Goal: Contribute content: Contribute content

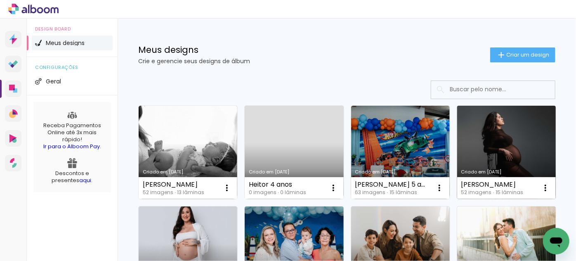
click at [457, 199] on link "Criado em [DATE]" at bounding box center [506, 152] width 99 height 93
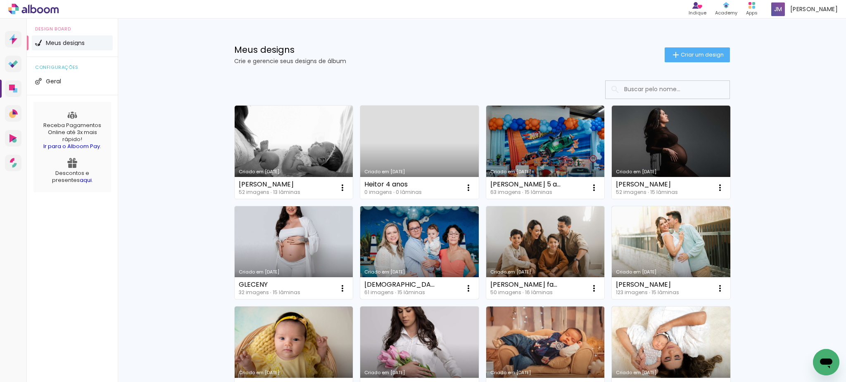
click at [405, 261] on link "Criado em [DATE]" at bounding box center [419, 252] width 119 height 93
click at [425, 268] on link "Criado em [DATE]" at bounding box center [419, 252] width 119 height 93
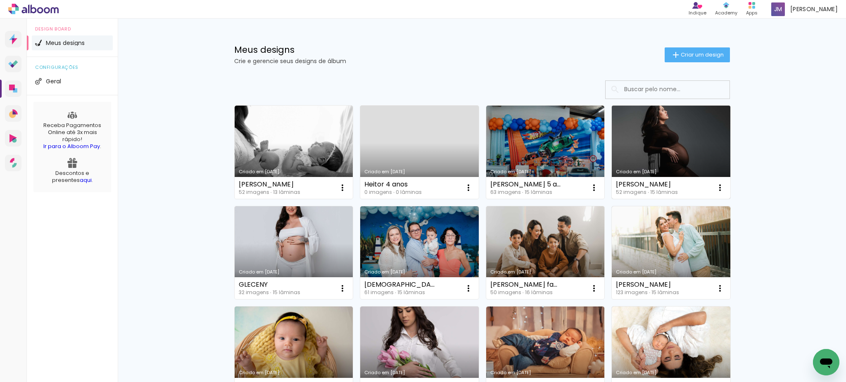
drag, startPoint x: 0, startPoint y: 0, endPoint x: 647, endPoint y: 137, distance: 660.9
click at [647, 137] on link "Criado em [DATE]" at bounding box center [670, 152] width 119 height 93
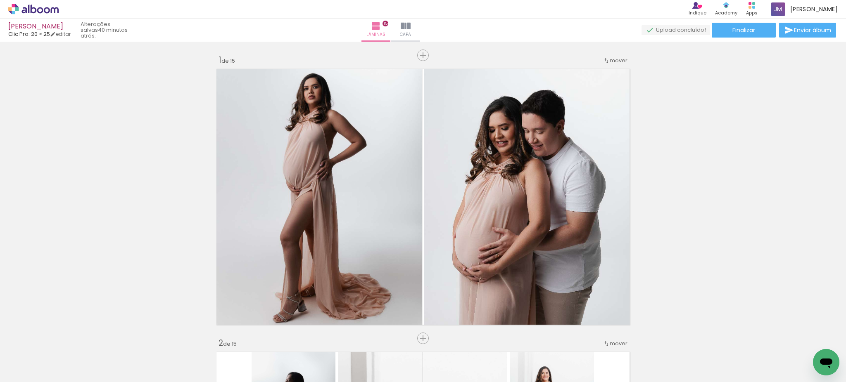
click at [30, 23] on div "[PERSON_NAME]" at bounding box center [39, 27] width 62 height 8
click at [67, 33] on link "editar" at bounding box center [60, 34] width 21 height 7
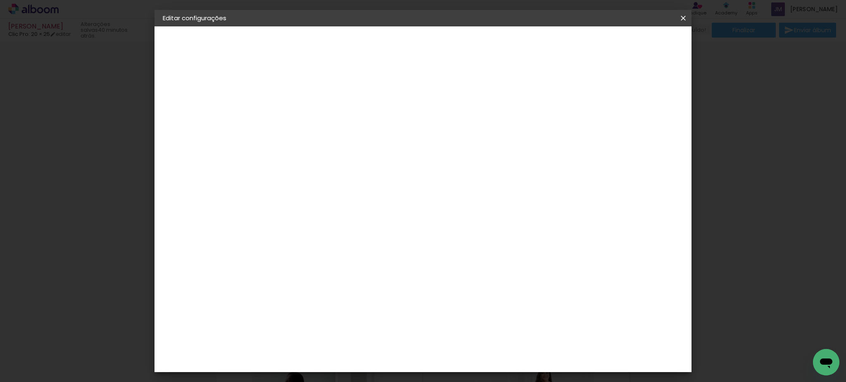
click at [199, 84] on div "2. Especificações" at bounding box center [208, 85] width 90 height 10
drag, startPoint x: 168, startPoint y: 82, endPoint x: 176, endPoint y: 121, distance: 39.2
click at [176, 121] on div "2. Especificações Fornecedor Escolhendo fornecedor... Clic Pro Modelo Escolhend…" at bounding box center [208, 104] width 90 height 49
click at [176, 121] on span "20 × 25" at bounding box center [177, 121] width 21 height 6
click at [686, 15] on iron-icon at bounding box center [683, 18] width 10 height 8
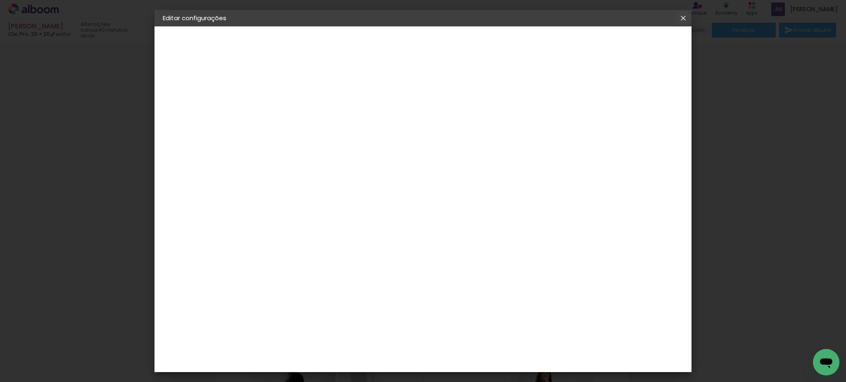
click at [684, 18] on iron-icon at bounding box center [683, 18] width 10 height 8
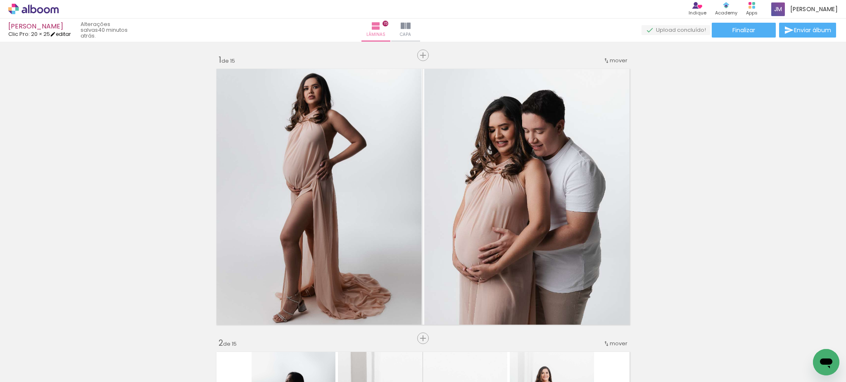
click at [62, 36] on link "editar" at bounding box center [60, 34] width 21 height 7
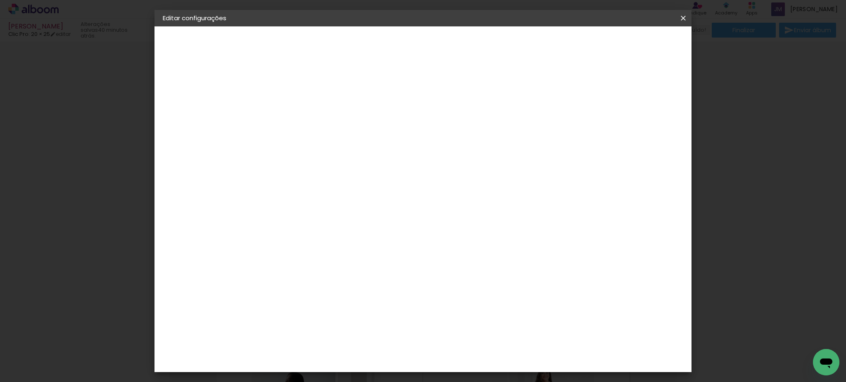
click at [189, 142] on div "3. Revisão" at bounding box center [208, 144] width 90 height 10
click at [1, 147] on iron-overlay-backdrop at bounding box center [423, 191] width 846 height 382
click at [686, 21] on iron-icon at bounding box center [683, 18] width 10 height 8
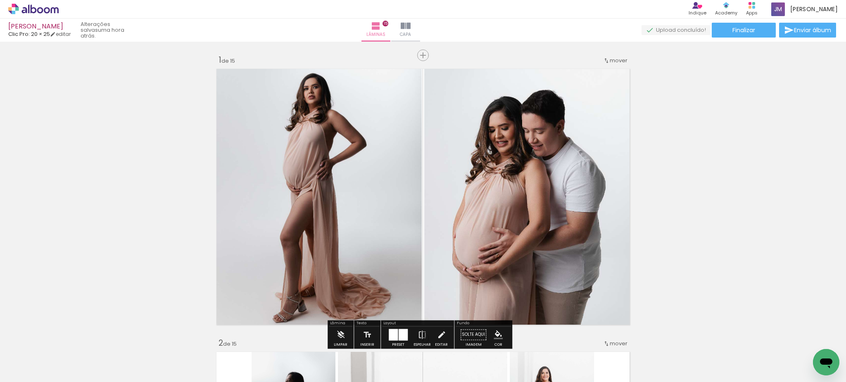
click at [28, 7] on icon at bounding box center [33, 9] width 50 height 11
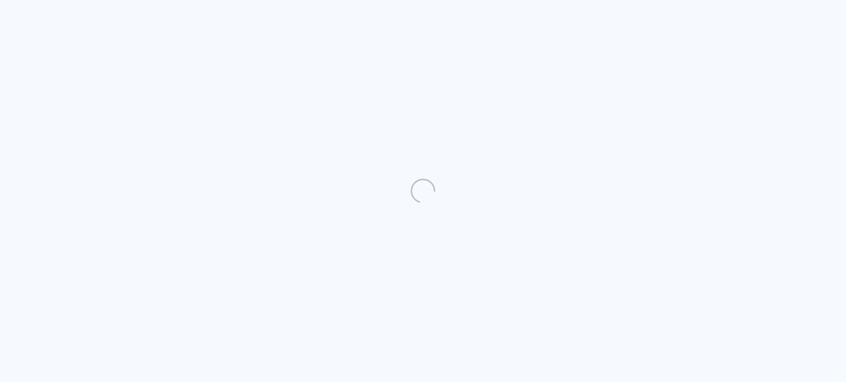
click at [434, 156] on quentale-directory at bounding box center [423, 191] width 846 height 382
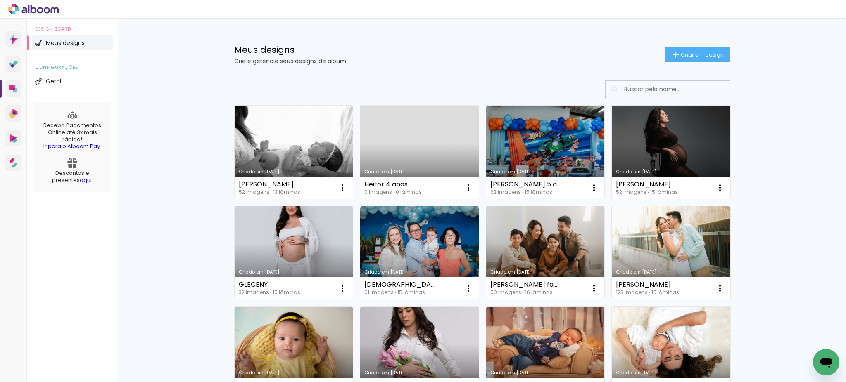
drag, startPoint x: 0, startPoint y: 0, endPoint x: 434, endPoint y: 156, distance: 461.6
click at [434, 156] on link "Criado em [DATE]" at bounding box center [419, 152] width 119 height 93
click at [695, 142] on link "Criado em [DATE]" at bounding box center [670, 152] width 119 height 93
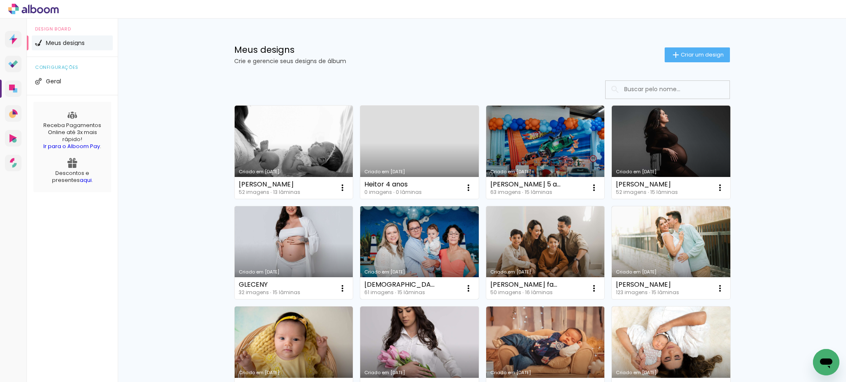
click at [420, 254] on link "Criado em [DATE]" at bounding box center [419, 252] width 119 height 93
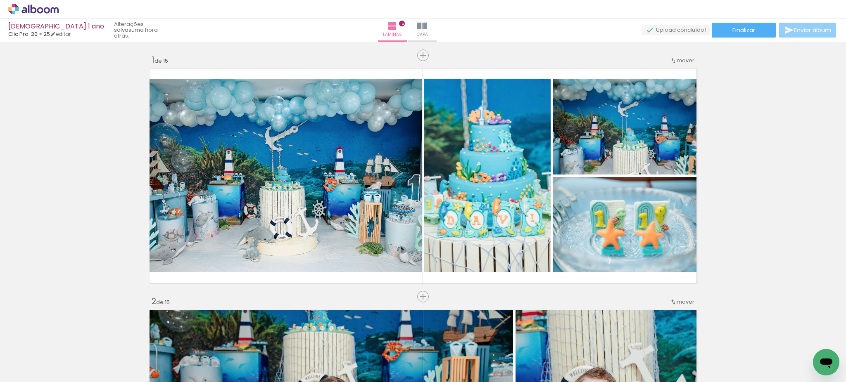
click at [807, 28] on span "Enviar álbum" at bounding box center [812, 30] width 37 height 6
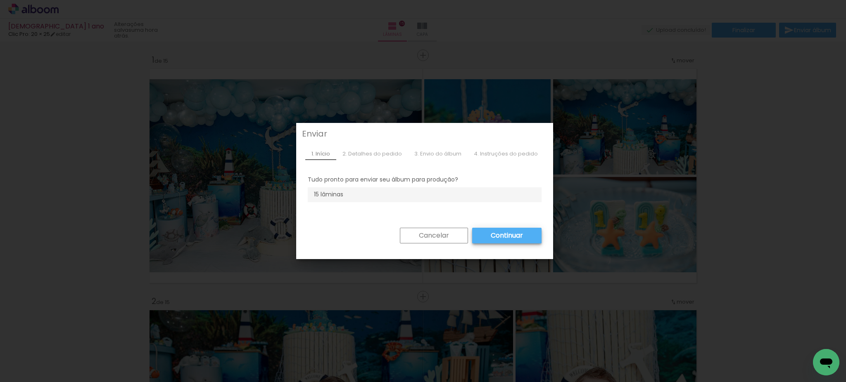
click at [0, 0] on slot "Continuar" at bounding box center [0, 0] width 0 height 0
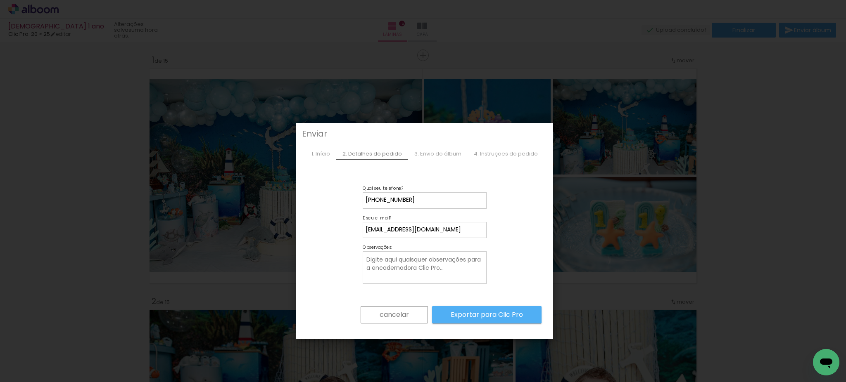
click at [778, 158] on iron-overlay-backdrop at bounding box center [423, 191] width 846 height 382
click at [0, 0] on slot "cancelar" at bounding box center [0, 0] width 0 height 0
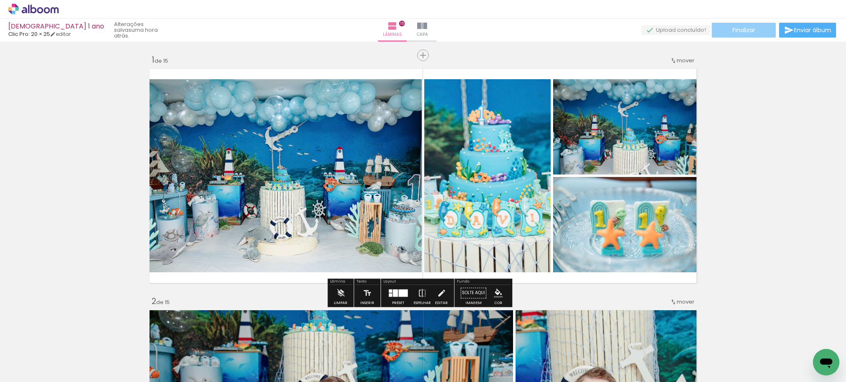
click at [747, 31] on span "Finalizar" at bounding box center [743, 30] width 23 height 6
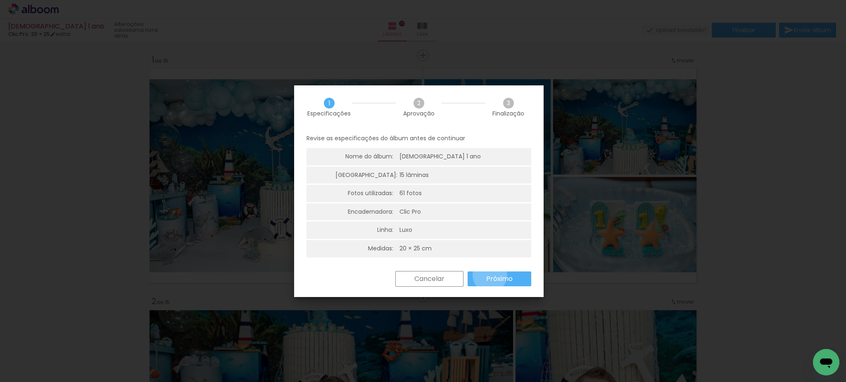
click at [0, 0] on slot "Próximo" at bounding box center [0, 0] width 0 height 0
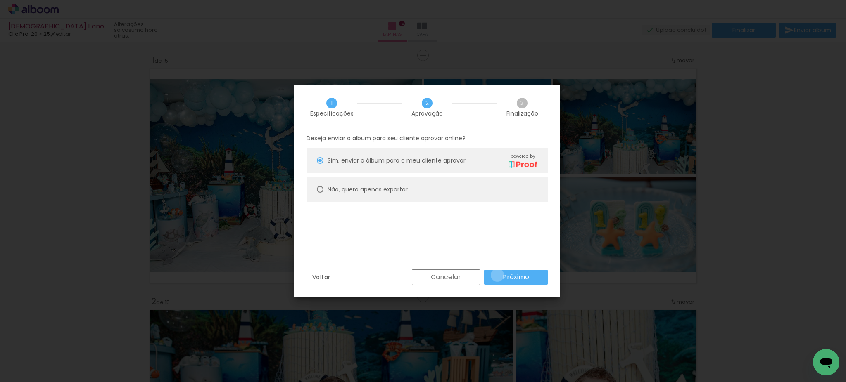
click at [497, 275] on paper-button "Próximo" at bounding box center [516, 277] width 64 height 15
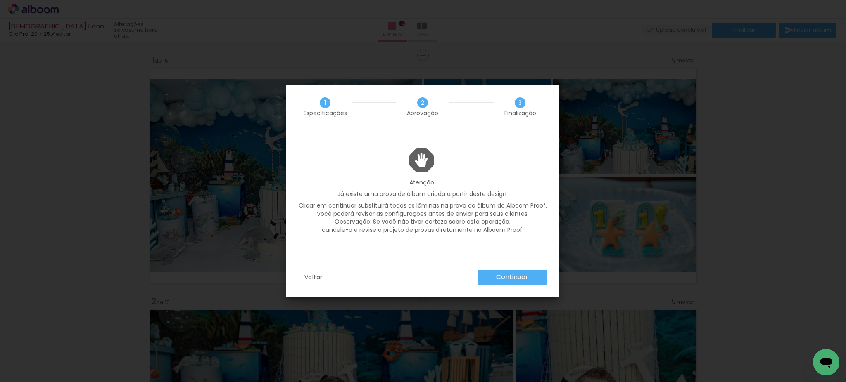
click at [0, 0] on slot "Continuar" at bounding box center [0, 0] width 0 height 0
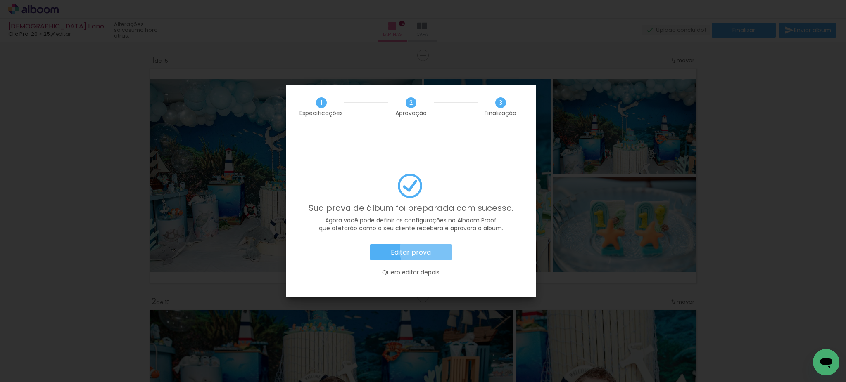
click at [440, 244] on paper-button "Editar prova" at bounding box center [410, 252] width 81 height 17
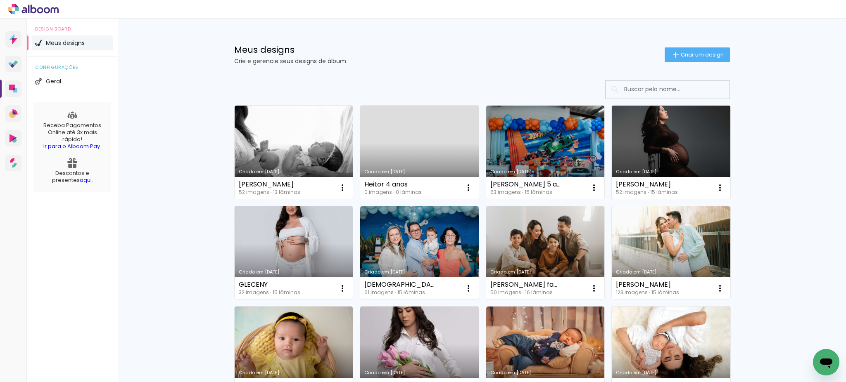
click at [657, 163] on link "Criado em [DATE]" at bounding box center [670, 152] width 119 height 93
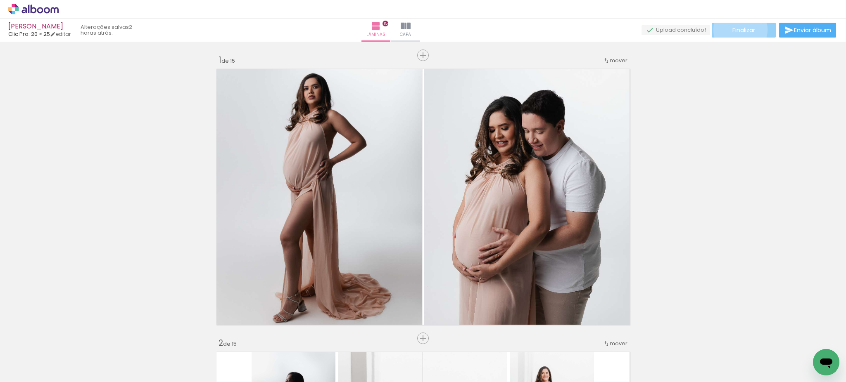
click at [737, 30] on span "Finalizar" at bounding box center [743, 30] width 23 height 6
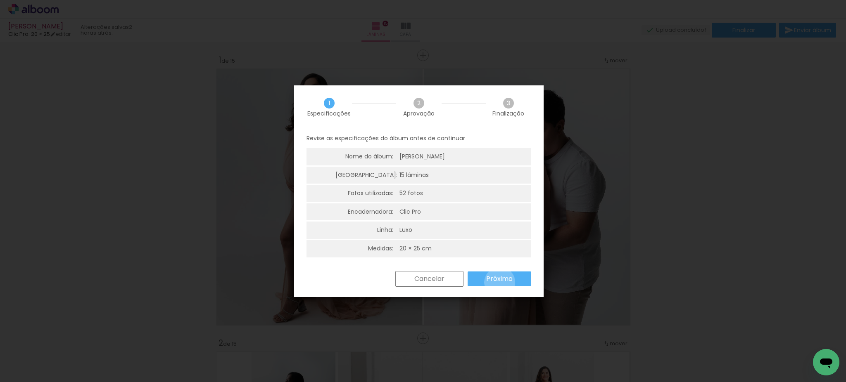
click at [0, 0] on slot "Próximo" at bounding box center [0, 0] width 0 height 0
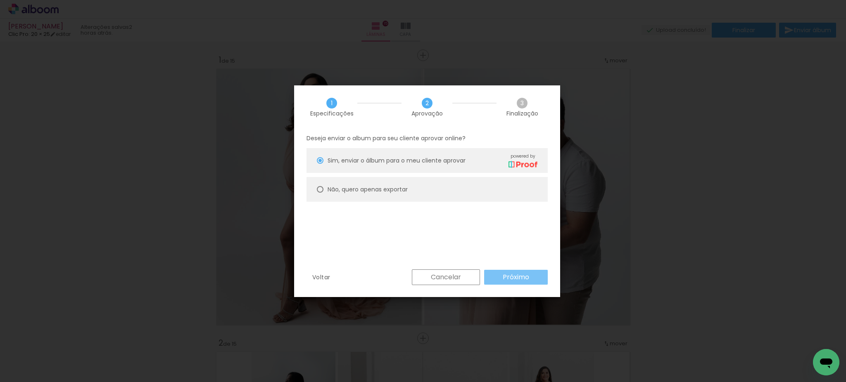
click at [0, 0] on slot "Próximo" at bounding box center [0, 0] width 0 height 0
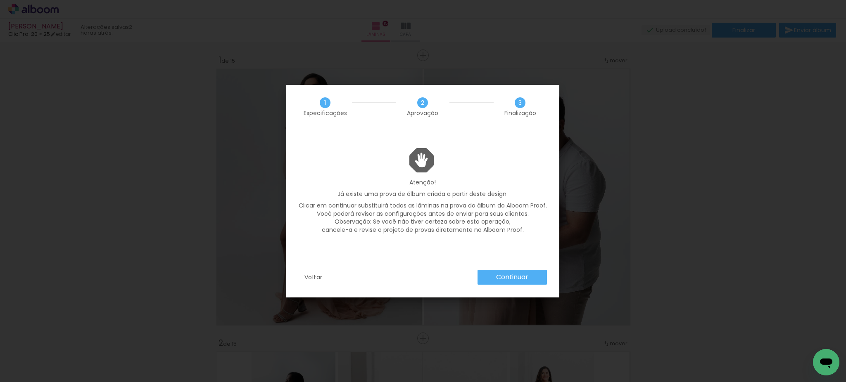
click at [0, 0] on slot "Continuar" at bounding box center [0, 0] width 0 height 0
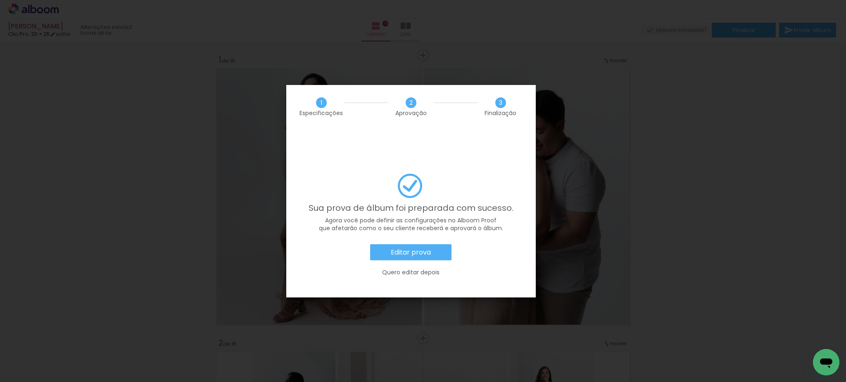
click at [0, 0] on slot "Editar prova" at bounding box center [0, 0] width 0 height 0
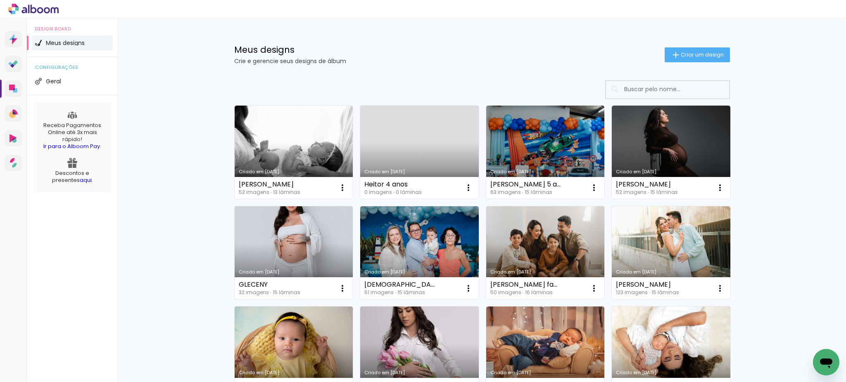
click at [314, 236] on link "Criado em [DATE]" at bounding box center [294, 252] width 119 height 93
click at [0, 0] on neon-animated-pages "Confirmar Cancelar" at bounding box center [0, 0] width 0 height 0
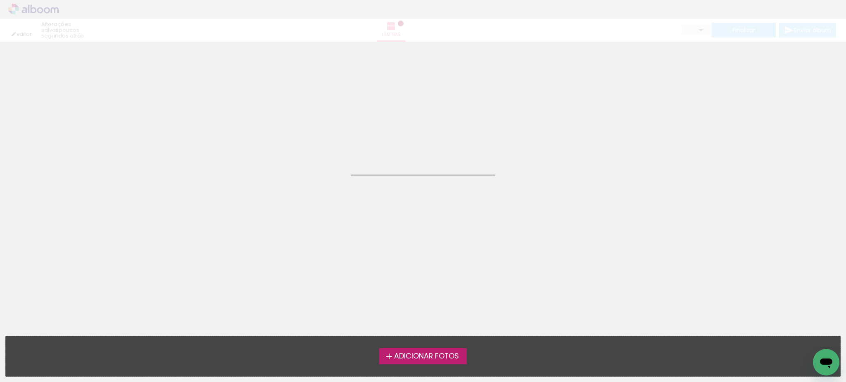
click at [487, 124] on neon-animatable "Confirmar Cancelar" at bounding box center [423, 84] width 846 height 84
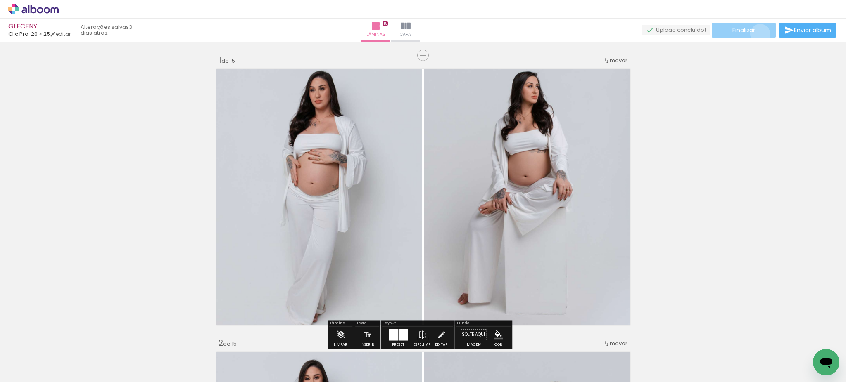
click at [757, 34] on paper-button "Finalizar" at bounding box center [743, 30] width 64 height 15
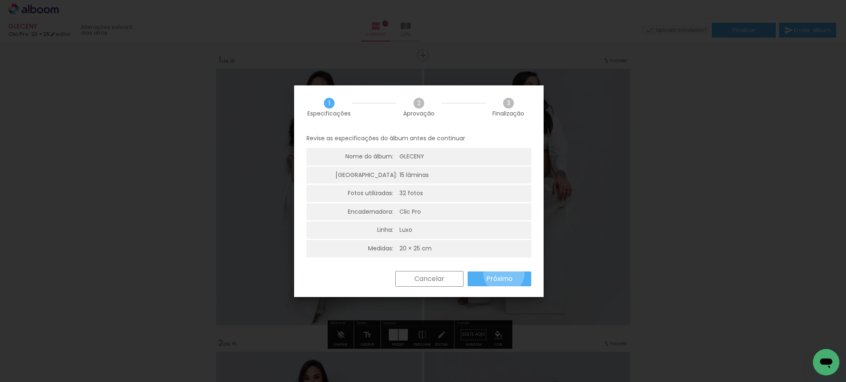
click at [504, 273] on paper-button "Próximo" at bounding box center [499, 279] width 64 height 15
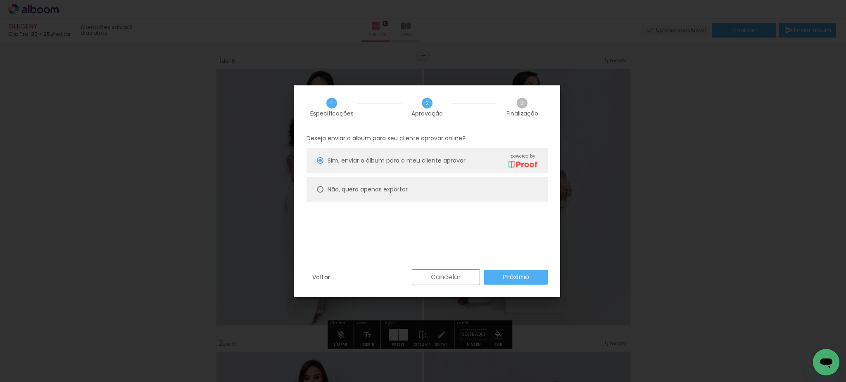
click at [0, 0] on slot "Próximo" at bounding box center [0, 0] width 0 height 0
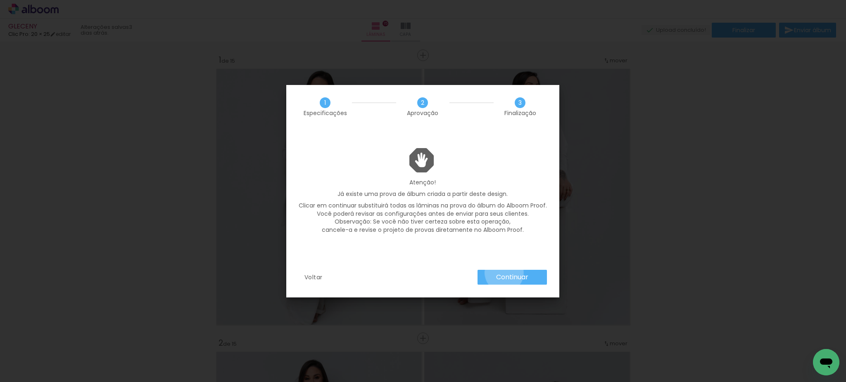
click at [0, 0] on slot "Continuar" at bounding box center [0, 0] width 0 height 0
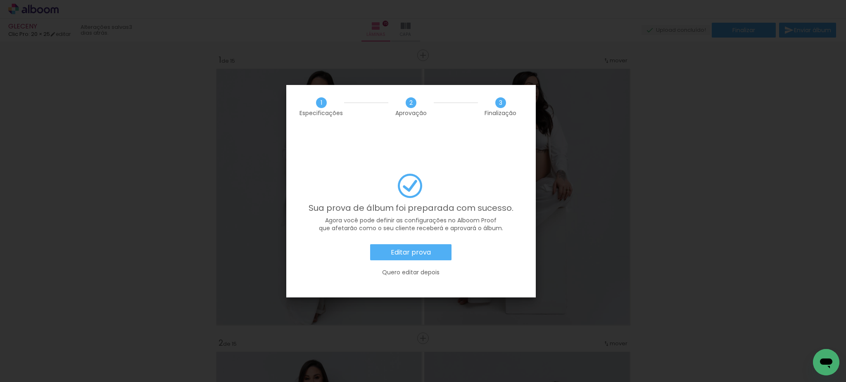
click at [0, 0] on slot "Editar prova" at bounding box center [0, 0] width 0 height 0
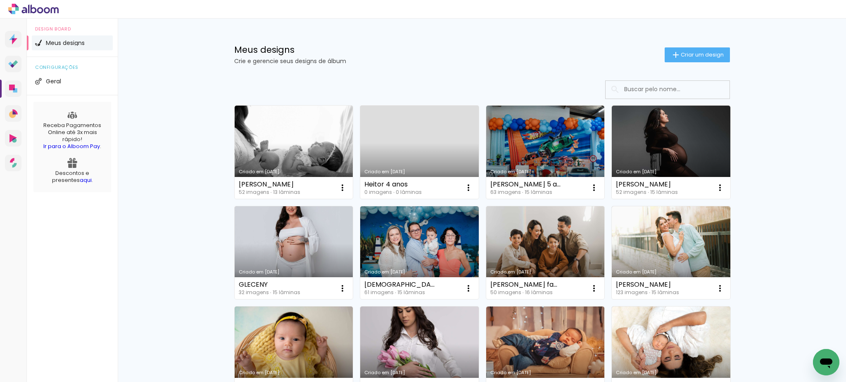
click at [412, 177] on div "Criado em 27/08/25 Heitor 4 anos 0 imagens ∙ 0 lâminas Abrir Fazer uma cópia Ex…" at bounding box center [419, 152] width 119 height 94
click at [412, 130] on link "Criado em [DATE]" at bounding box center [419, 152] width 119 height 93
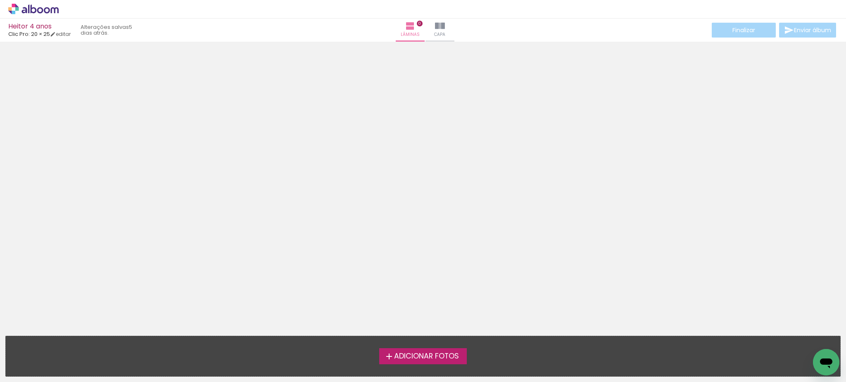
click at [34, 6] on icon at bounding box center [33, 9] width 50 height 11
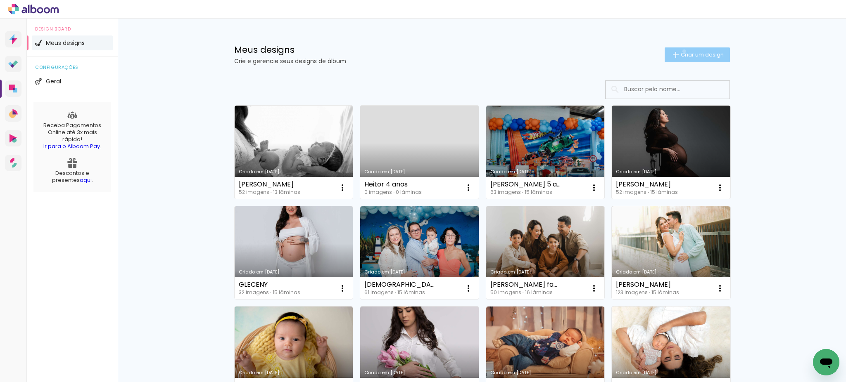
click at [680, 52] on span "Criar um design" at bounding box center [701, 54] width 43 height 5
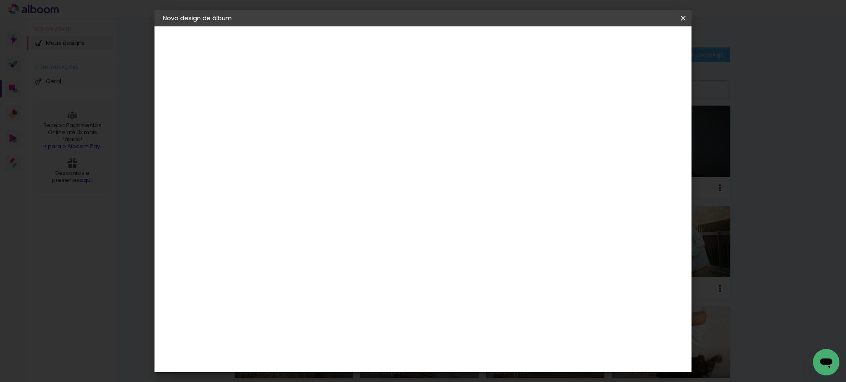
click at [298, 113] on input at bounding box center [298, 110] width 0 height 13
type input "f"
type input "[PERSON_NAME]"
type paper-input "[PERSON_NAME]"
click at [0, 0] on slot "Avançar" at bounding box center [0, 0] width 0 height 0
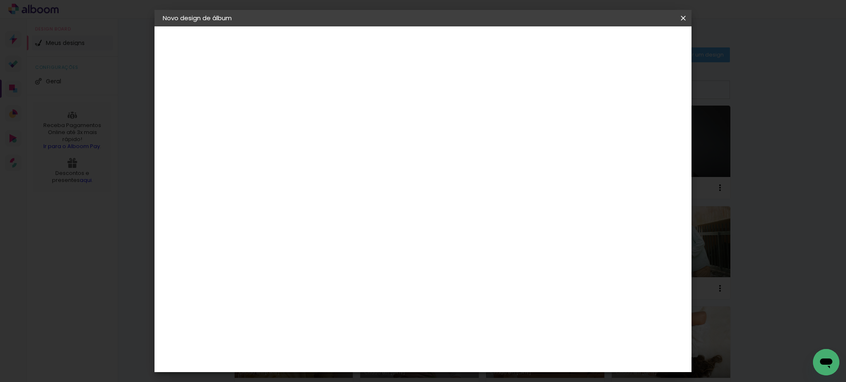
scroll to position [319, 0]
click at [357, 274] on paper-item "Clic Pro" at bounding box center [318, 284] width 89 height 21
click at [0, 0] on slot "Avançar" at bounding box center [0, 0] width 0 height 0
click at [330, 137] on input "text" at bounding box center [314, 143] width 32 height 13
click at [490, 133] on paper-item "Luxo" at bounding box center [476, 137] width 165 height 17
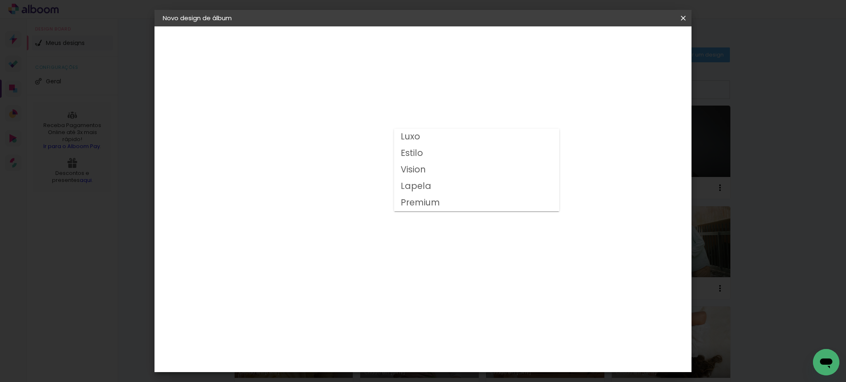
type input "Luxo"
click at [384, 225] on span "20 × 25 cm" at bounding box center [368, 236] width 31 height 22
click at [0, 0] on slot "Avançar" at bounding box center [0, 0] width 0 height 0
click at [629, 41] on span "Iniciar design" at bounding box center [610, 44] width 38 height 6
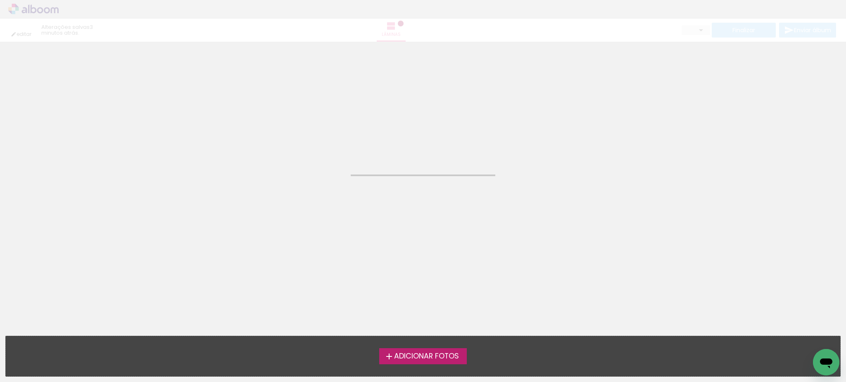
click at [408, 354] on span "Adicionar Fotos" at bounding box center [426, 356] width 65 height 7
click at [0, 0] on input "file" at bounding box center [0, 0] width 0 height 0
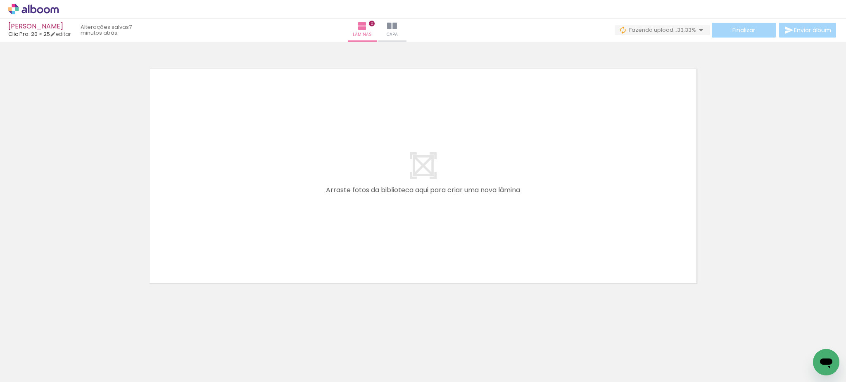
scroll to position [0, 4358]
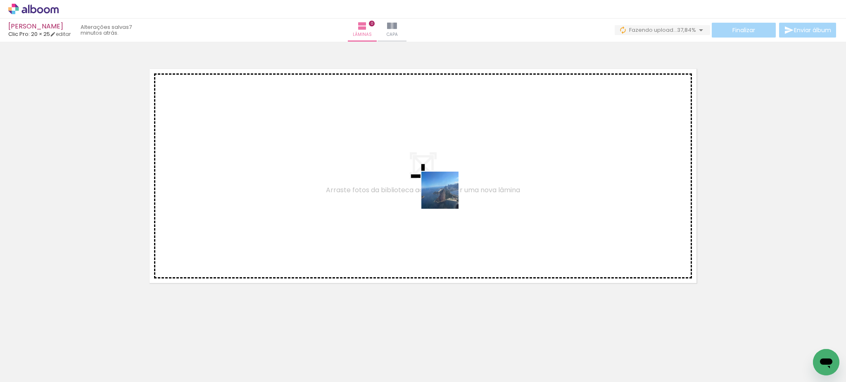
drag, startPoint x: 763, startPoint y: 368, endPoint x: 431, endPoint y: 192, distance: 375.7
click at [431, 192] on quentale-workspace at bounding box center [423, 191] width 846 height 382
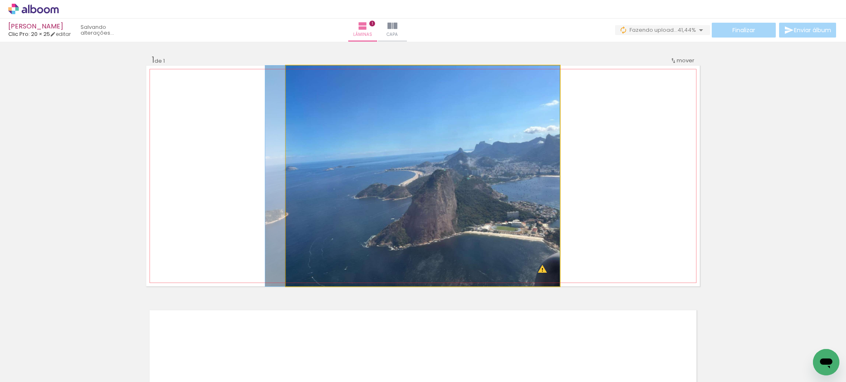
drag, startPoint x: 481, startPoint y: 227, endPoint x: 668, endPoint y: 311, distance: 205.1
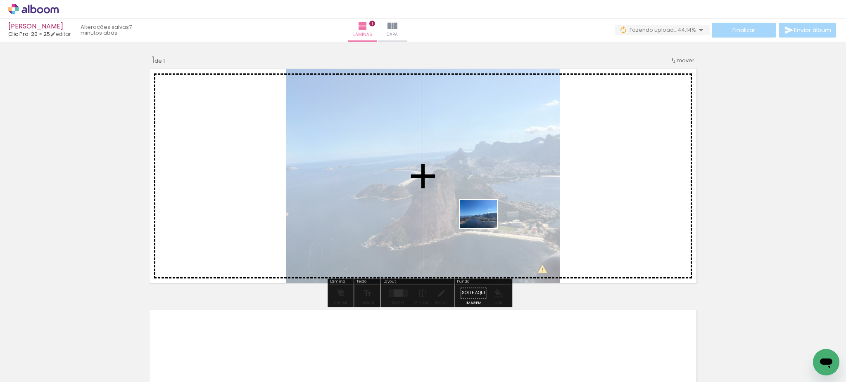
drag, startPoint x: 740, startPoint y: 316, endPoint x: 466, endPoint y: 221, distance: 289.6
click at [466, 221] on quentale-workspace at bounding box center [423, 191] width 846 height 382
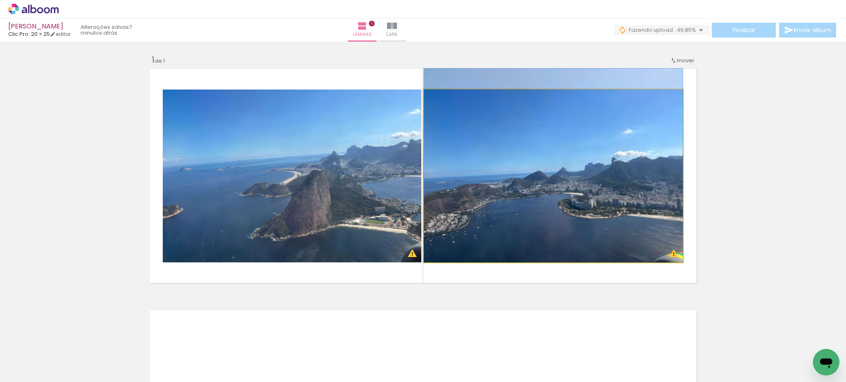
drag, startPoint x: 524, startPoint y: 232, endPoint x: 453, endPoint y: 175, distance: 90.8
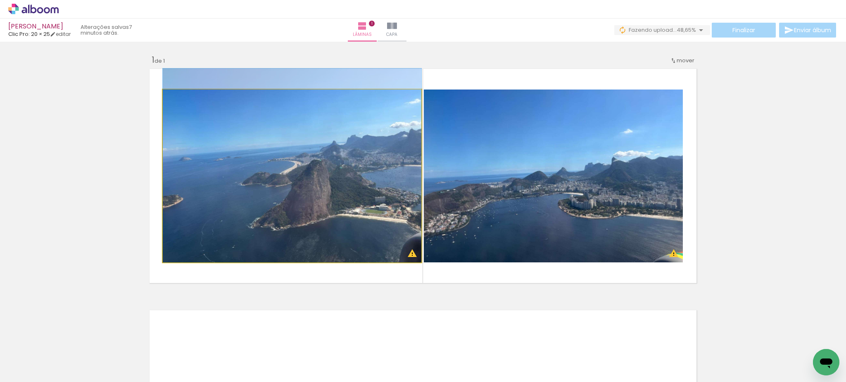
drag, startPoint x: 333, startPoint y: 236, endPoint x: 329, endPoint y: 191, distance: 44.7
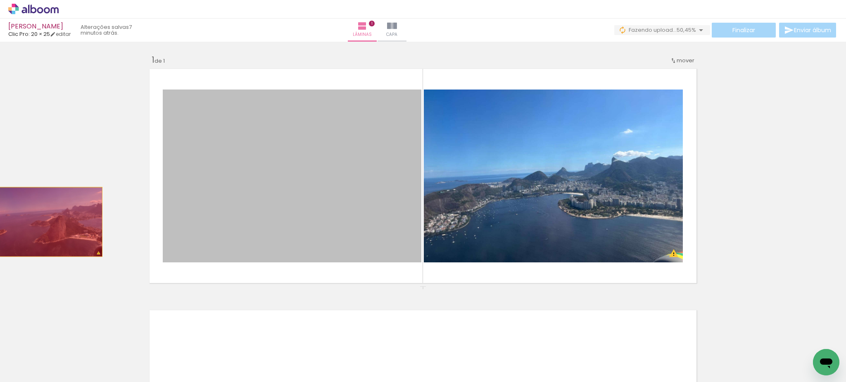
drag, startPoint x: 348, startPoint y: 223, endPoint x: 224, endPoint y: 247, distance: 127.1
click at [38, 225] on div "Inserir lâmina 1 de 1 O Designbox precisará aumentar a sua imagem em 219% para …" at bounding box center [423, 286] width 846 height 483
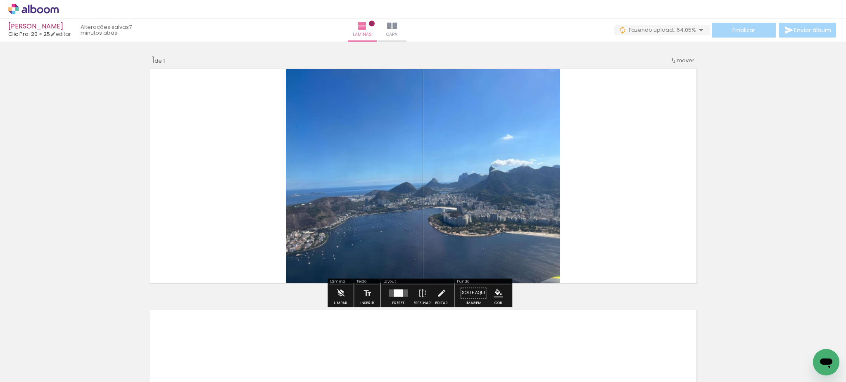
click at [401, 290] on quentale-layouter at bounding box center [398, 292] width 19 height 7
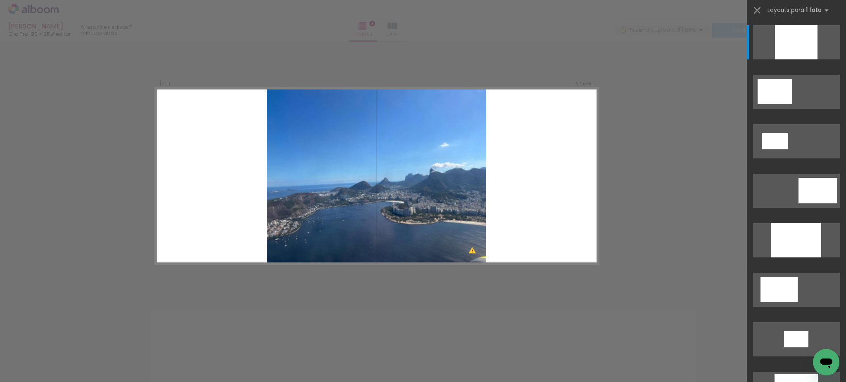
click at [667, 307] on div "Confirmar Cancelar" at bounding box center [423, 293] width 846 height 503
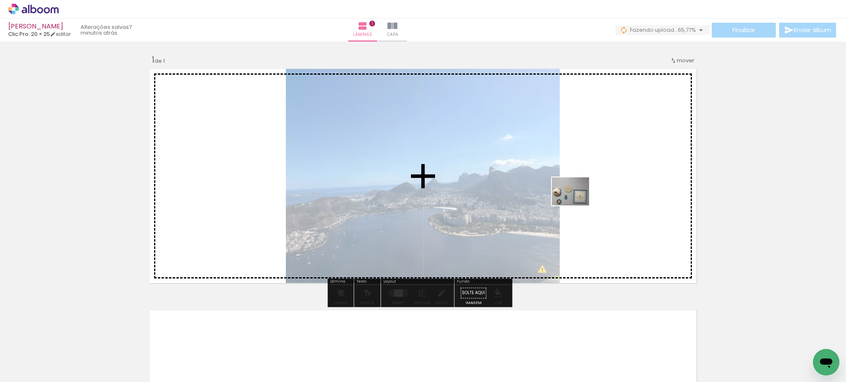
drag, startPoint x: 723, startPoint y: 361, endPoint x: 576, endPoint y: 202, distance: 216.2
click at [576, 202] on quentale-workspace at bounding box center [423, 191] width 846 height 382
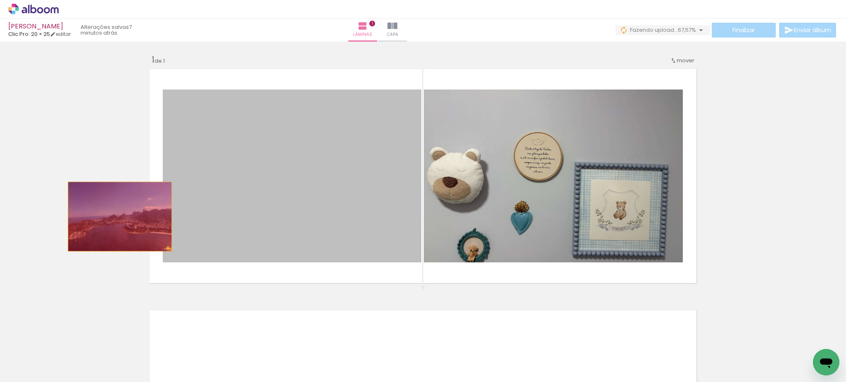
drag, startPoint x: 356, startPoint y: 234, endPoint x: 402, endPoint y: 310, distance: 89.1
click at [57, 220] on div "Inserir lâmina 1 de 1 O Designbox precisará aumentar a sua imagem em 219% para …" at bounding box center [423, 286] width 846 height 483
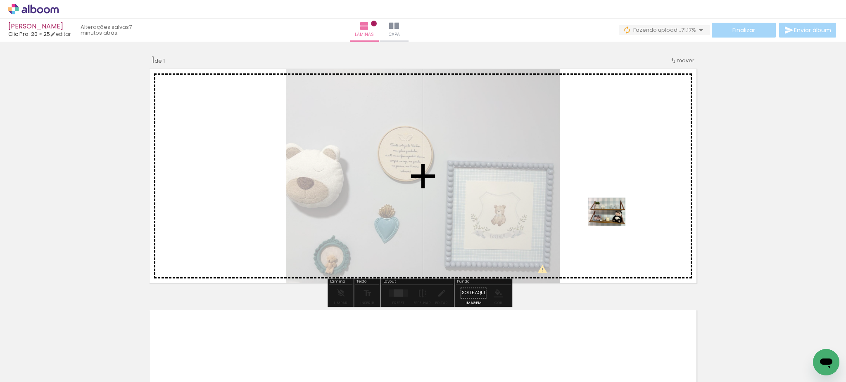
drag, startPoint x: 685, startPoint y: 354, endPoint x: 600, endPoint y: 199, distance: 176.5
click at [600, 199] on quentale-workspace at bounding box center [423, 191] width 846 height 382
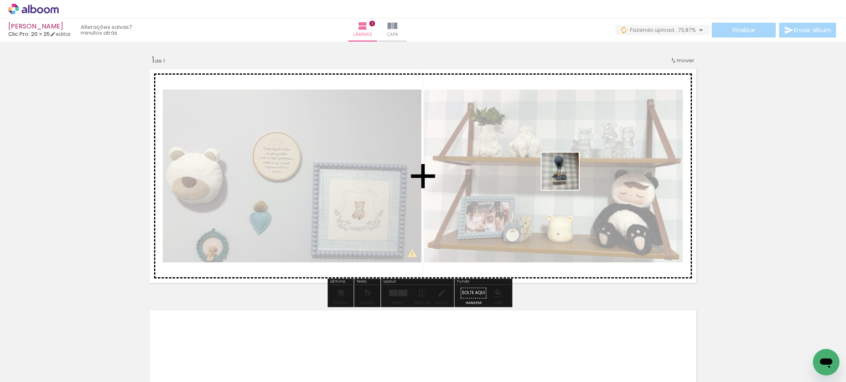
drag, startPoint x: 623, startPoint y: 366, endPoint x: 553, endPoint y: 192, distance: 187.2
click at [538, 140] on quentale-workspace at bounding box center [423, 191] width 846 height 382
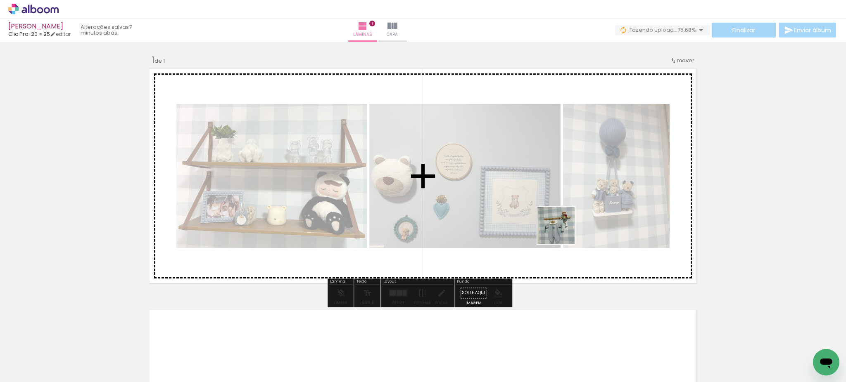
drag, startPoint x: 587, startPoint y: 361, endPoint x: 531, endPoint y: 192, distance: 178.2
click at [531, 192] on quentale-workspace at bounding box center [423, 191] width 846 height 382
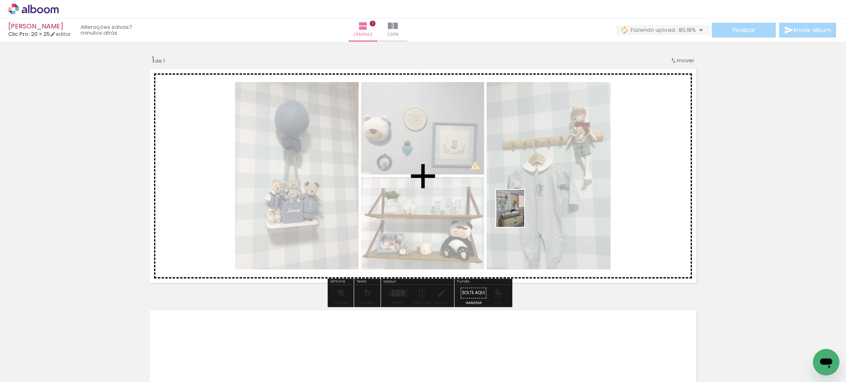
drag, startPoint x: 540, startPoint y: 346, endPoint x: 507, endPoint y: 321, distance: 40.6
click at [520, 211] on quentale-workspace at bounding box center [423, 191] width 846 height 382
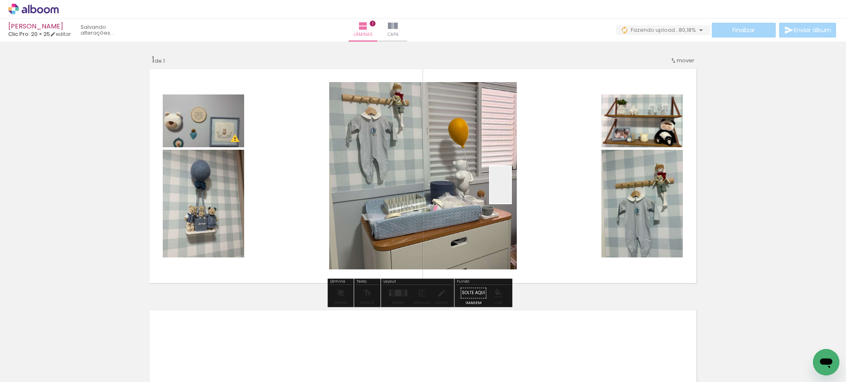
drag, startPoint x: 492, startPoint y: 357, endPoint x: 514, endPoint y: 191, distance: 167.5
click at [514, 191] on quentale-workspace at bounding box center [423, 191] width 846 height 382
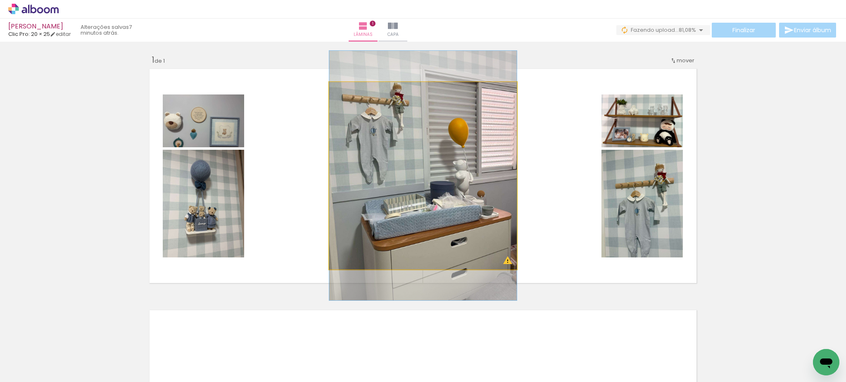
click at [502, 259] on quentale-photo at bounding box center [422, 175] width 187 height 187
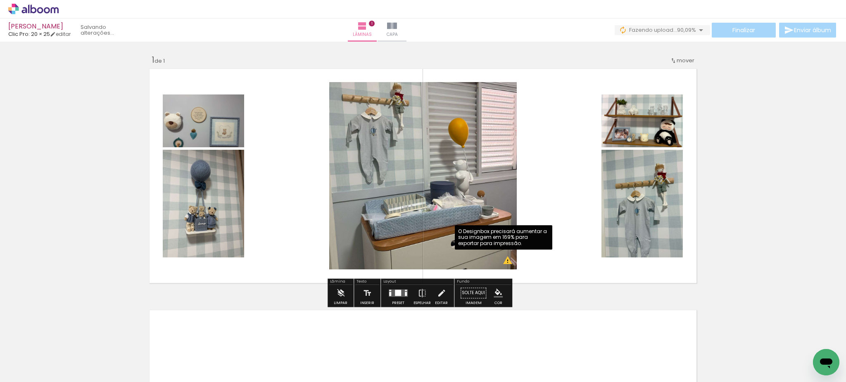
drag, startPoint x: 502, startPoint y: 260, endPoint x: 547, endPoint y: 302, distance: 61.3
click at [547, 302] on div "Inserir lâmina 1 de 1 O Designbox precisará aumentar a sua imagem em 219% para …" at bounding box center [423, 286] width 846 height 483
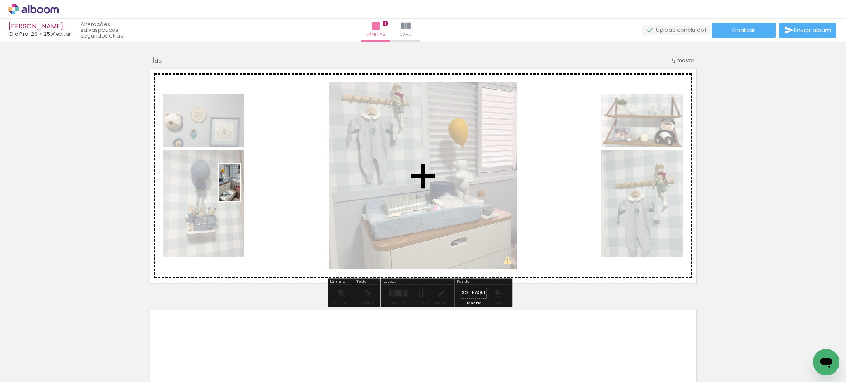
drag, startPoint x: 494, startPoint y: 362, endPoint x: 243, endPoint y: 189, distance: 304.6
click at [243, 189] on quentale-workspace at bounding box center [423, 191] width 846 height 382
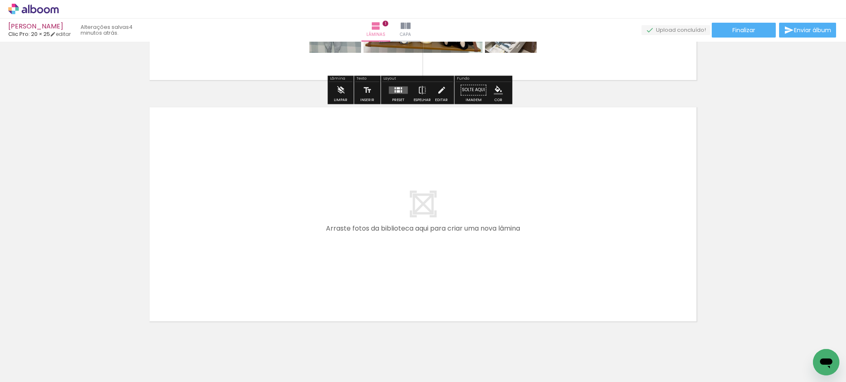
scroll to position [226, 0]
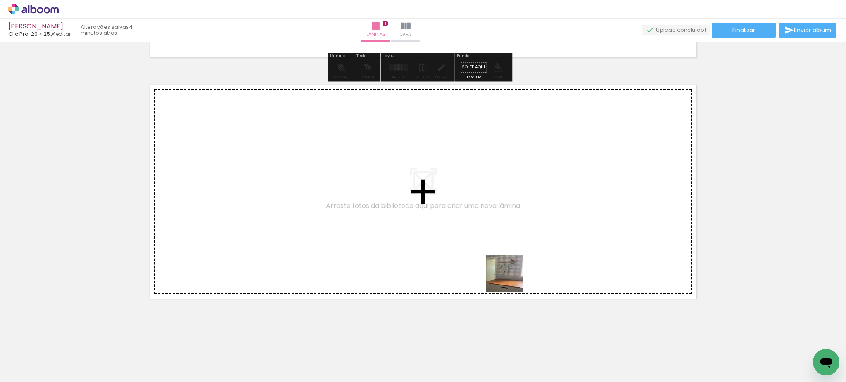
drag, startPoint x: 478, startPoint y: 309, endPoint x: 450, endPoint y: 306, distance: 28.3
click at [542, 251] on quentale-workspace at bounding box center [423, 191] width 846 height 382
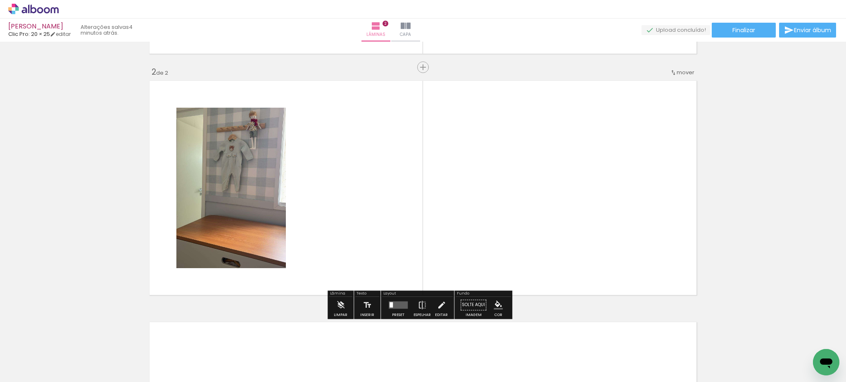
scroll to position [231, 0]
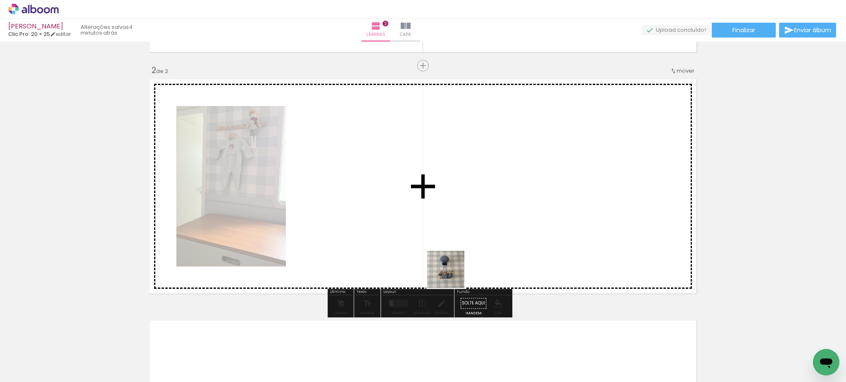
drag, startPoint x: 397, startPoint y: 358, endPoint x: 389, endPoint y: 295, distance: 64.1
click at [484, 218] on quentale-workspace at bounding box center [423, 191] width 846 height 382
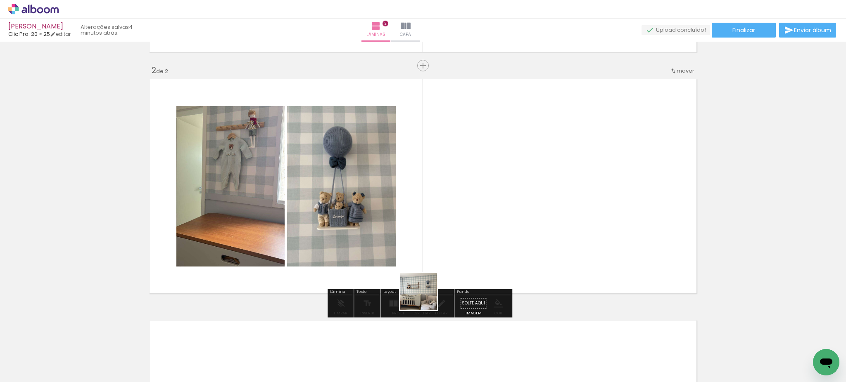
drag, startPoint x: 351, startPoint y: 359, endPoint x: 397, endPoint y: 301, distance: 74.1
click at [487, 250] on quentale-workspace at bounding box center [423, 191] width 846 height 382
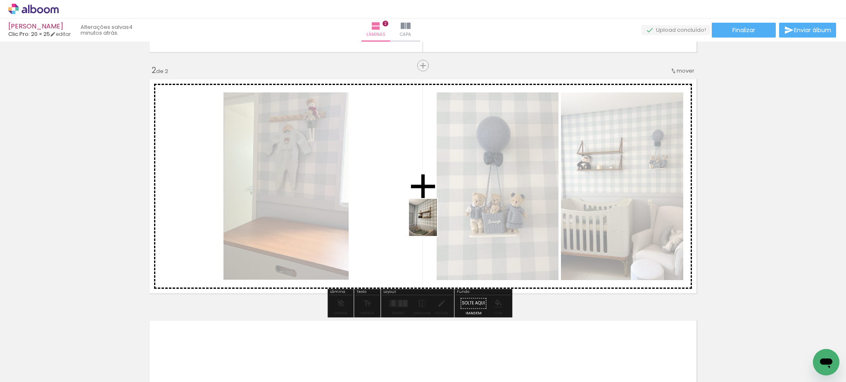
drag, startPoint x: 320, startPoint y: 363, endPoint x: 434, endPoint y: 218, distance: 183.5
click at [434, 218] on quentale-workspace at bounding box center [423, 191] width 846 height 382
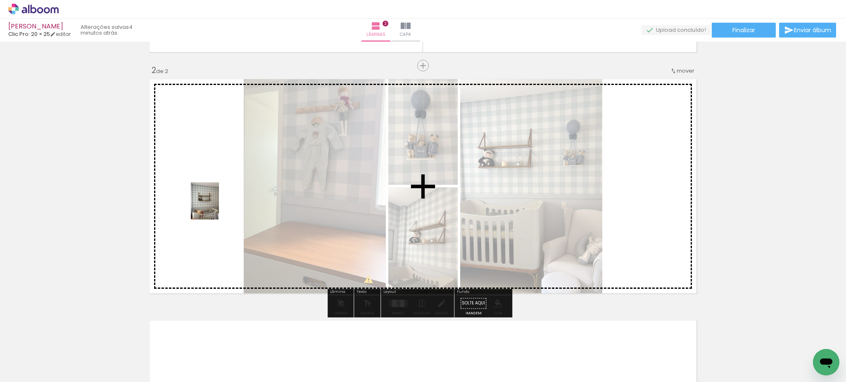
drag, startPoint x: 262, startPoint y: 356, endPoint x: 216, endPoint y: 207, distance: 155.8
click at [216, 207] on quentale-workspace at bounding box center [423, 191] width 846 height 382
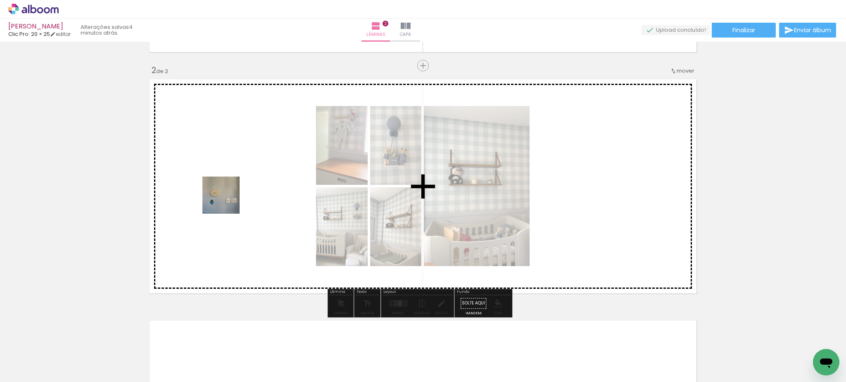
drag, startPoint x: 209, startPoint y: 355, endPoint x: 242, endPoint y: 212, distance: 146.8
click at [228, 187] on quentale-workspace at bounding box center [423, 191] width 846 height 382
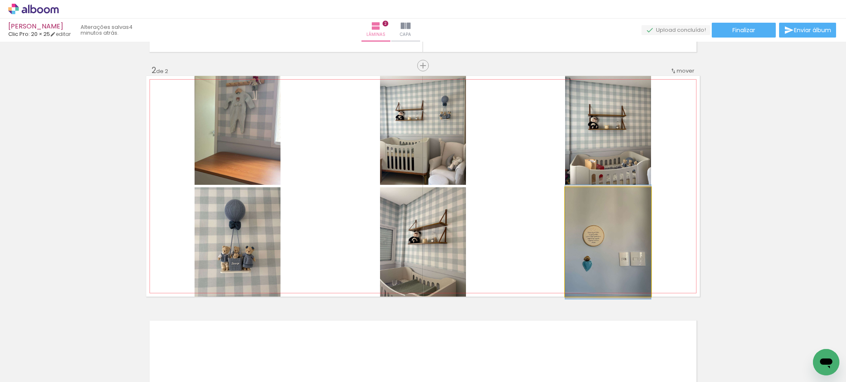
click at [595, 245] on quentale-photo at bounding box center [608, 241] width 86 height 109
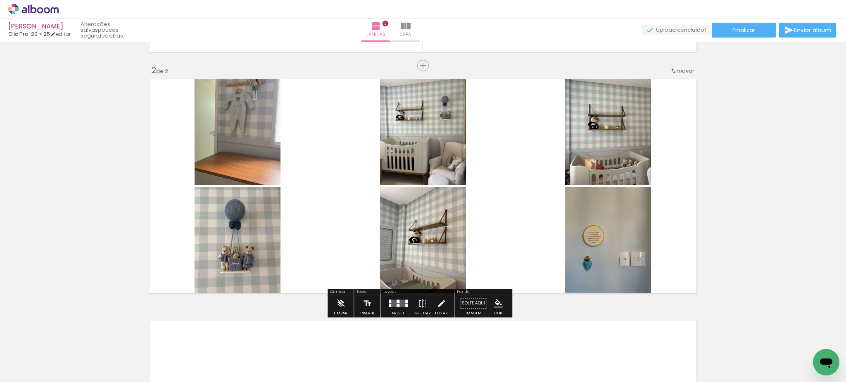
scroll to position [0, 0]
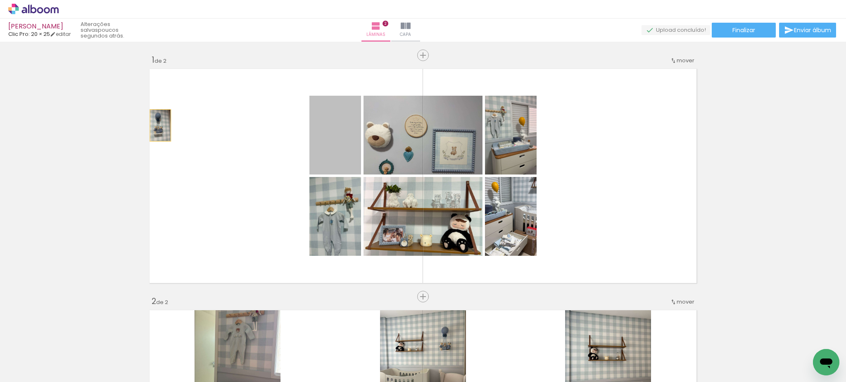
drag, startPoint x: 336, startPoint y: 144, endPoint x: 579, endPoint y: 234, distance: 259.7
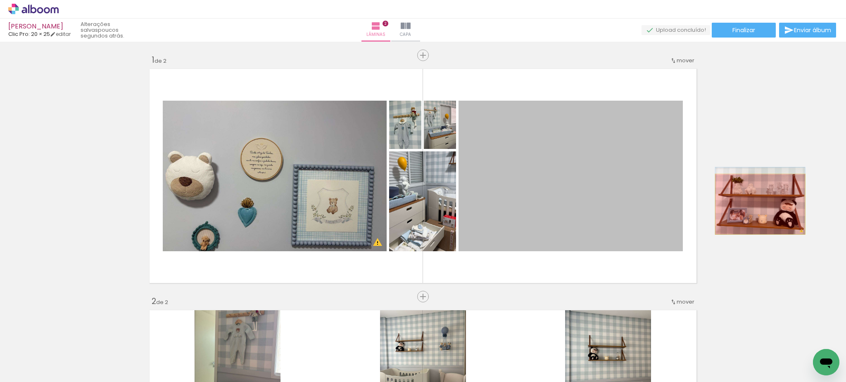
drag, startPoint x: 585, startPoint y: 216, endPoint x: 419, endPoint y: 175, distance: 170.6
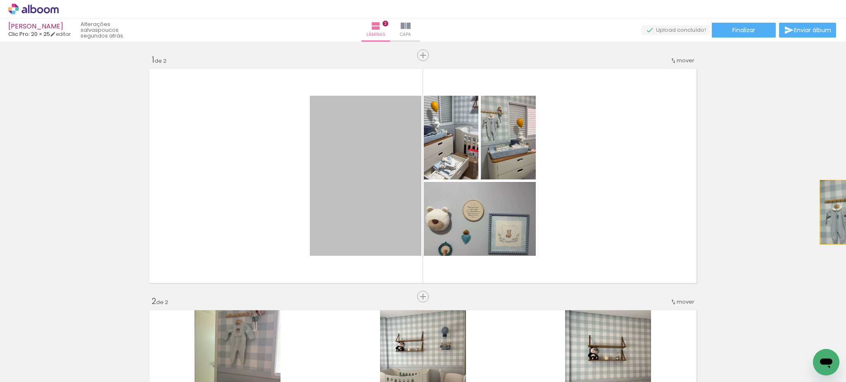
drag, startPoint x: 392, startPoint y: 207, endPoint x: 801, endPoint y: 193, distance: 408.6
click at [841, 206] on div "Inserir lâmina 1 de 2 Inserir lâmina 2 de 2 O Designbox precisará aumentar a su…" at bounding box center [423, 212] width 846 height 341
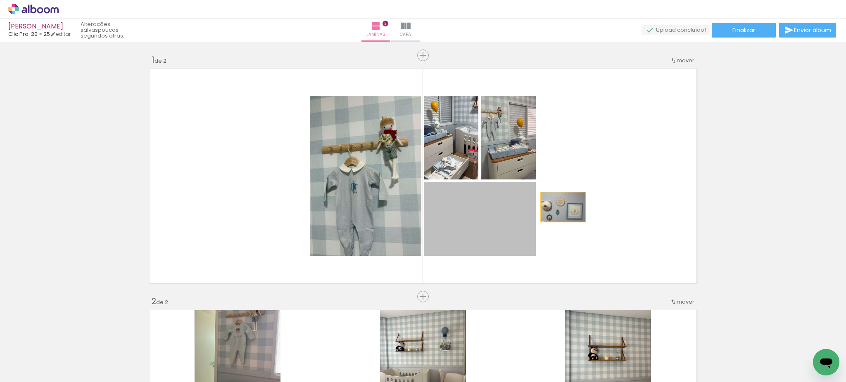
drag, startPoint x: 559, startPoint y: 207, endPoint x: 580, endPoint y: 143, distance: 67.4
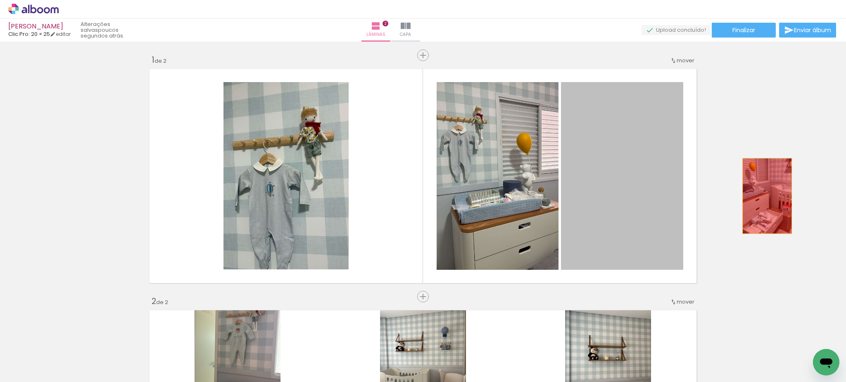
drag, startPoint x: 619, startPoint y: 204, endPoint x: 686, endPoint y: 181, distance: 71.4
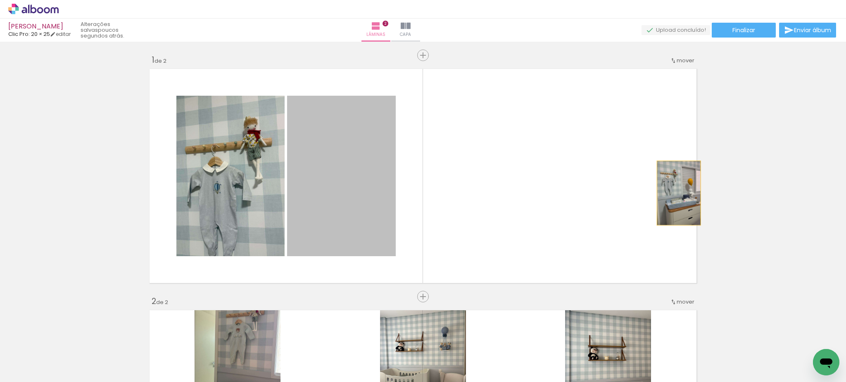
drag, startPoint x: 358, startPoint y: 206, endPoint x: 694, endPoint y: 174, distance: 338.5
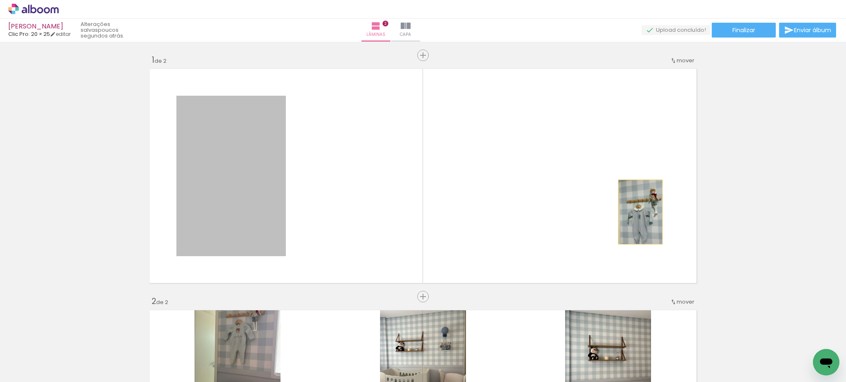
drag, startPoint x: 249, startPoint y: 205, endPoint x: 761, endPoint y: 231, distance: 512.7
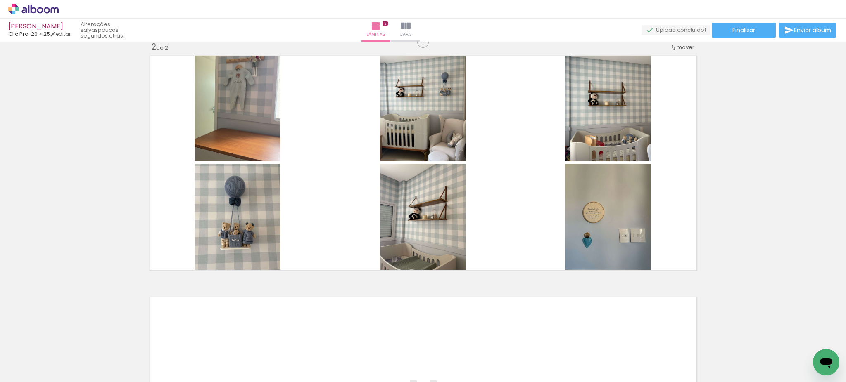
scroll to position [256, 0]
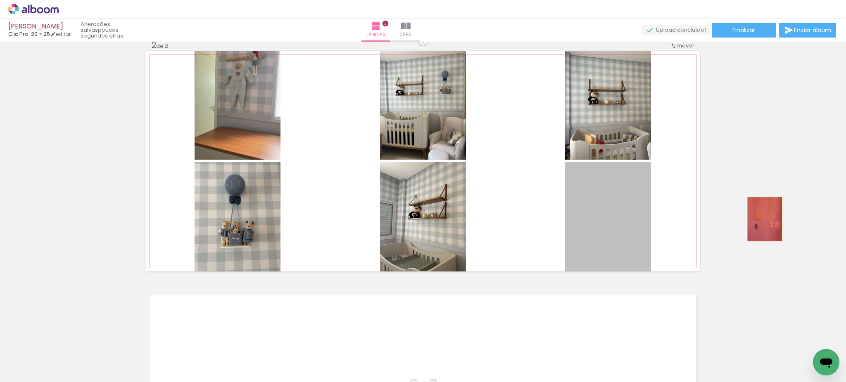
drag, startPoint x: 603, startPoint y: 221, endPoint x: 760, endPoint y: 219, distance: 157.3
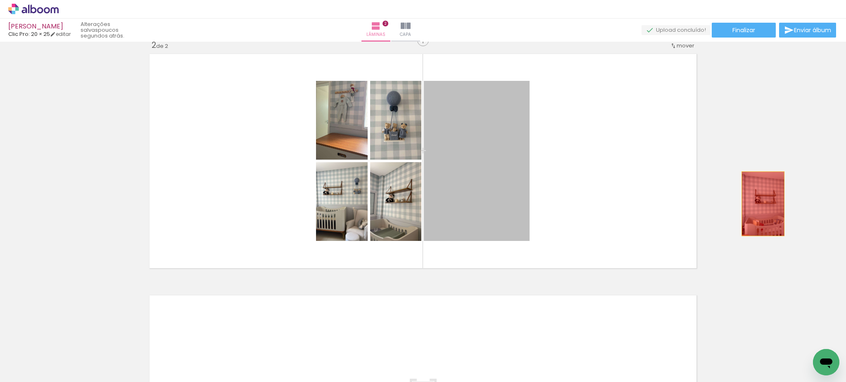
drag, startPoint x: 507, startPoint y: 172, endPoint x: 770, endPoint y: 204, distance: 265.3
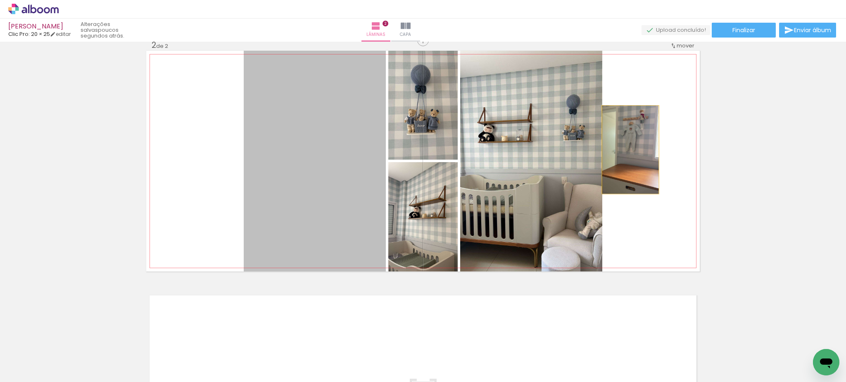
drag, startPoint x: 364, startPoint y: 161, endPoint x: 645, endPoint y: 157, distance: 280.4
click at [676, 164] on quentale-layouter at bounding box center [422, 161] width 553 height 221
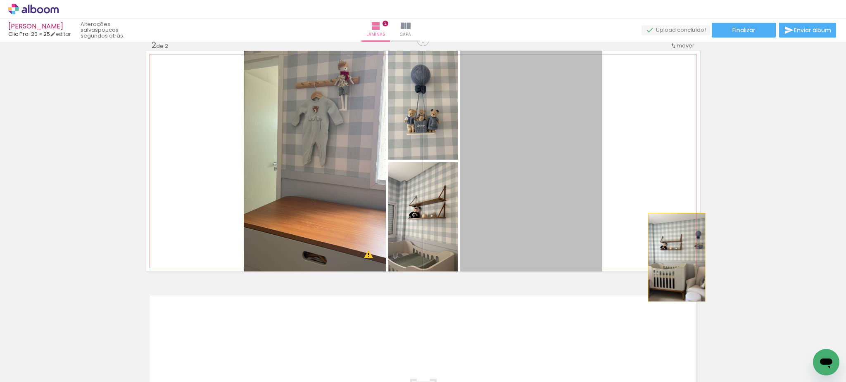
drag, startPoint x: 500, startPoint y: 162, endPoint x: 731, endPoint y: 185, distance: 231.6
click at [751, 225] on div "Inserir lâmina 1 de 2 Inserir lâmina 2 de 2 O Designbox precisará aumentar a su…" at bounding box center [423, 150] width 846 height 725
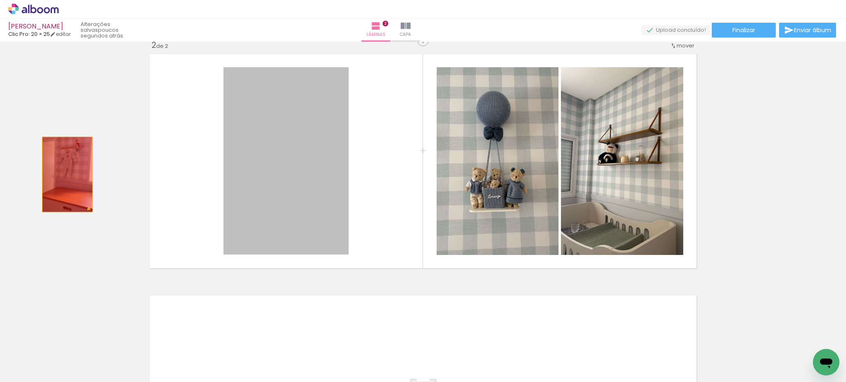
drag, startPoint x: 273, startPoint y: 188, endPoint x: 55, endPoint y: 178, distance: 218.7
click at [55, 178] on div "Inserir lâmina 1 de 2 Inserir lâmina 2 de 2 O Designbox precisará aumentar a su…" at bounding box center [423, 150] width 846 height 725
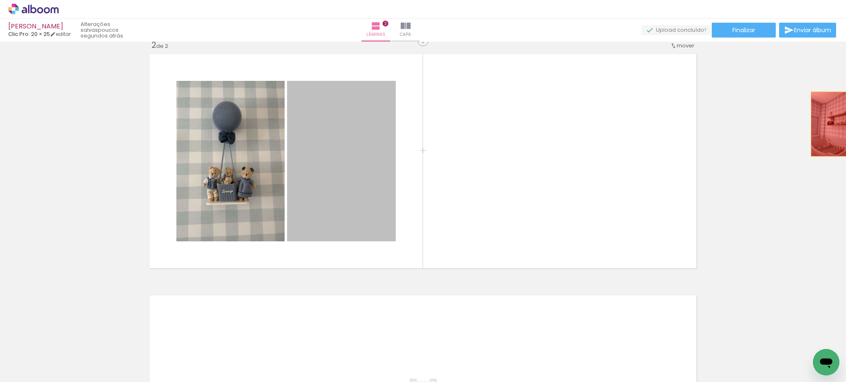
drag, startPoint x: 379, startPoint y: 158, endPoint x: 828, endPoint y: 124, distance: 450.5
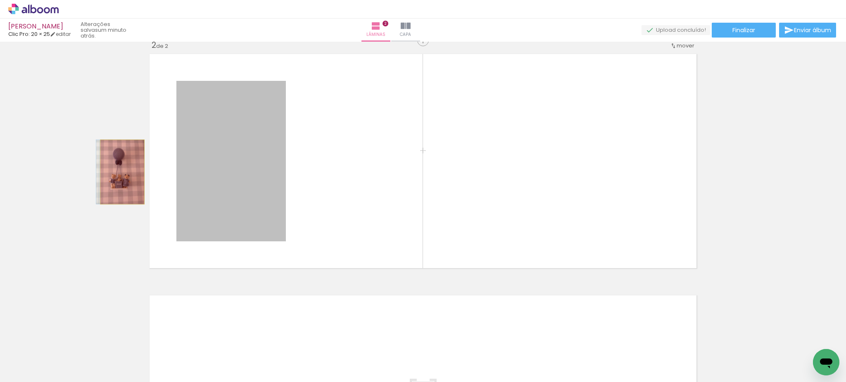
drag, startPoint x: 248, startPoint y: 157, endPoint x: 118, endPoint y: 172, distance: 130.5
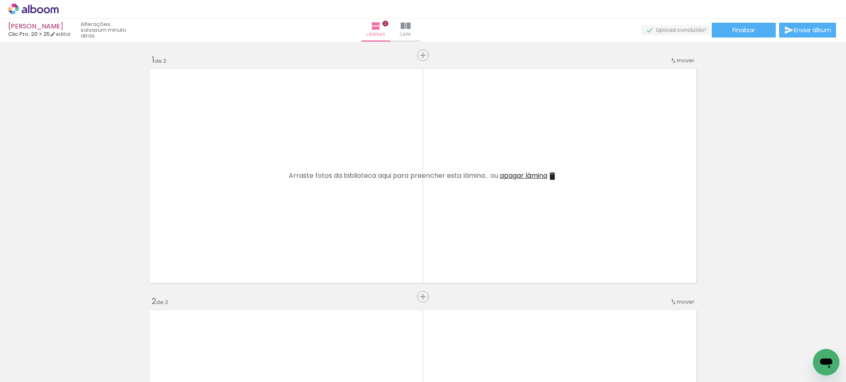
scroll to position [0, 3567]
click at [42, 355] on div at bounding box center [29, 354] width 25 height 37
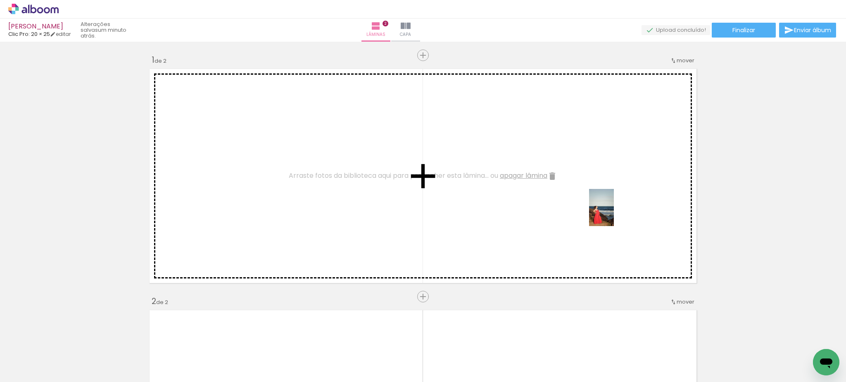
drag, startPoint x: 681, startPoint y: 355, endPoint x: 613, endPoint y: 212, distance: 158.1
click at [613, 212] on quentale-workspace at bounding box center [423, 191] width 846 height 382
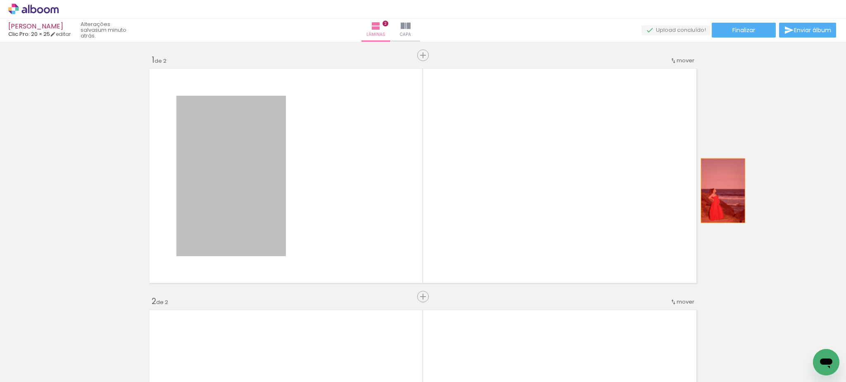
drag, startPoint x: 254, startPoint y: 200, endPoint x: 719, endPoint y: 193, distance: 465.4
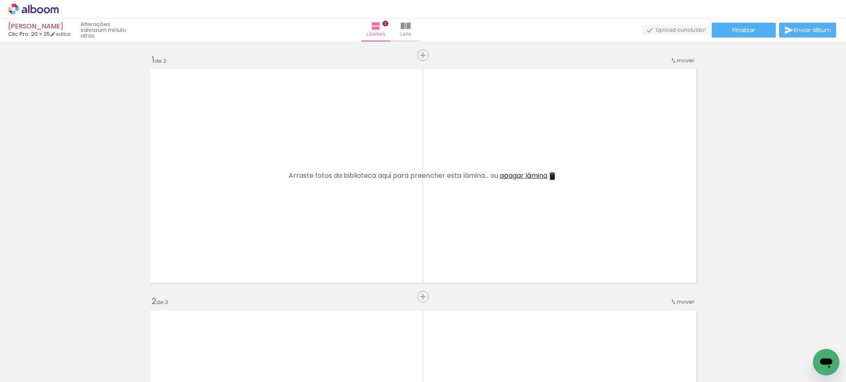
scroll to position [0, 0]
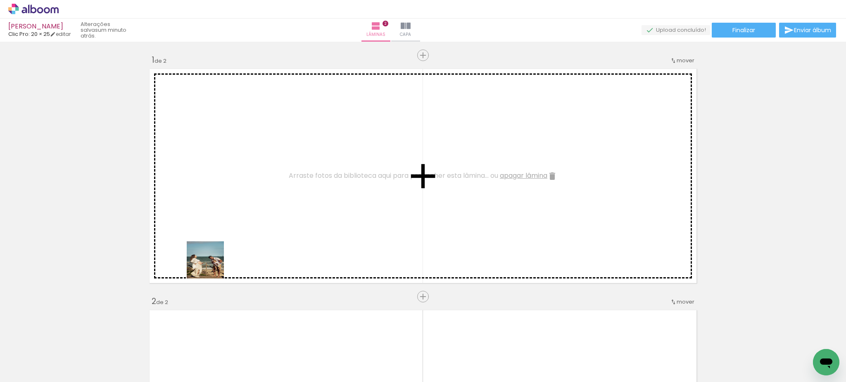
drag, startPoint x: 90, startPoint y: 357, endPoint x: 238, endPoint y: 242, distance: 187.7
click at [238, 242] on quentale-workspace at bounding box center [423, 191] width 846 height 382
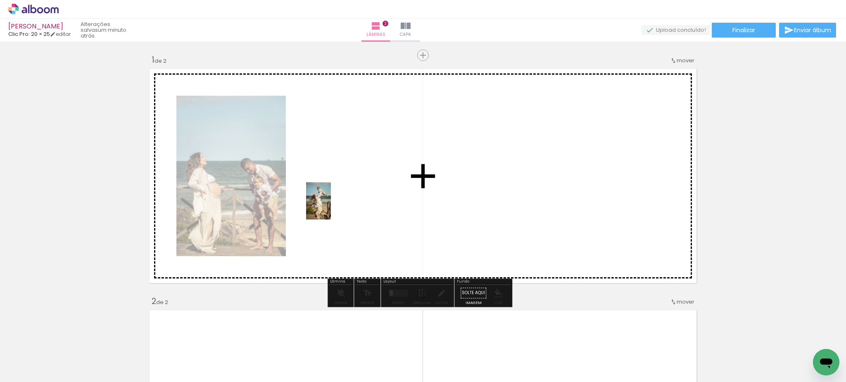
drag, startPoint x: 176, startPoint y: 356, endPoint x: 332, endPoint y: 204, distance: 217.8
click at [332, 204] on quentale-workspace at bounding box center [423, 191] width 846 height 382
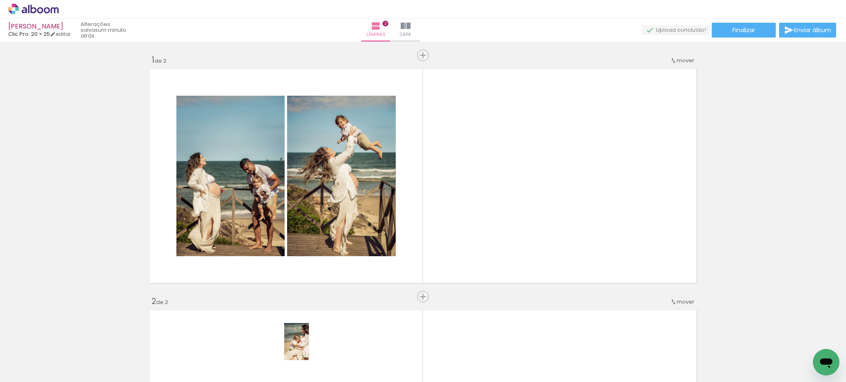
drag, startPoint x: 266, startPoint y: 366, endPoint x: 302, endPoint y: 352, distance: 38.8
click at [0, 0] on slot at bounding box center [0, 0] width 0 height 0
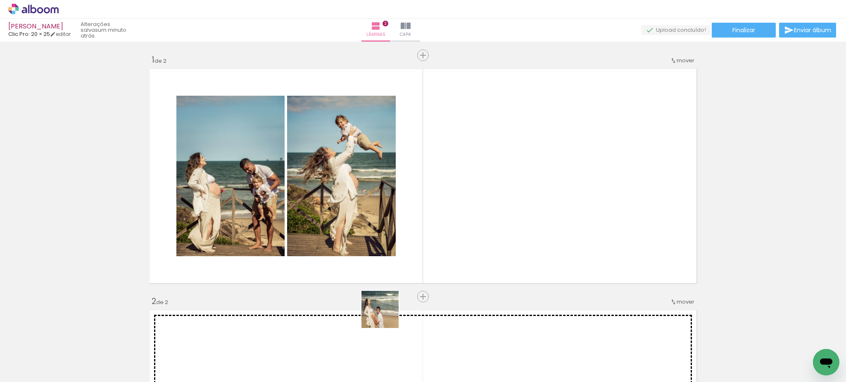
drag, startPoint x: 359, startPoint y: 360, endPoint x: 471, endPoint y: 213, distance: 184.4
click at [471, 213] on quentale-workspace at bounding box center [423, 191] width 846 height 382
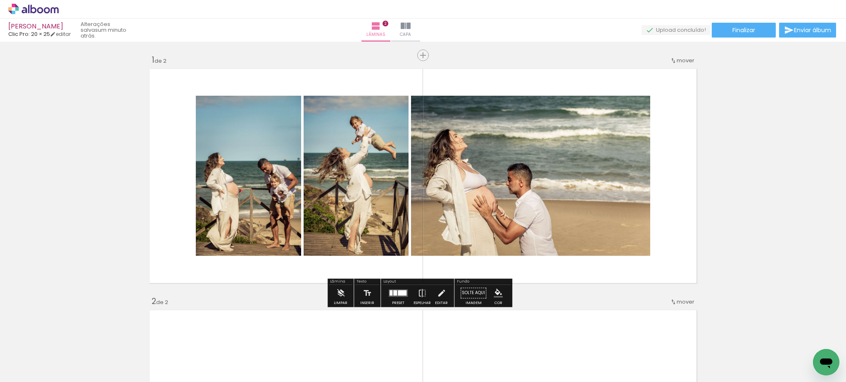
click at [400, 296] on quentale-layouter at bounding box center [398, 292] width 19 height 7
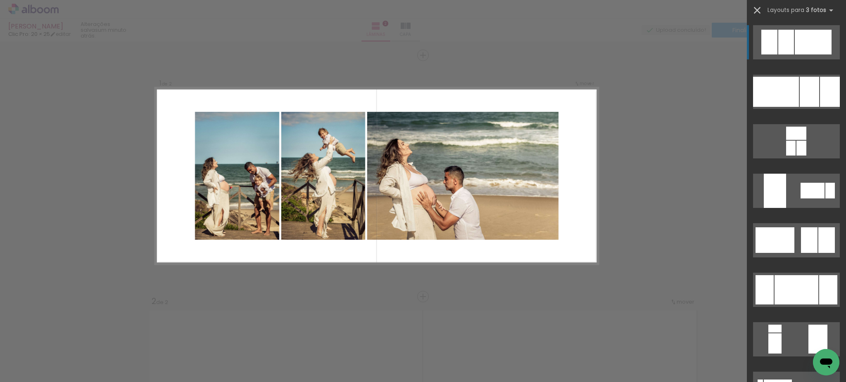
click at [755, 9] on iron-icon at bounding box center [757, 11] width 12 height 12
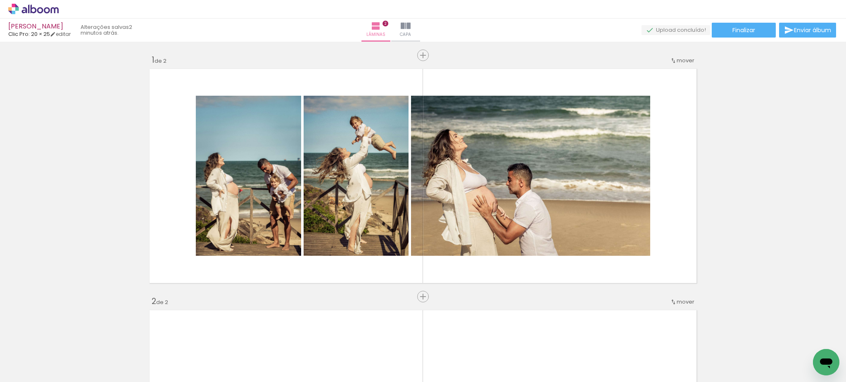
click at [174, 373] on div at bounding box center [174, 354] width 27 height 41
click at [62, 32] on link "editar" at bounding box center [60, 34] width 21 height 7
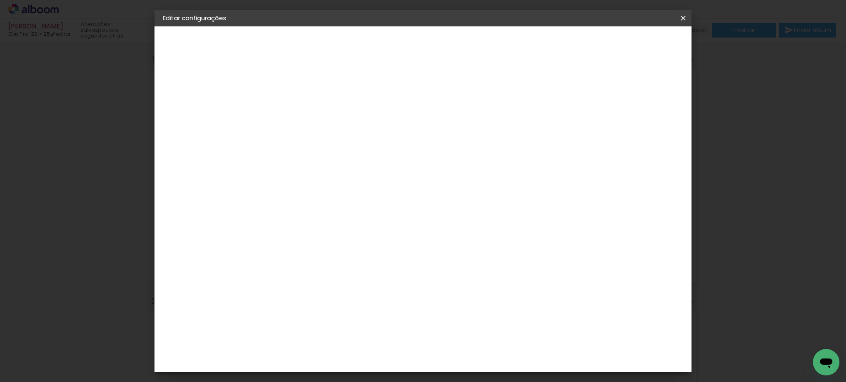
click at [191, 101] on div "Clic Pro" at bounding box center [185, 102] width 11 height 12
click at [304, 287] on div "Clic Pro" at bounding box center [298, 293] width 12 height 13
click at [0, 0] on slot "Avançar" at bounding box center [0, 0] width 0 height 0
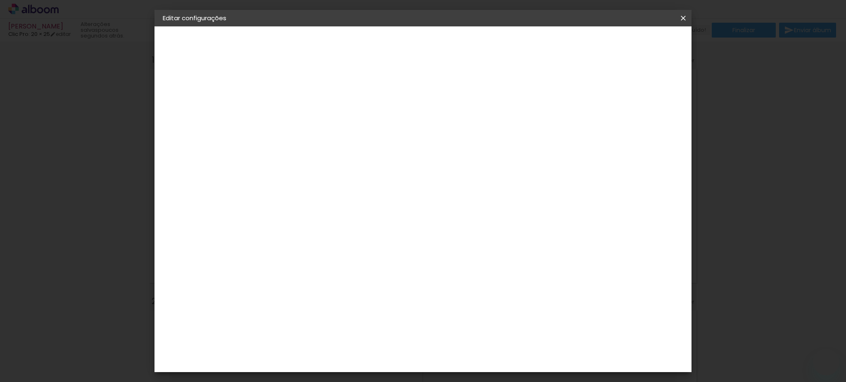
click at [330, 137] on input "text" at bounding box center [314, 143] width 32 height 13
click at [468, 141] on paper-item "Luxo" at bounding box center [476, 137] width 165 height 17
type input "Luxo"
click at [353, 349] on span "20 × 25" at bounding box center [334, 360] width 38 height 22
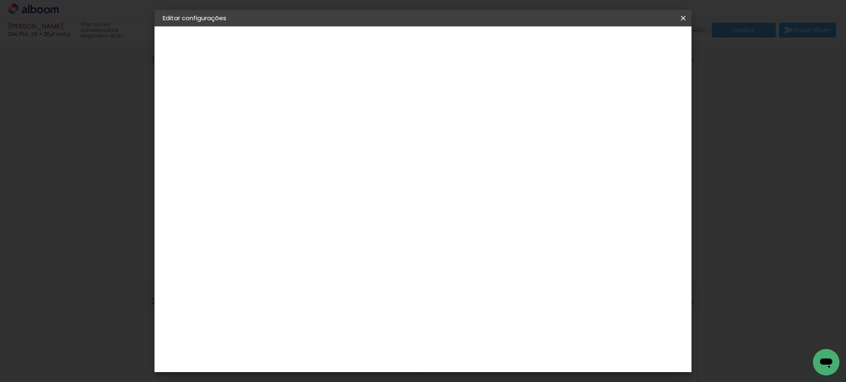
click at [0, 0] on slot "Avançar" at bounding box center [0, 0] width 0 height 0
click at [629, 42] on span "Salvar configurações" at bounding box center [598, 44] width 61 height 6
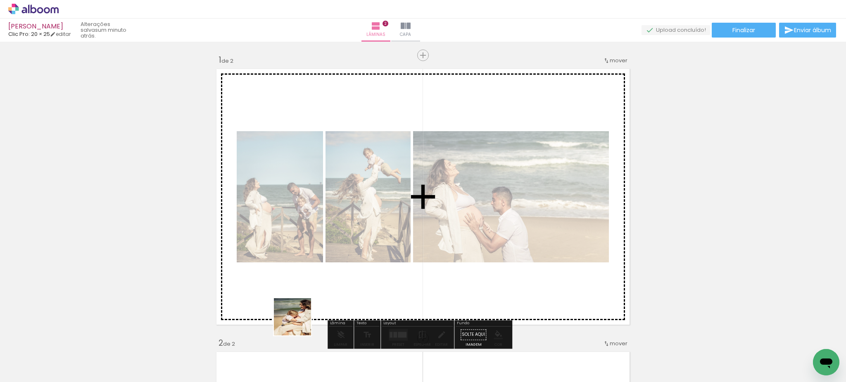
drag, startPoint x: 258, startPoint y: 357, endPoint x: 381, endPoint y: 210, distance: 191.2
click at [381, 210] on quentale-workspace at bounding box center [423, 191] width 846 height 382
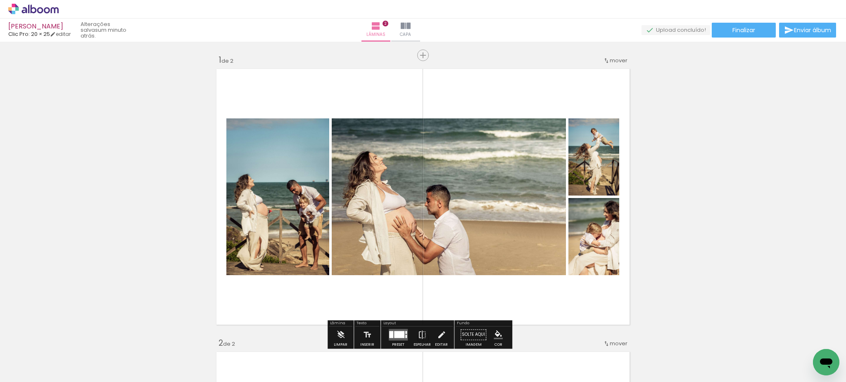
scroll to position [40, 0]
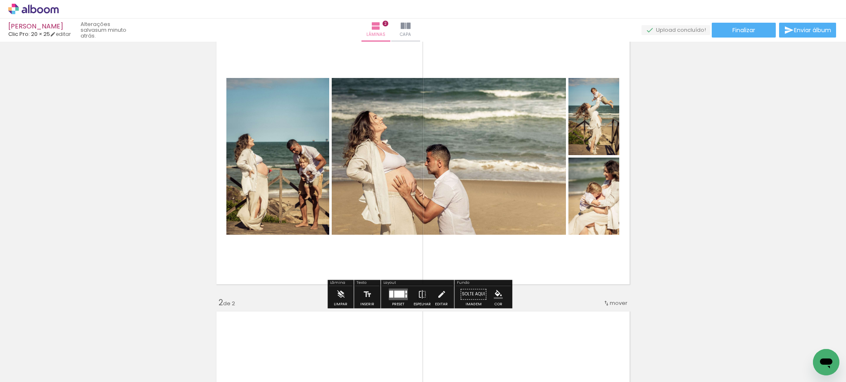
click at [394, 296] on div at bounding box center [399, 294] width 10 height 7
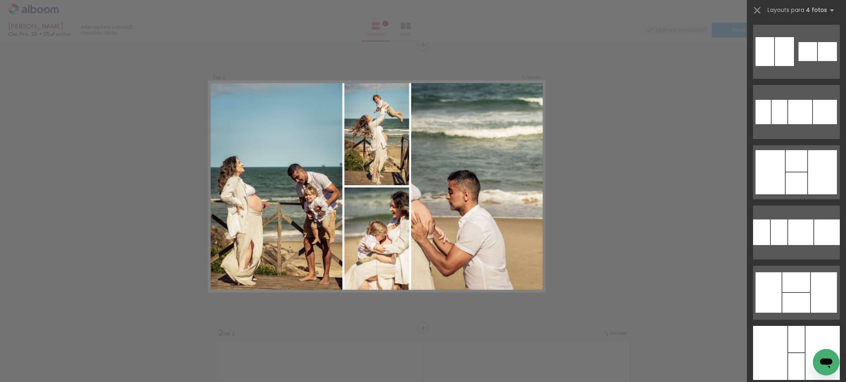
scroll to position [4583, 0]
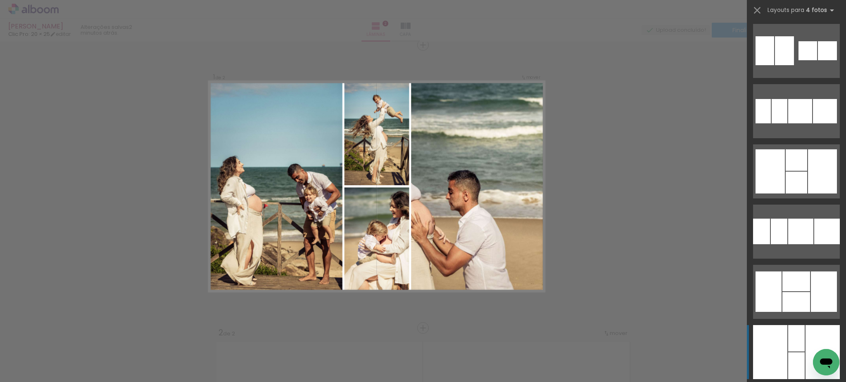
click at [788, 341] on div at bounding box center [796, 338] width 17 height 26
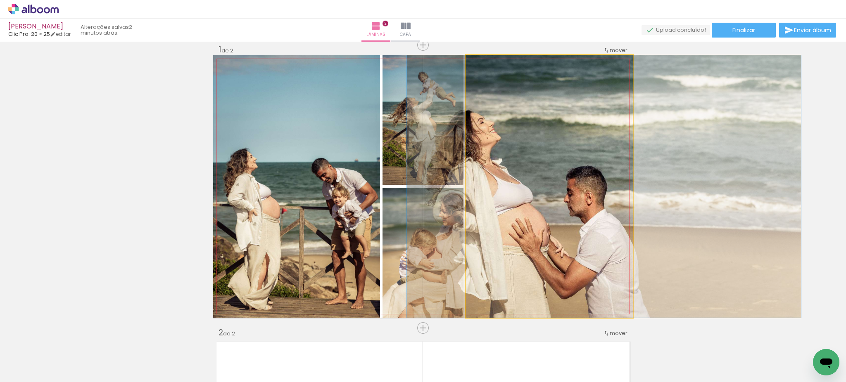
drag, startPoint x: 557, startPoint y: 237, endPoint x: 611, endPoint y: 220, distance: 56.9
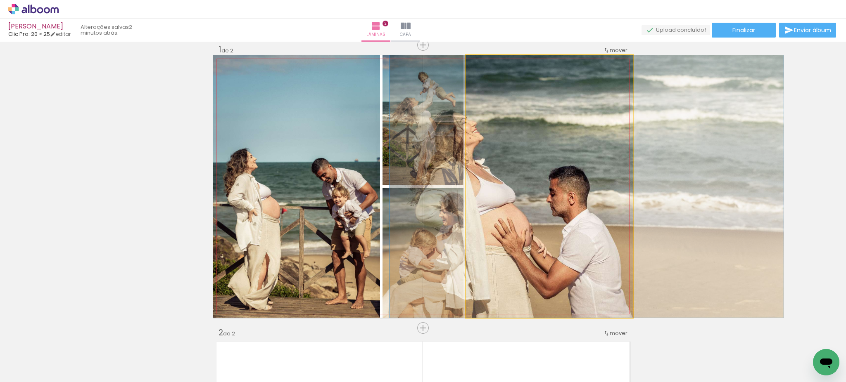
drag, startPoint x: 608, startPoint y: 219, endPoint x: 594, endPoint y: 217, distance: 14.6
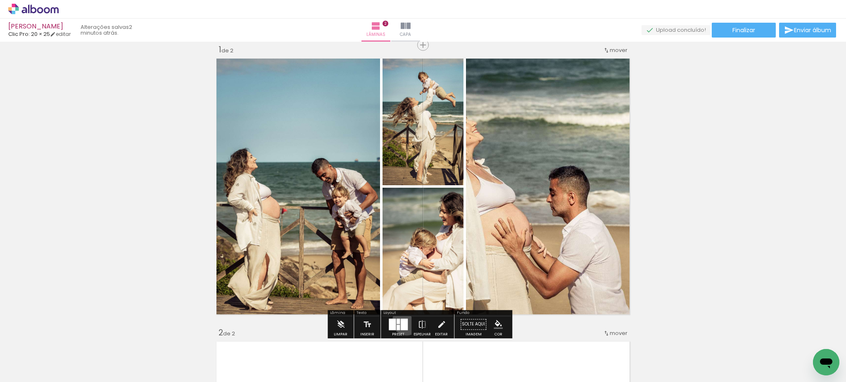
click at [405, 321] on div at bounding box center [404, 325] width 7 height 12
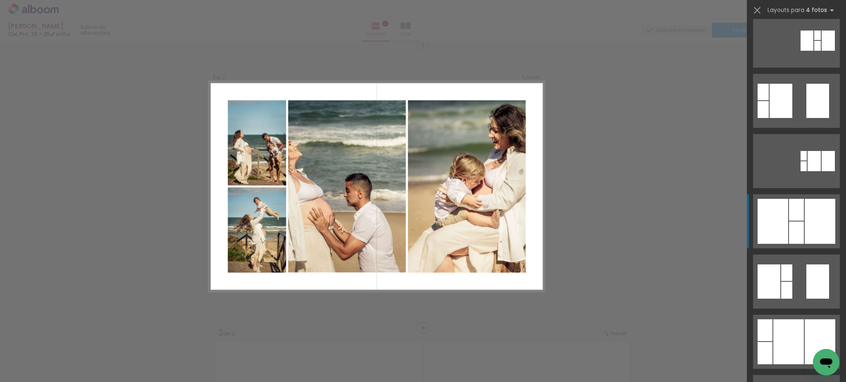
scroll to position [5030, 0]
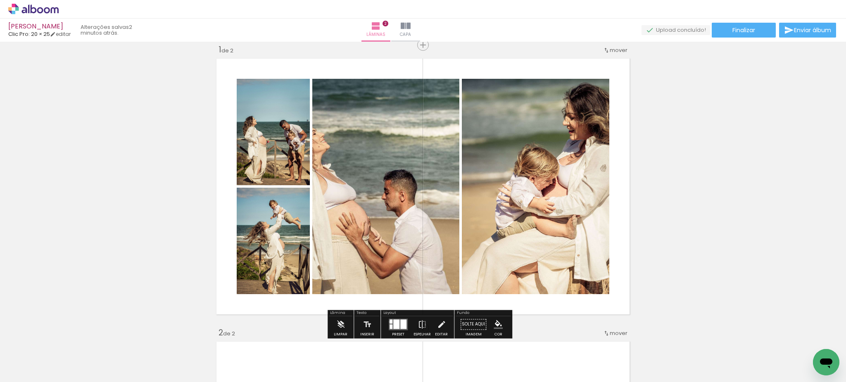
click at [389, 322] on div at bounding box center [390, 322] width 3 height 4
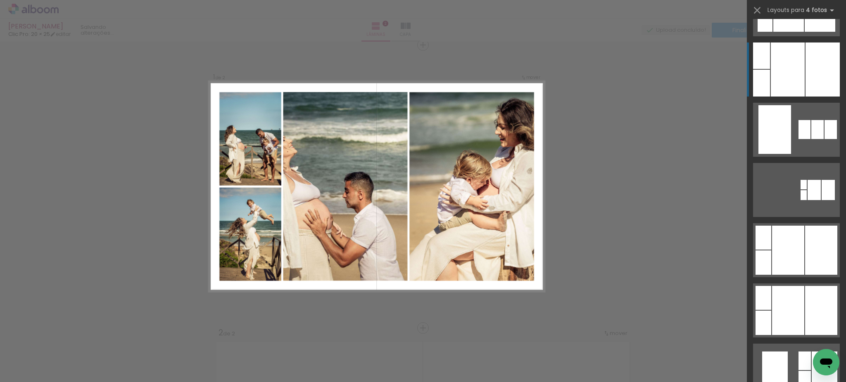
scroll to position [7158, 0]
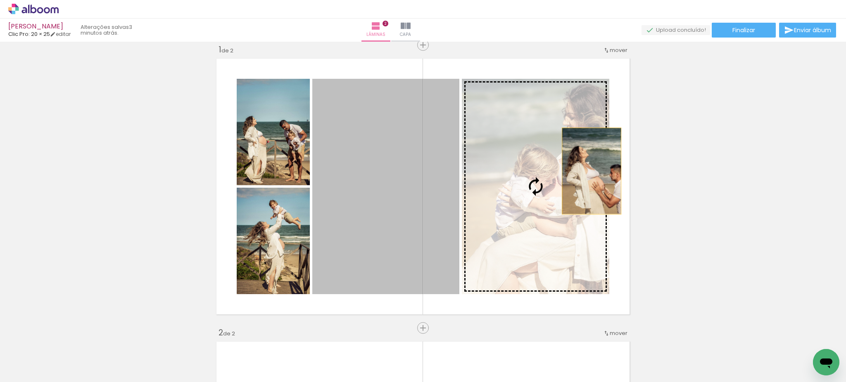
drag, startPoint x: 402, startPoint y: 221, endPoint x: 707, endPoint y: 142, distance: 314.8
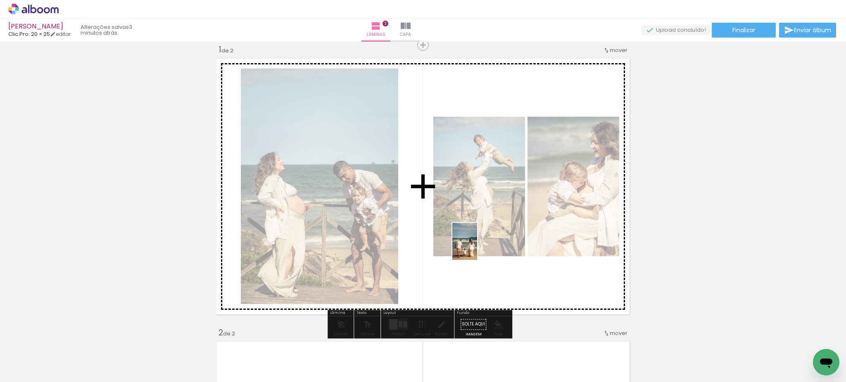
drag, startPoint x: 465, startPoint y: 360, endPoint x: 477, endPoint y: 242, distance: 118.3
click at [477, 242] on quentale-workspace at bounding box center [423, 191] width 846 height 382
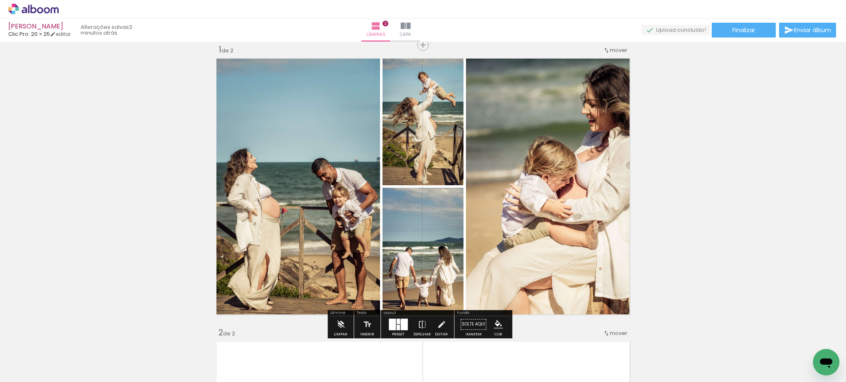
click at [398, 321] on div at bounding box center [397, 321] width 3 height 5
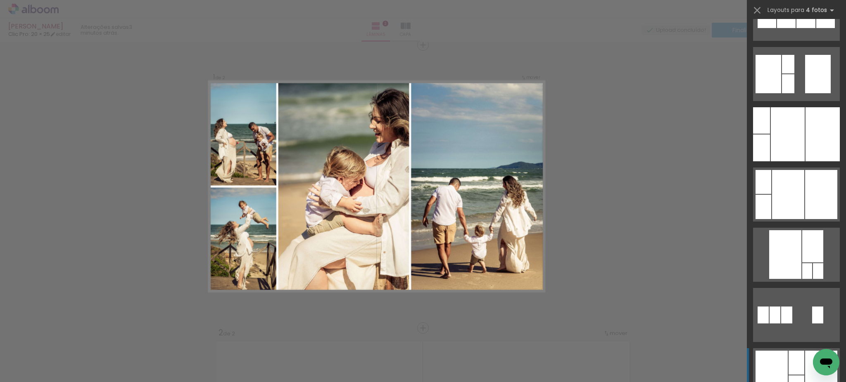
scroll to position [1308, 0]
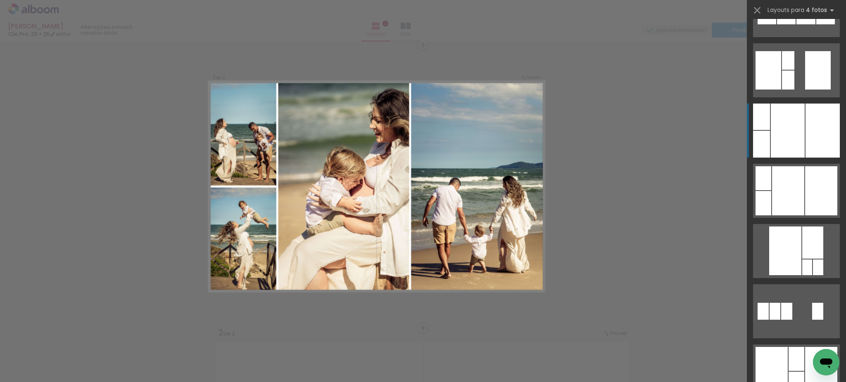
click at [777, 149] on div at bounding box center [787, 131] width 34 height 54
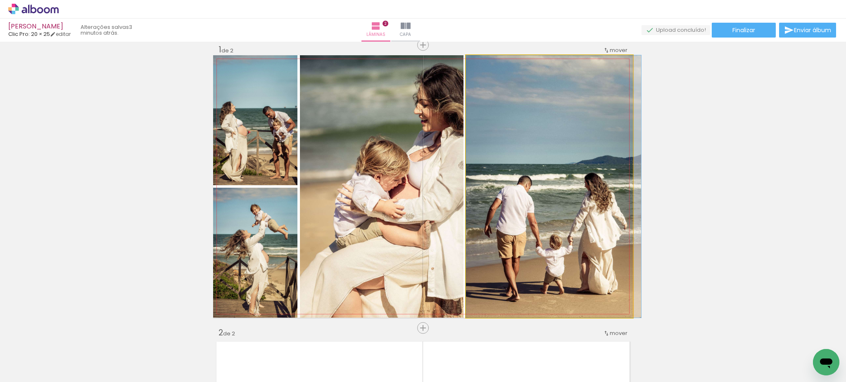
drag, startPoint x: 461, startPoint y: 169, endPoint x: 487, endPoint y: 177, distance: 26.8
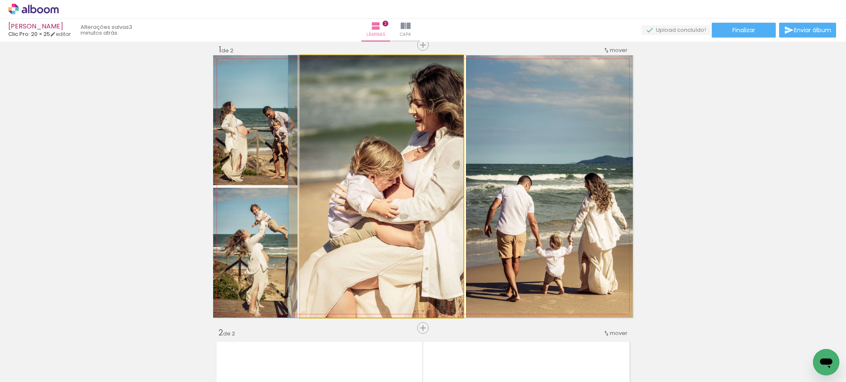
drag, startPoint x: 444, startPoint y: 197, endPoint x: 392, endPoint y: 200, distance: 51.7
drag, startPoint x: 438, startPoint y: 204, endPoint x: 418, endPoint y: 207, distance: 19.8
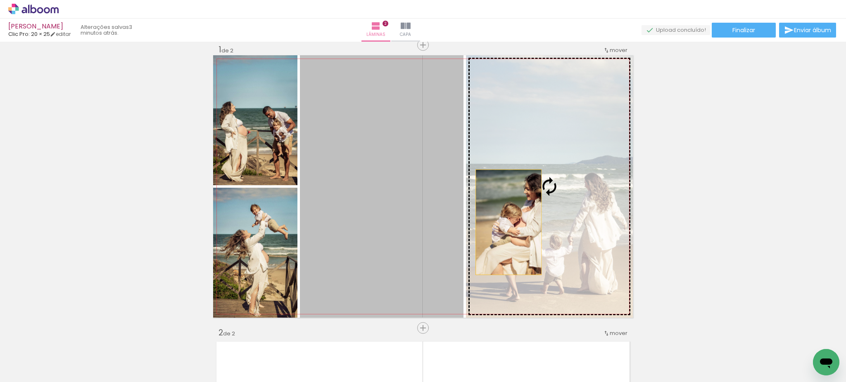
drag, startPoint x: 412, startPoint y: 217, endPoint x: 504, endPoint y: 222, distance: 92.6
click at [0, 0] on slot at bounding box center [0, 0] width 0 height 0
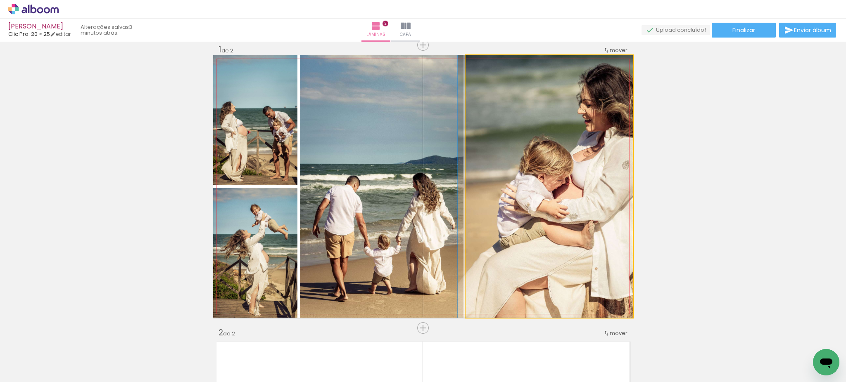
drag, startPoint x: 552, startPoint y: 220, endPoint x: 474, endPoint y: 218, distance: 77.2
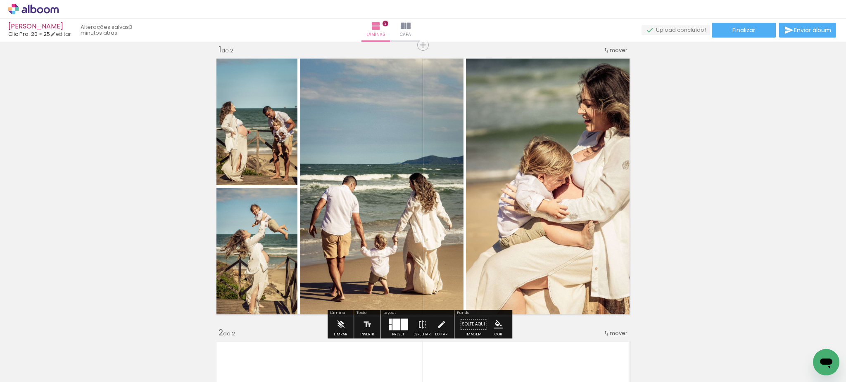
click at [395, 331] on quentale-thumb at bounding box center [406, 354] width 46 height 47
click at [398, 325] on quentale-layouter at bounding box center [398, 325] width 19 height 12
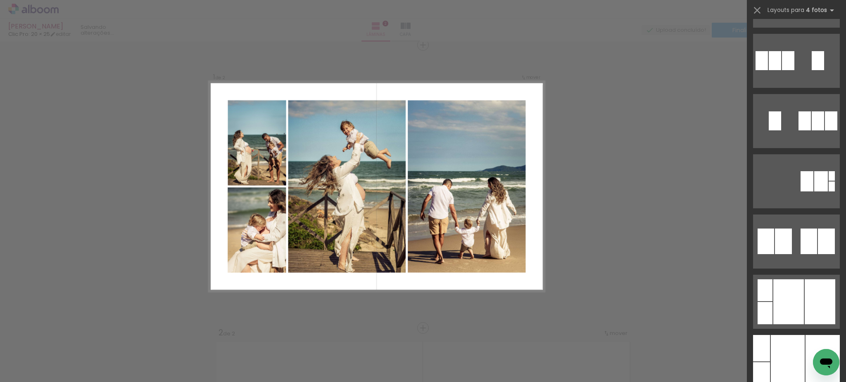
scroll to position [2029, 0]
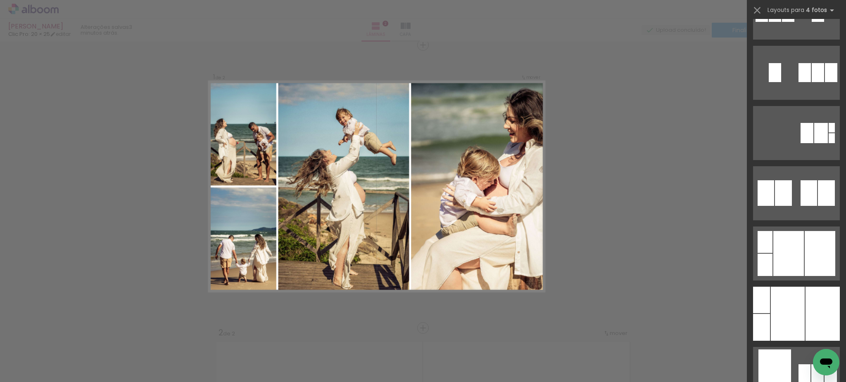
click at [783, 295] on div at bounding box center [787, 314] width 34 height 54
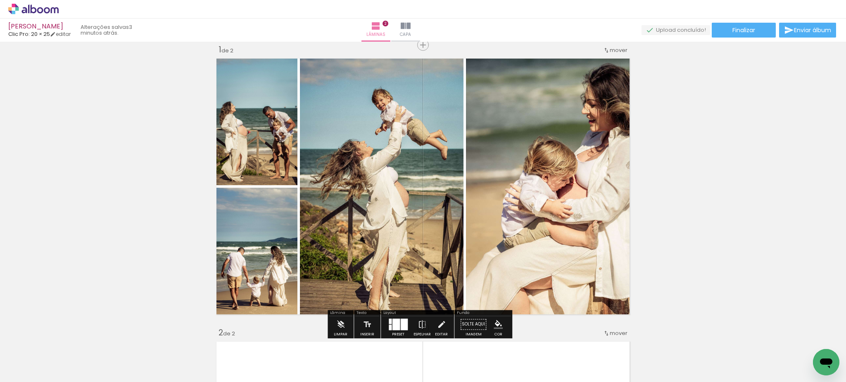
click at [395, 326] on div at bounding box center [395, 325] width 7 height 12
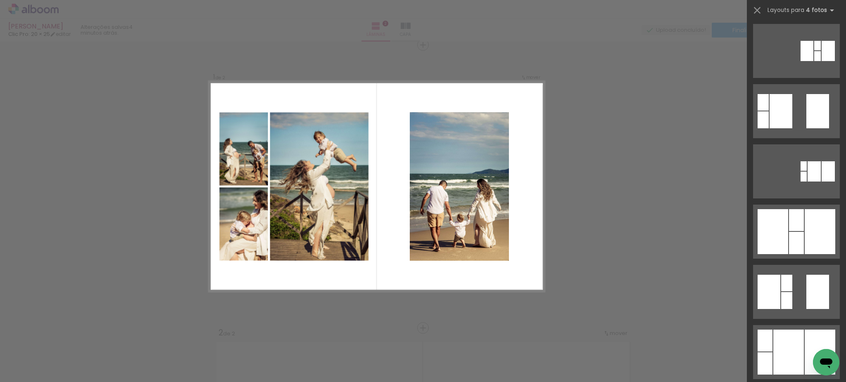
scroll to position [0, 0]
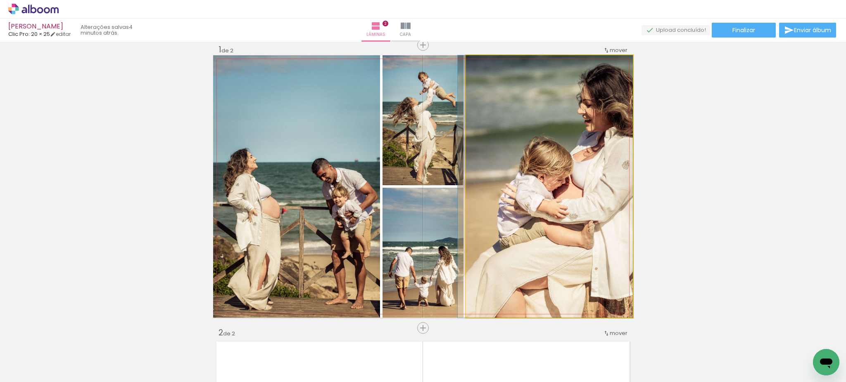
drag, startPoint x: 560, startPoint y: 214, endPoint x: 486, endPoint y: 212, distance: 73.5
drag, startPoint x: 550, startPoint y: 191, endPoint x: 483, endPoint y: 189, distance: 66.9
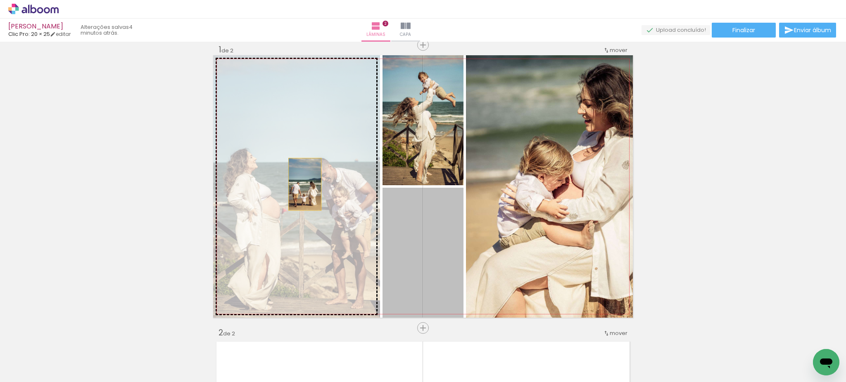
drag, startPoint x: 447, startPoint y: 261, endPoint x: 301, endPoint y: 184, distance: 165.3
click at [0, 0] on slot at bounding box center [0, 0] width 0 height 0
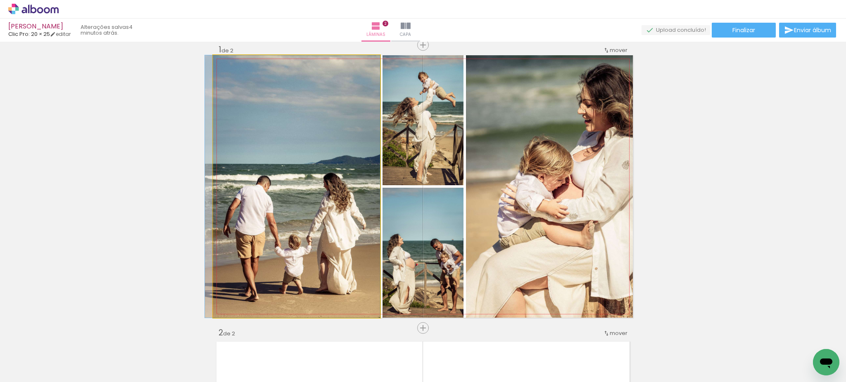
drag, startPoint x: 301, startPoint y: 184, endPoint x: 294, endPoint y: 165, distance: 20.0
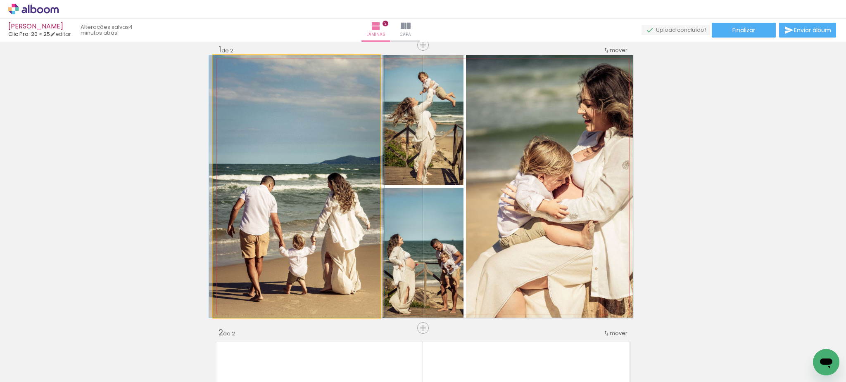
drag, startPoint x: 293, startPoint y: 165, endPoint x: 297, endPoint y: 165, distance: 4.1
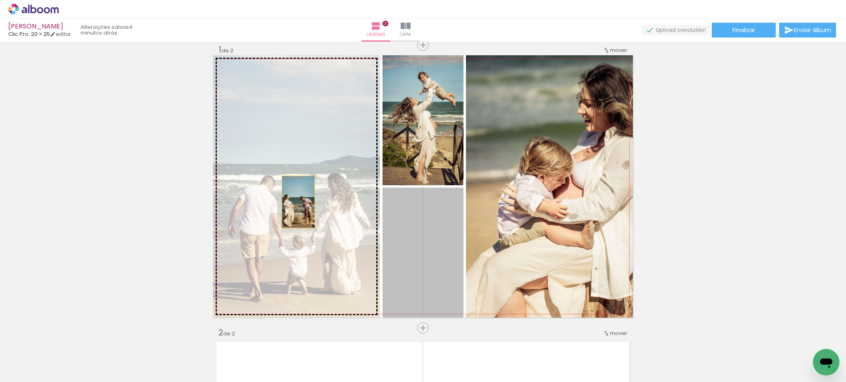
drag, startPoint x: 441, startPoint y: 258, endPoint x: 287, endPoint y: 199, distance: 164.0
click at [0, 0] on slot at bounding box center [0, 0] width 0 height 0
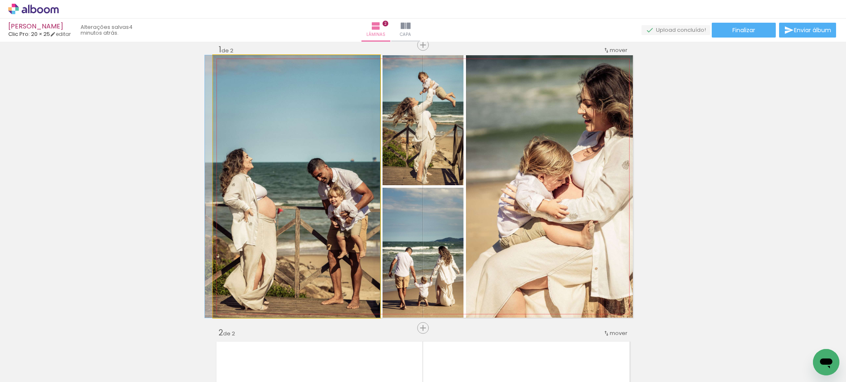
drag, startPoint x: 287, startPoint y: 199, endPoint x: 273, endPoint y: 195, distance: 15.0
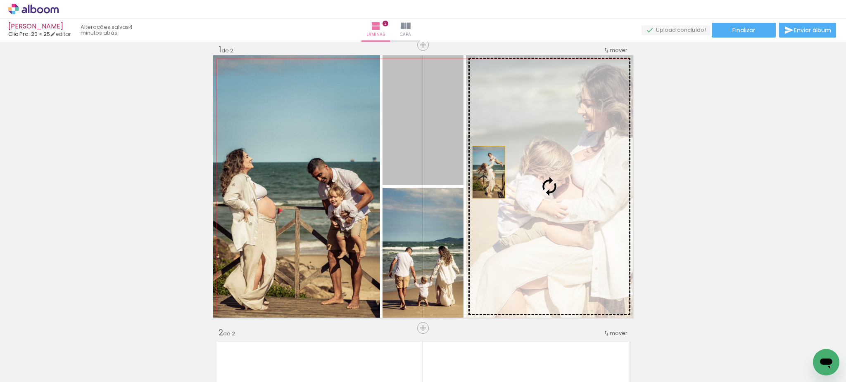
drag, startPoint x: 428, startPoint y: 152, endPoint x: 526, endPoint y: 201, distance: 110.4
click at [0, 0] on slot at bounding box center [0, 0] width 0 height 0
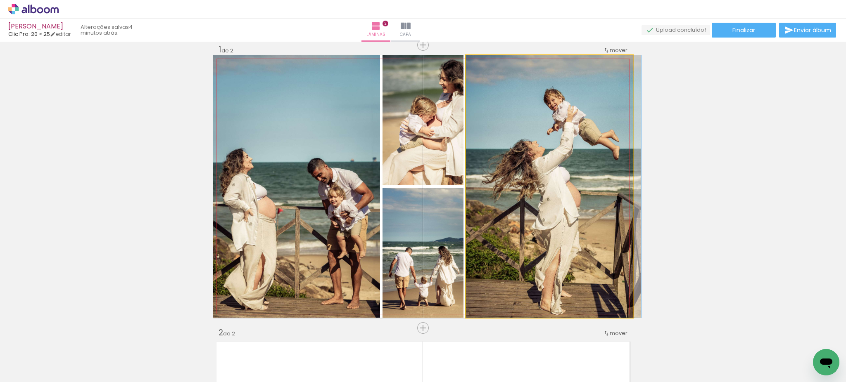
drag, startPoint x: 526, startPoint y: 201, endPoint x: 540, endPoint y: 201, distance: 14.0
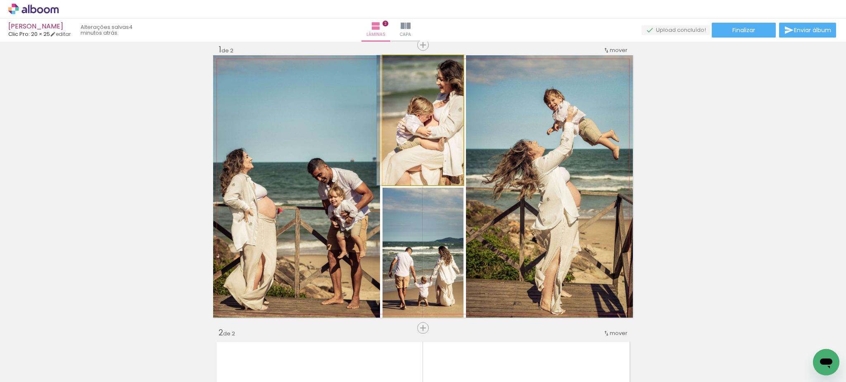
drag, startPoint x: 438, startPoint y: 153, endPoint x: 400, endPoint y: 152, distance: 38.0
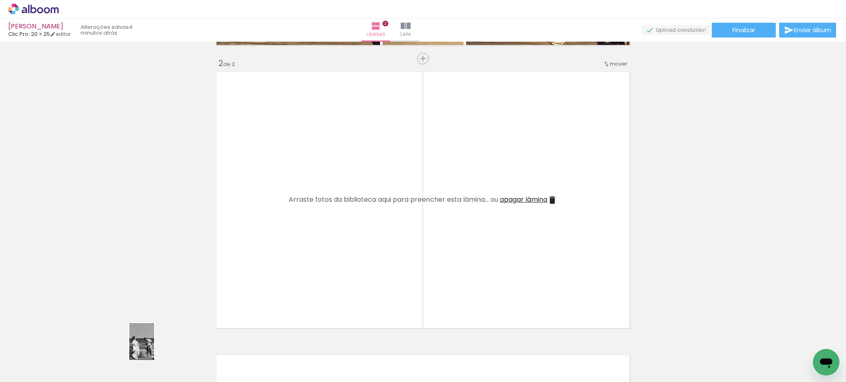
drag, startPoint x: 141, startPoint y: 360, endPoint x: 154, endPoint y: 348, distance: 18.1
click at [152, 348] on quentale-thumb at bounding box center [129, 354] width 46 height 47
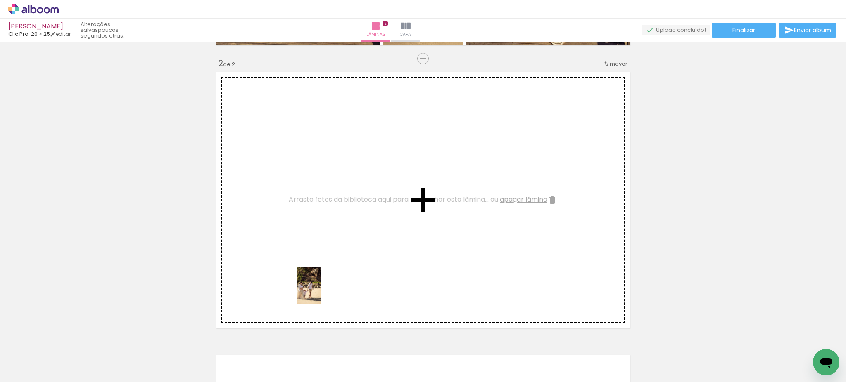
drag, startPoint x: 321, startPoint y: 367, endPoint x: 321, endPoint y: 289, distance: 78.5
click at [321, 289] on quentale-workspace at bounding box center [423, 191] width 846 height 382
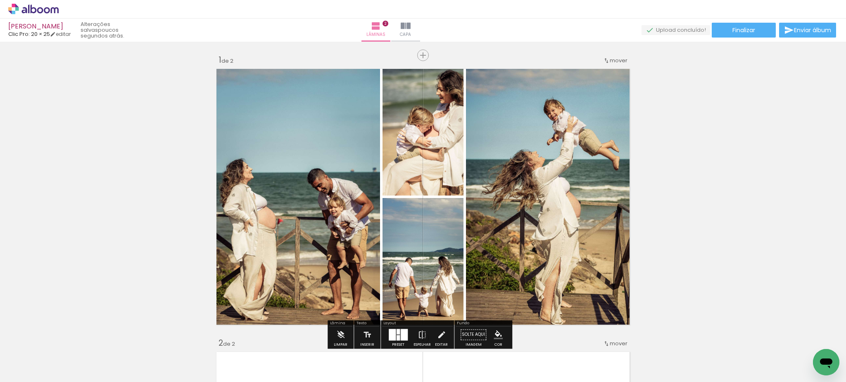
scroll to position [0, 0]
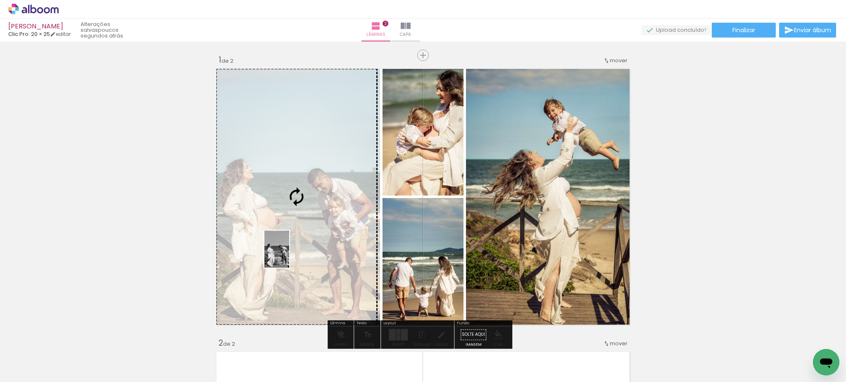
drag, startPoint x: 129, startPoint y: 367, endPoint x: 289, endPoint y: 256, distance: 194.9
click at [289, 256] on quentale-workspace at bounding box center [423, 191] width 846 height 382
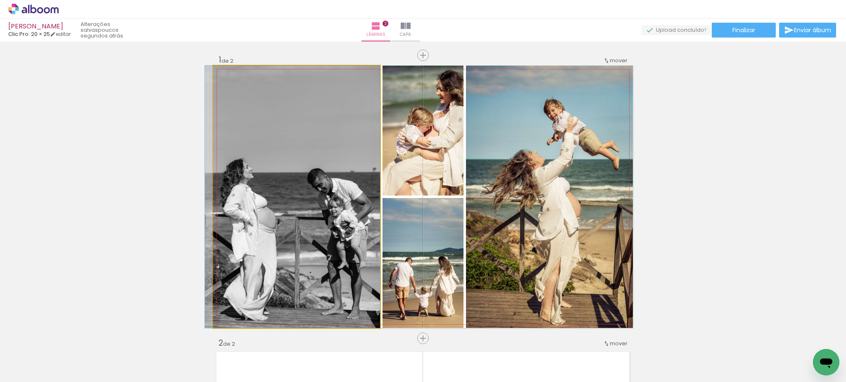
drag, startPoint x: 289, startPoint y: 256, endPoint x: 277, endPoint y: 249, distance: 13.8
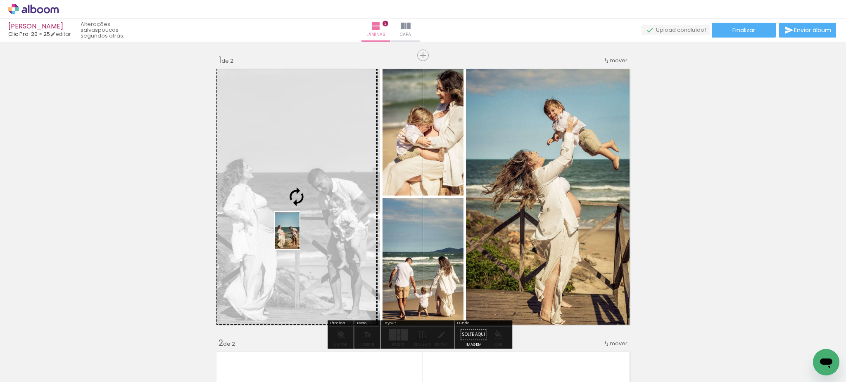
drag, startPoint x: 86, startPoint y: 366, endPoint x: 299, endPoint y: 237, distance: 249.2
click at [299, 237] on quentale-workspace at bounding box center [423, 191] width 846 height 382
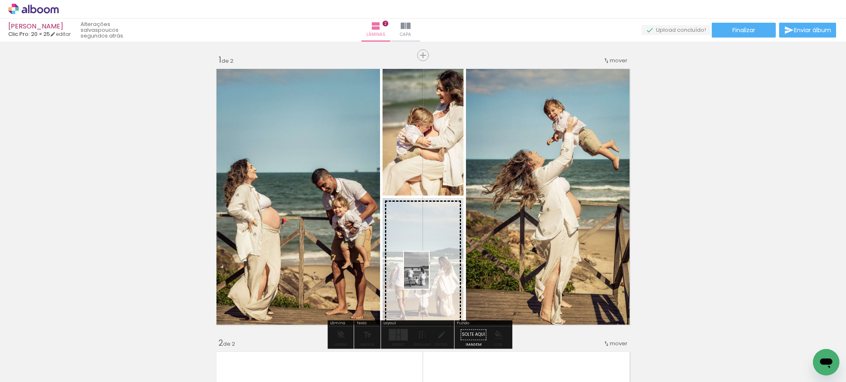
drag, startPoint x: 495, startPoint y: 365, endPoint x: 429, endPoint y: 277, distance: 110.5
click at [429, 277] on quentale-workspace at bounding box center [423, 191] width 846 height 382
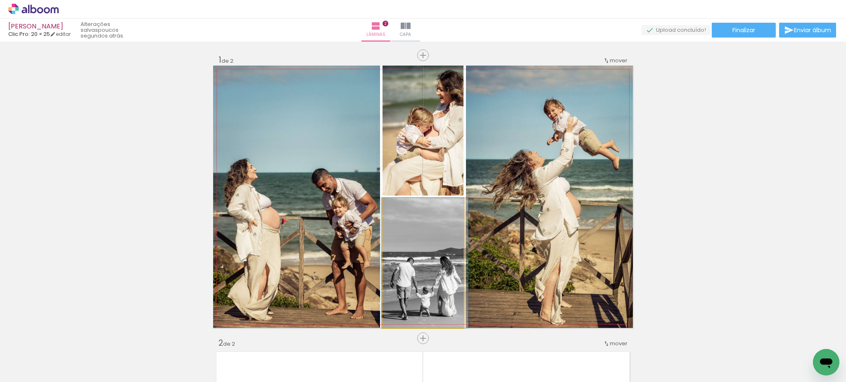
drag, startPoint x: 429, startPoint y: 277, endPoint x: 430, endPoint y: 267, distance: 10.5
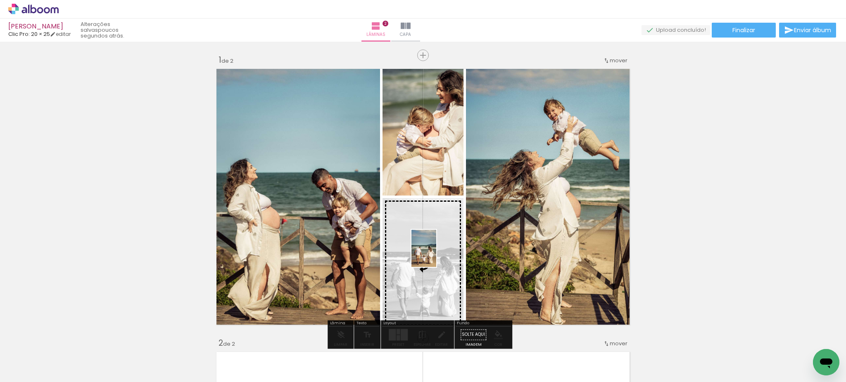
drag, startPoint x: 457, startPoint y: 348, endPoint x: 436, endPoint y: 255, distance: 95.2
click at [436, 255] on quentale-workspace at bounding box center [423, 191] width 846 height 382
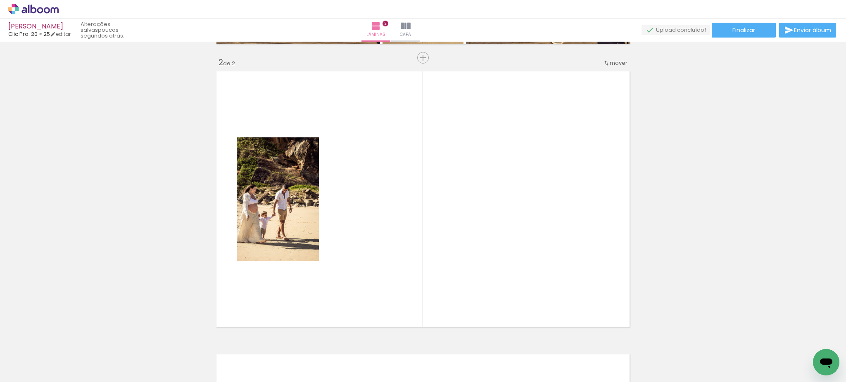
scroll to position [0, 141]
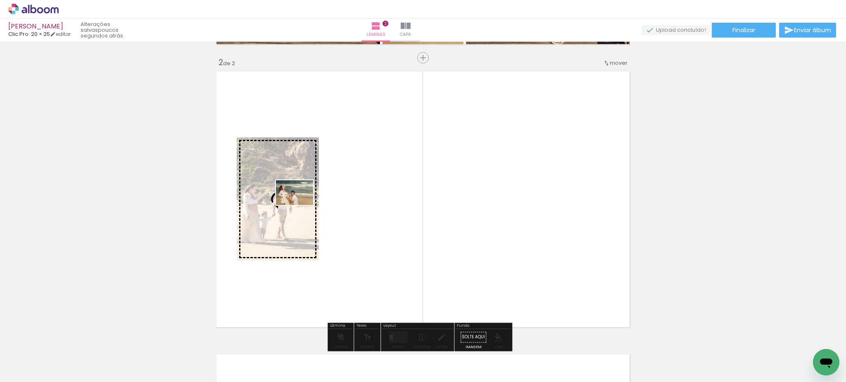
drag, startPoint x: 232, startPoint y: 360, endPoint x: 301, endPoint y: 205, distance: 168.8
click at [301, 205] on quentale-workspace at bounding box center [423, 191] width 846 height 382
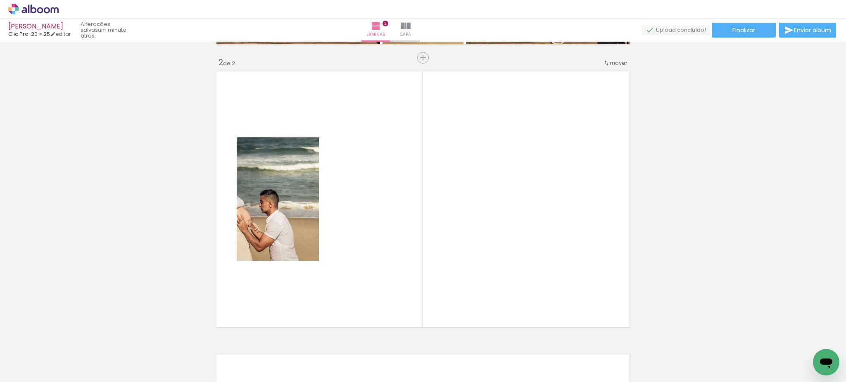
scroll to position [0, 987]
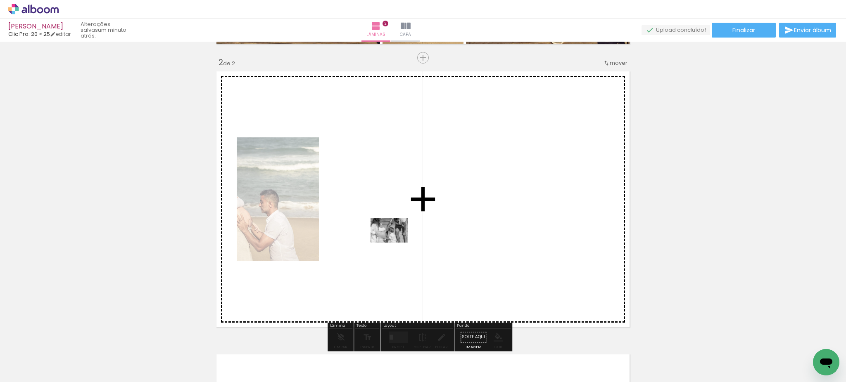
drag, startPoint x: 351, startPoint y: 359, endPoint x: 406, endPoint y: 225, distance: 145.1
click at [405, 226] on quentale-workspace at bounding box center [423, 191] width 846 height 382
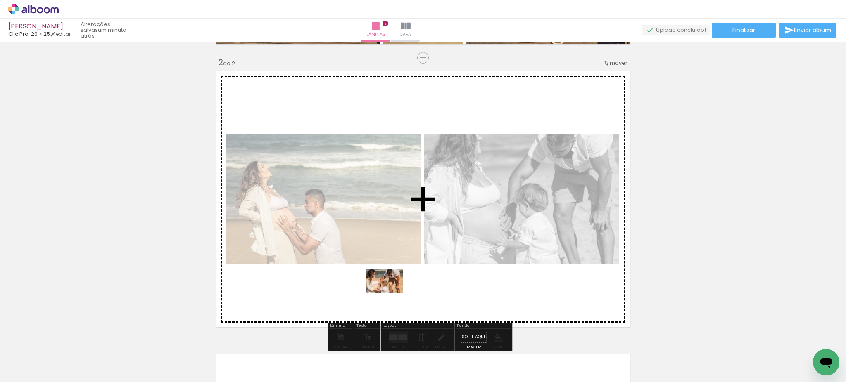
drag, startPoint x: 406, startPoint y: 365, endPoint x: 390, endPoint y: 294, distance: 73.2
click at [390, 294] on quentale-workspace at bounding box center [423, 191] width 846 height 382
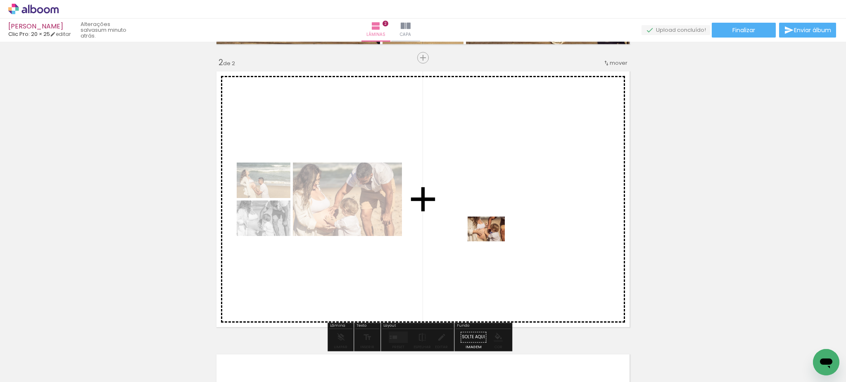
drag, startPoint x: 492, startPoint y: 358, endPoint x: 604, endPoint y: 367, distance: 112.2
click at [492, 237] on quentale-workspace at bounding box center [423, 191] width 846 height 382
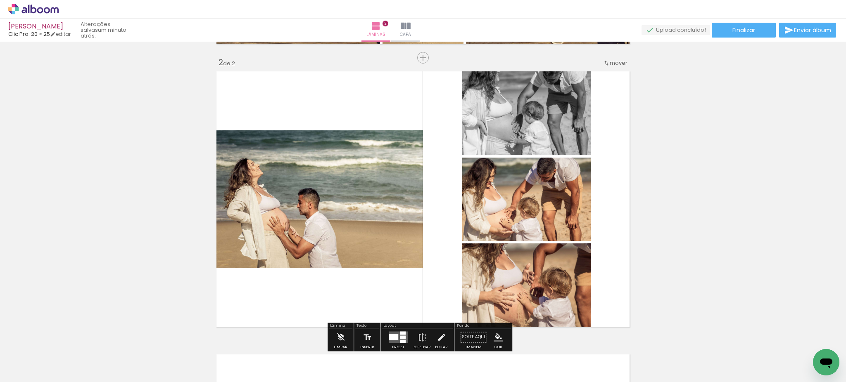
click at [628, 369] on quentale-thumb at bounding box center [621, 354] width 46 height 47
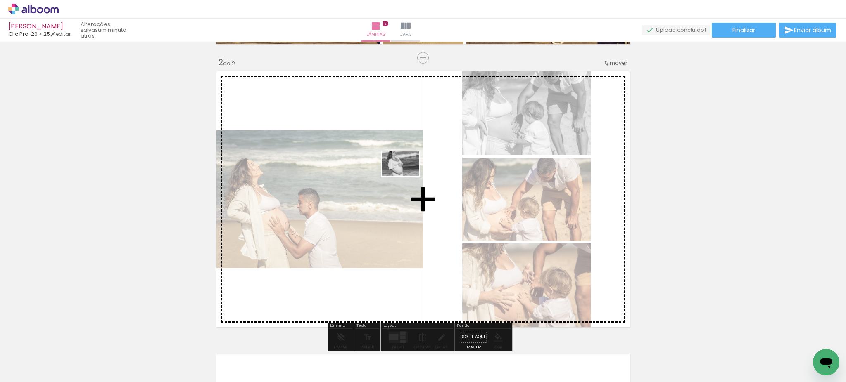
drag, startPoint x: 624, startPoint y: 363, endPoint x: 398, endPoint y: 172, distance: 295.9
click at [398, 172] on quentale-workspace at bounding box center [423, 191] width 846 height 382
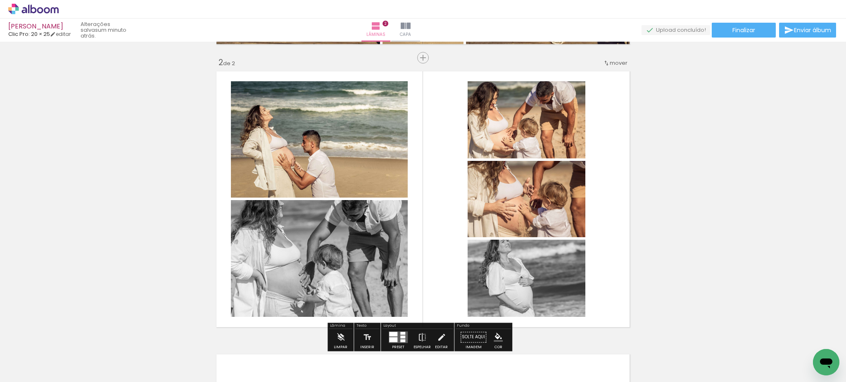
scroll to position [297, 0]
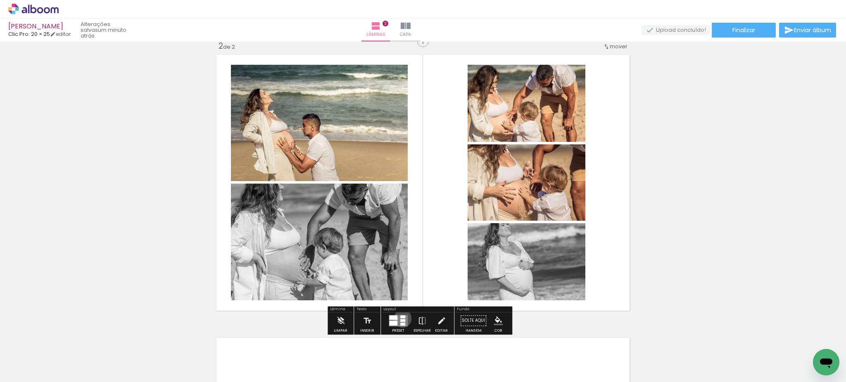
click at [401, 319] on quentale-layouter at bounding box center [398, 321] width 19 height 12
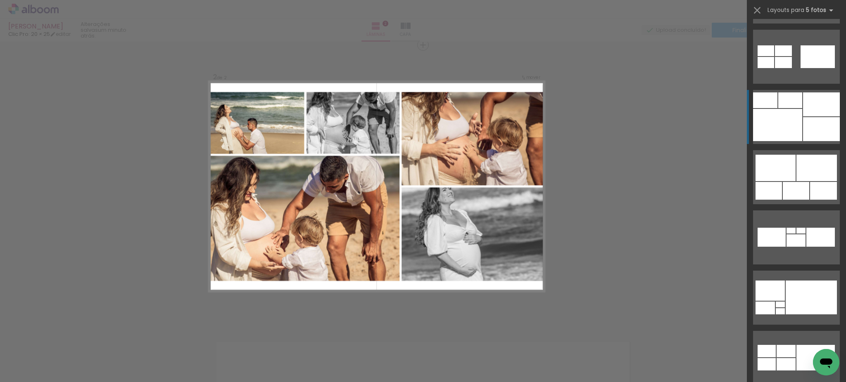
scroll to position [1085, 0]
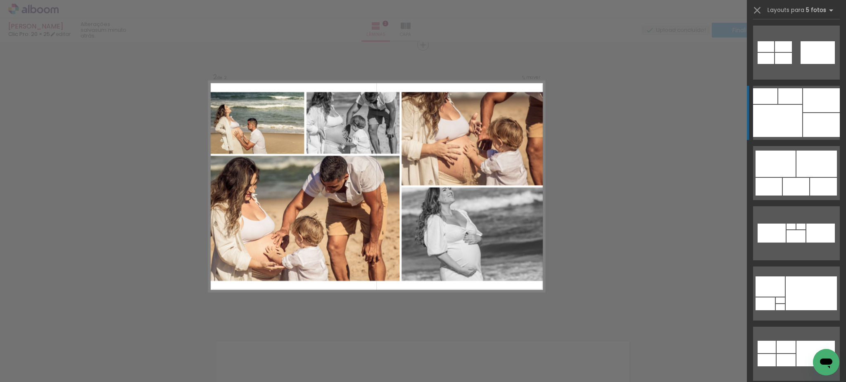
click at [803, 116] on div at bounding box center [821, 125] width 37 height 24
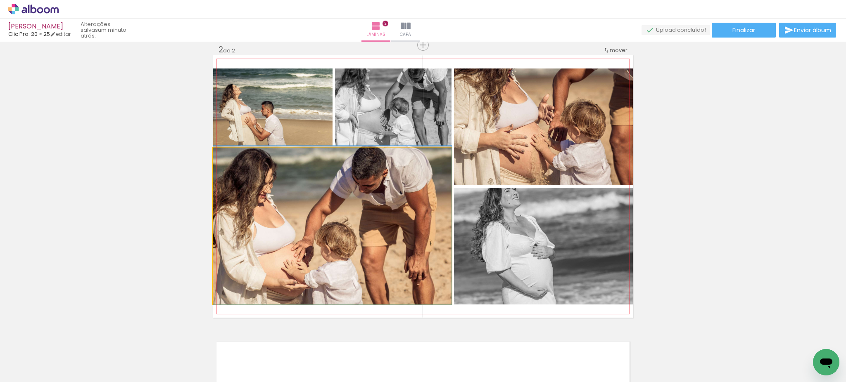
drag, startPoint x: 339, startPoint y: 276, endPoint x: 401, endPoint y: 259, distance: 63.3
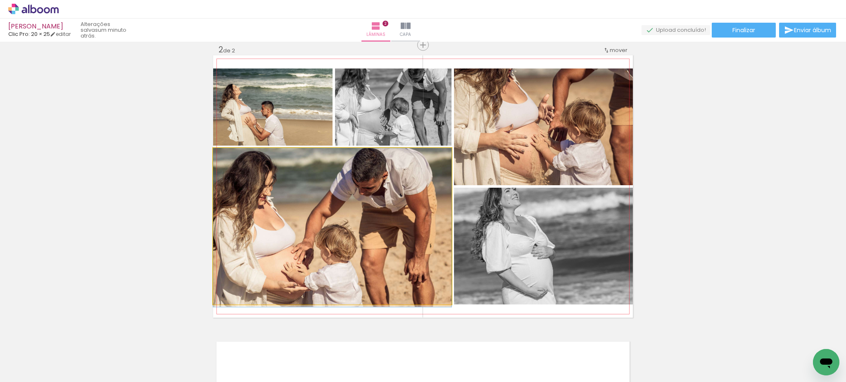
drag, startPoint x: 397, startPoint y: 214, endPoint x: 399, endPoint y: 240, distance: 26.1
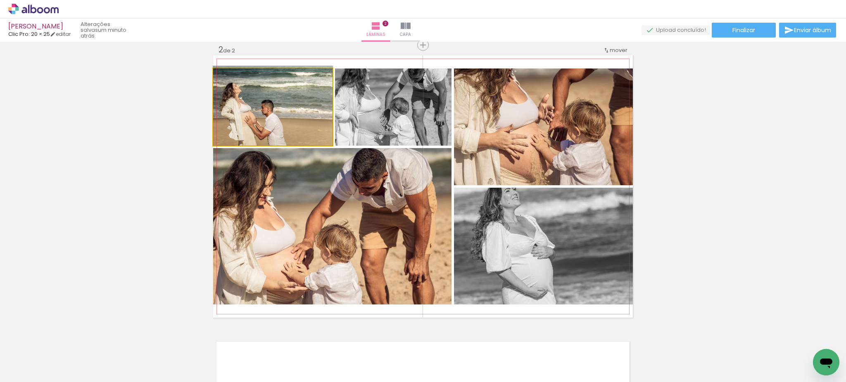
drag, startPoint x: 269, startPoint y: 107, endPoint x: 301, endPoint y: 78, distance: 43.3
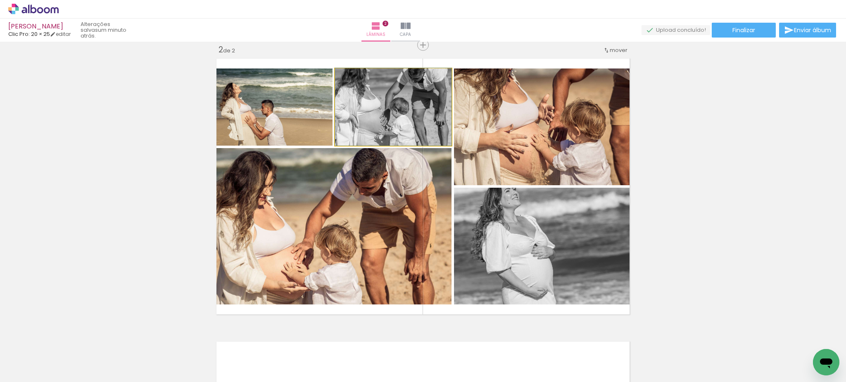
drag, startPoint x: 407, startPoint y: 97, endPoint x: 408, endPoint y: 75, distance: 21.9
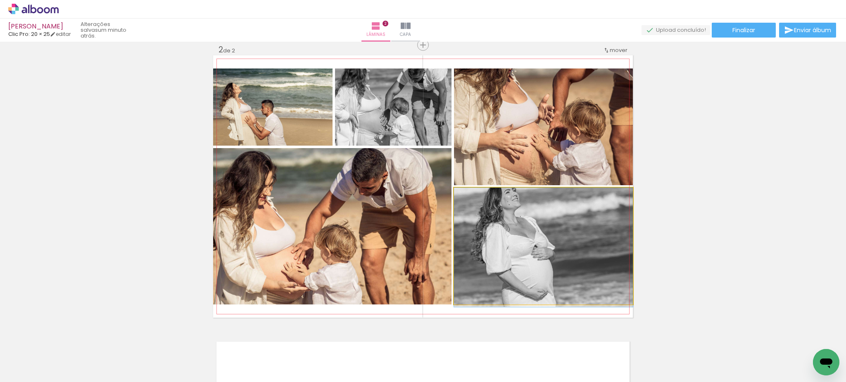
drag, startPoint x: 528, startPoint y: 236, endPoint x: 542, endPoint y: 241, distance: 15.1
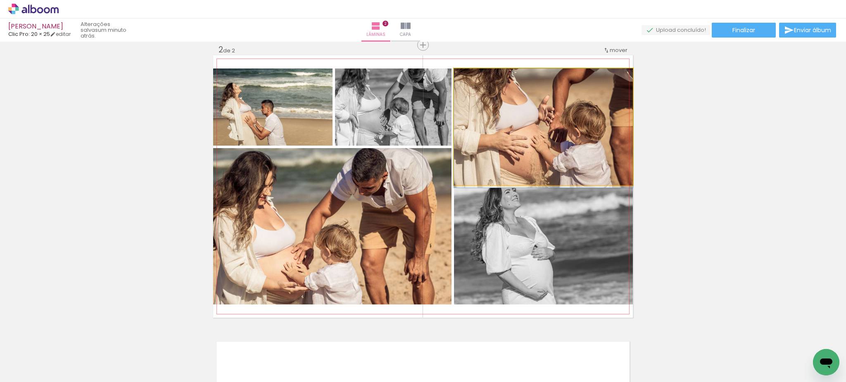
drag, startPoint x: 526, startPoint y: 104, endPoint x: 534, endPoint y: 152, distance: 48.3
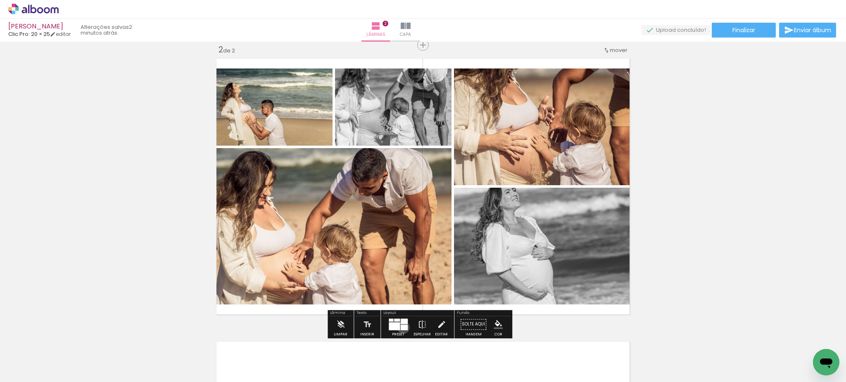
click at [401, 327] on div at bounding box center [404, 327] width 7 height 5
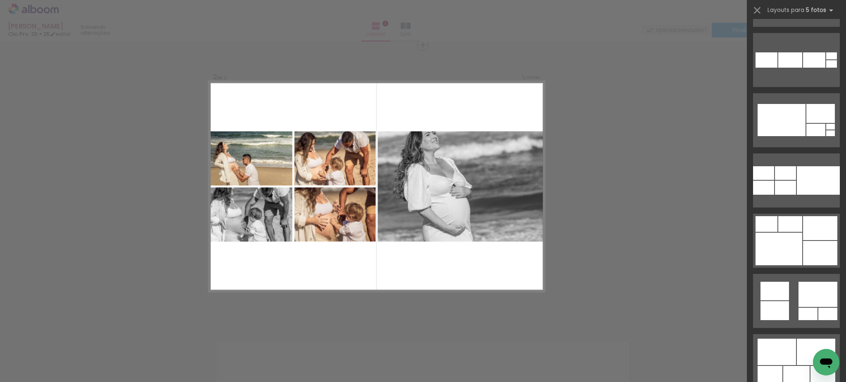
scroll to position [2588, 0]
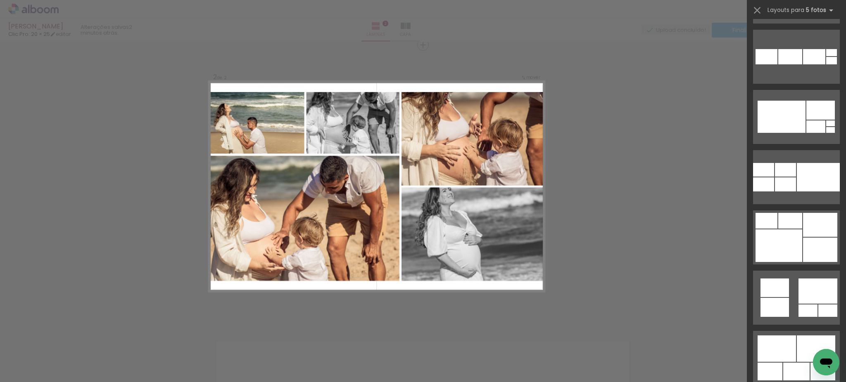
click at [697, 228] on div "Confirmar Cancelar" at bounding box center [423, 183] width 846 height 870
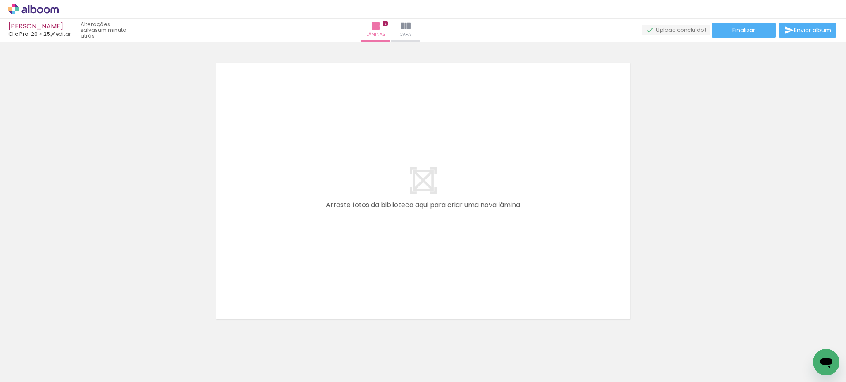
scroll to position [0, 335]
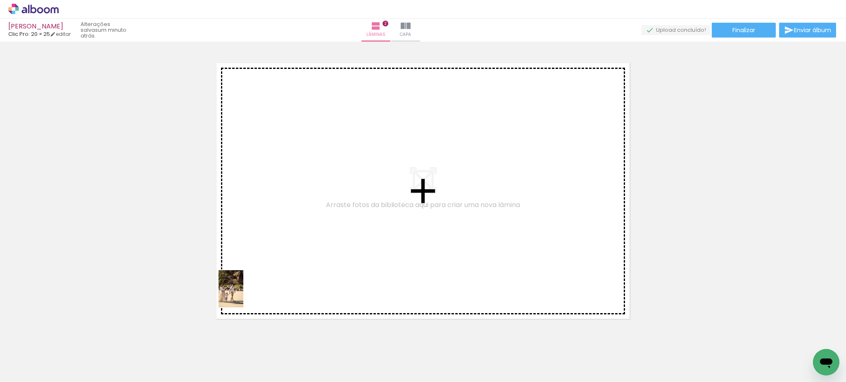
drag, startPoint x: 213, startPoint y: 365, endPoint x: 254, endPoint y: 279, distance: 95.1
click at [254, 279] on quentale-workspace at bounding box center [423, 191] width 846 height 382
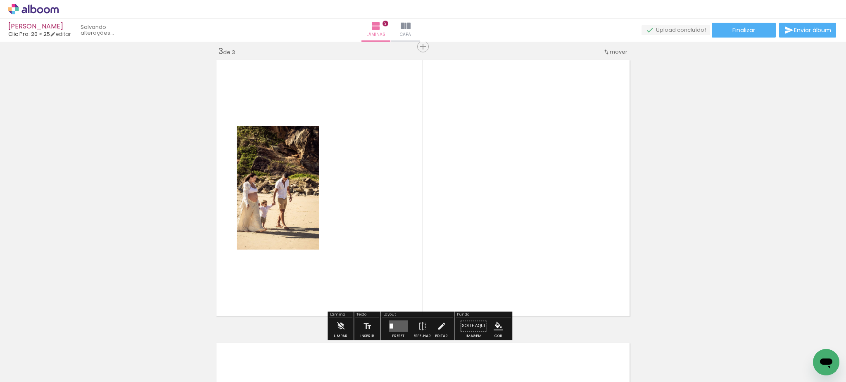
scroll to position [577, 0]
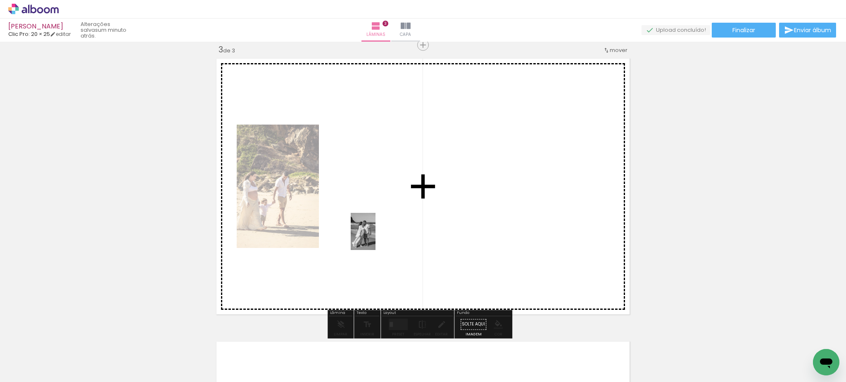
drag, startPoint x: 348, startPoint y: 360, endPoint x: 375, endPoint y: 238, distance: 124.9
click at [375, 238] on quentale-workspace at bounding box center [423, 191] width 846 height 382
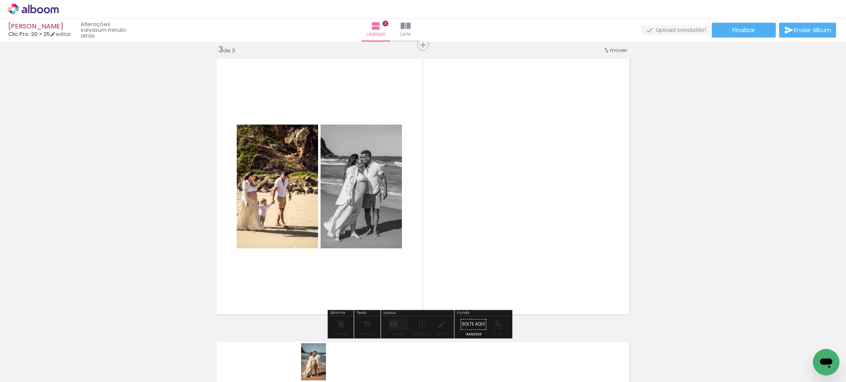
drag, startPoint x: 305, startPoint y: 352, endPoint x: 326, endPoint y: 368, distance: 26.8
click at [326, 368] on quentale-thumb at bounding box center [303, 354] width 46 height 47
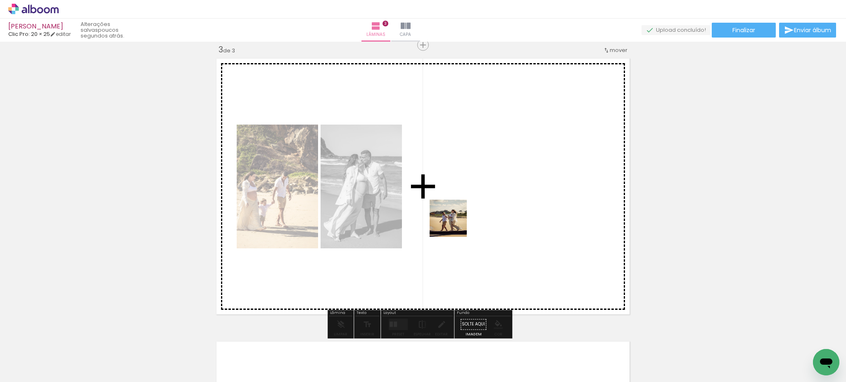
drag, startPoint x: 402, startPoint y: 356, endPoint x: 466, endPoint y: 189, distance: 179.4
click at [466, 189] on quentale-workspace at bounding box center [423, 191] width 846 height 382
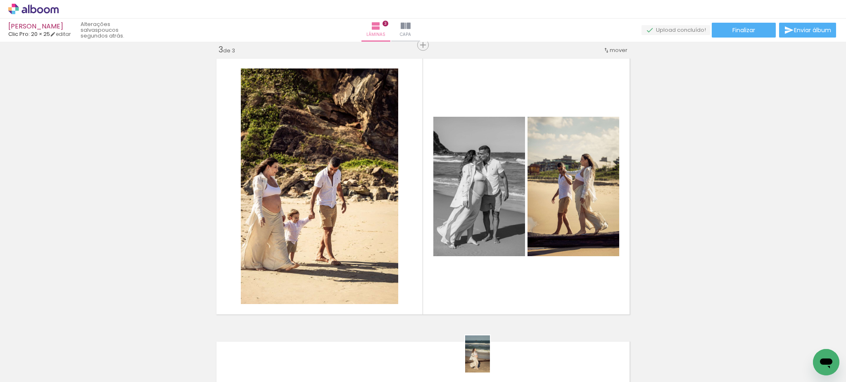
drag, startPoint x: 491, startPoint y: 369, endPoint x: 490, endPoint y: 360, distance: 8.4
click at [490, 360] on div at bounding box center [487, 354] width 27 height 41
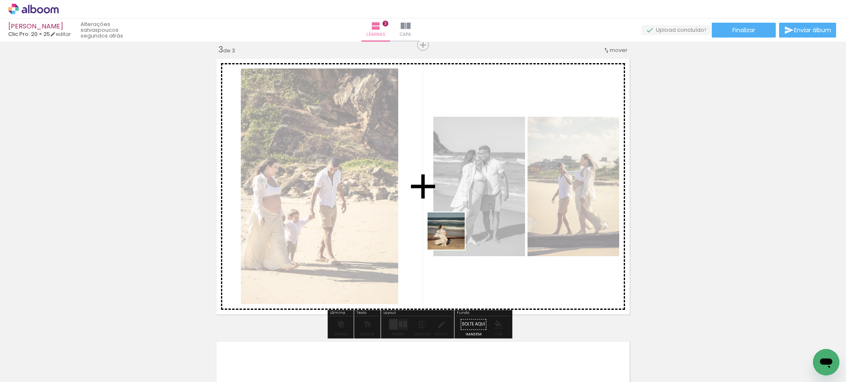
drag, startPoint x: 490, startPoint y: 360, endPoint x: 471, endPoint y: 270, distance: 92.4
click at [444, 228] on quentale-workspace at bounding box center [423, 191] width 846 height 382
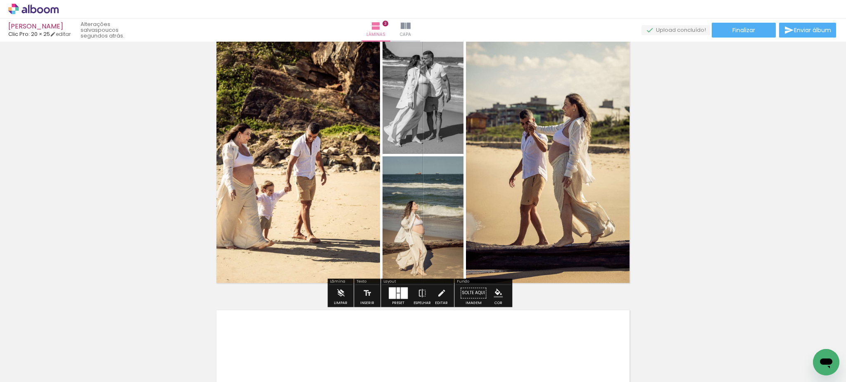
scroll to position [611, 0]
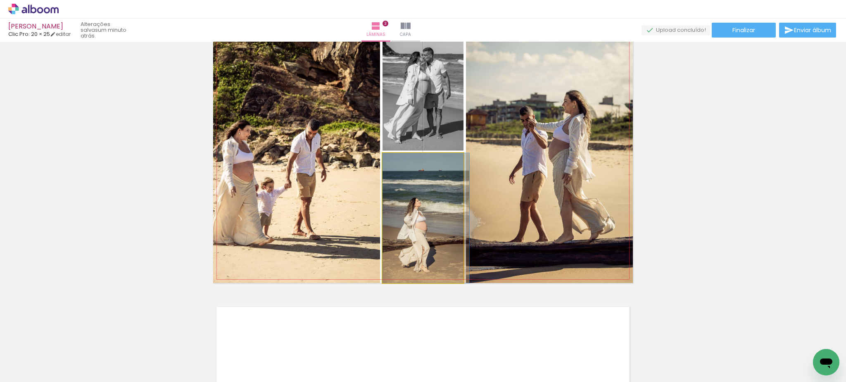
drag, startPoint x: 438, startPoint y: 243, endPoint x: 453, endPoint y: 212, distance: 35.1
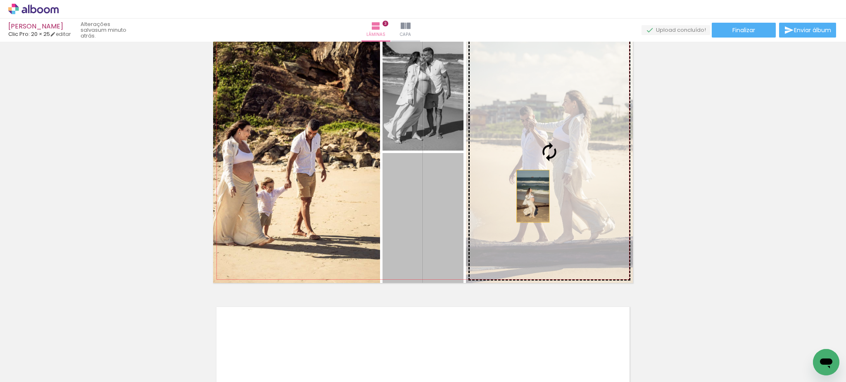
drag, startPoint x: 427, startPoint y: 228, endPoint x: 545, endPoint y: 189, distance: 124.4
click at [0, 0] on slot at bounding box center [0, 0] width 0 height 0
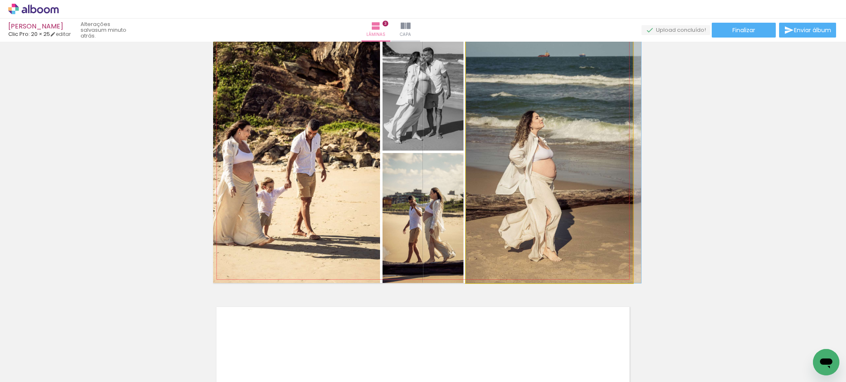
drag, startPoint x: 548, startPoint y: 188, endPoint x: 571, endPoint y: 181, distance: 23.8
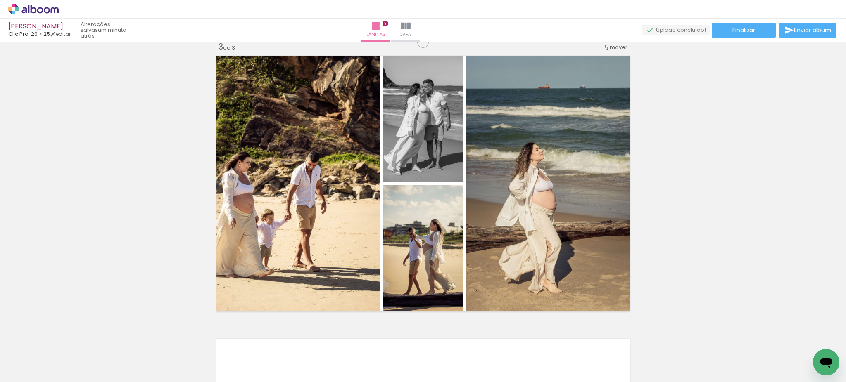
scroll to position [642, 0]
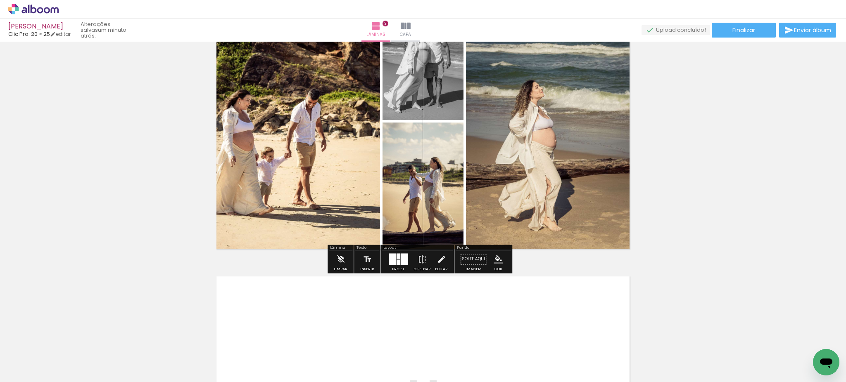
drag, startPoint x: 400, startPoint y: 257, endPoint x: 161, endPoint y: 110, distance: 280.4
click at [401, 257] on div at bounding box center [404, 260] width 7 height 12
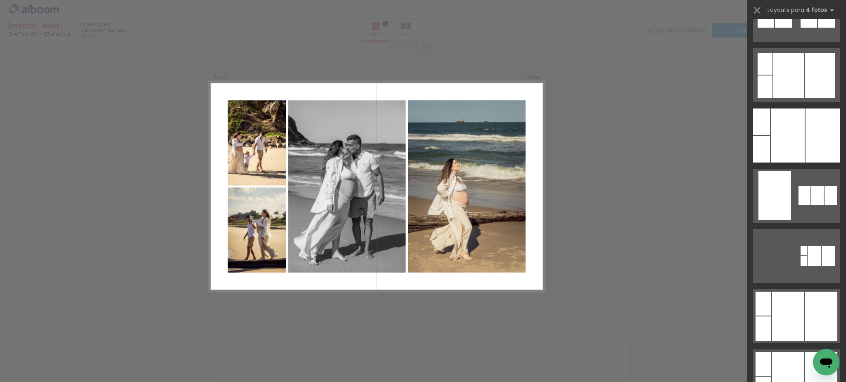
scroll to position [2211, 0]
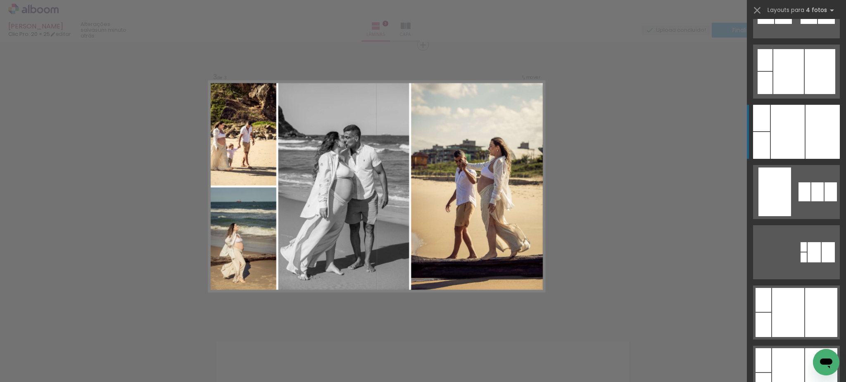
click at [797, 129] on div at bounding box center [787, 132] width 34 height 54
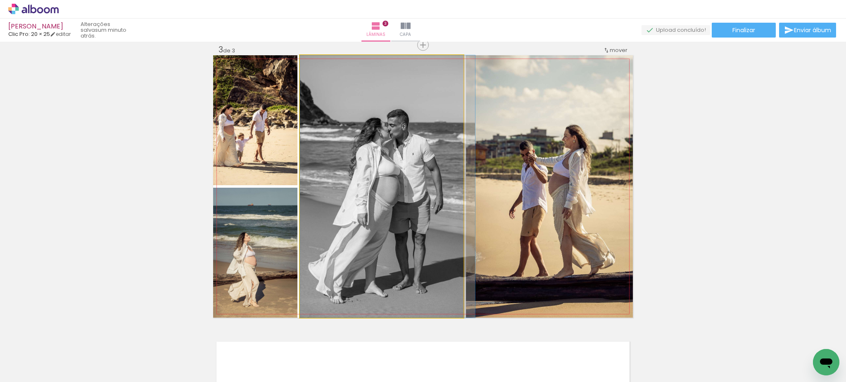
drag, startPoint x: 422, startPoint y: 237, endPoint x: 455, endPoint y: 231, distance: 34.1
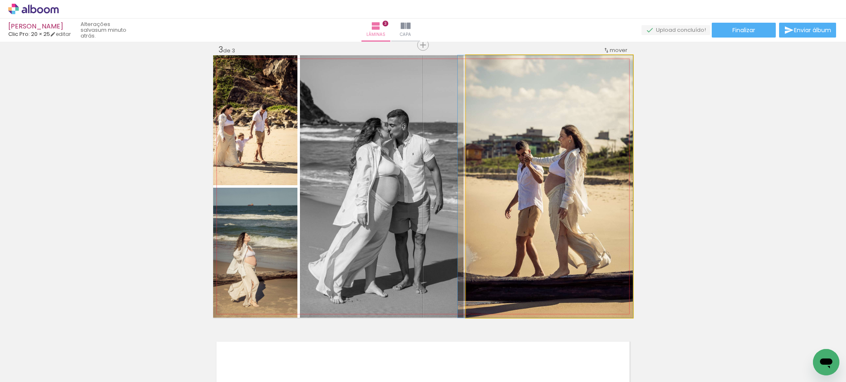
drag, startPoint x: 551, startPoint y: 220, endPoint x: 539, endPoint y: 216, distance: 12.4
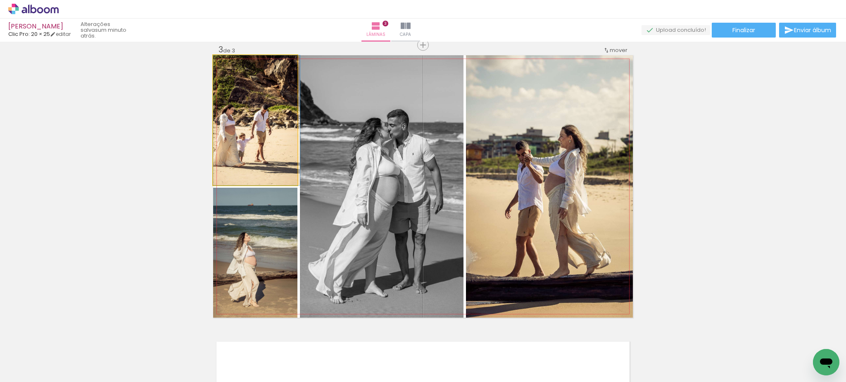
drag, startPoint x: 265, startPoint y: 155, endPoint x: 296, endPoint y: 154, distance: 30.6
click at [0, 0] on slot at bounding box center [0, 0] width 0 height 0
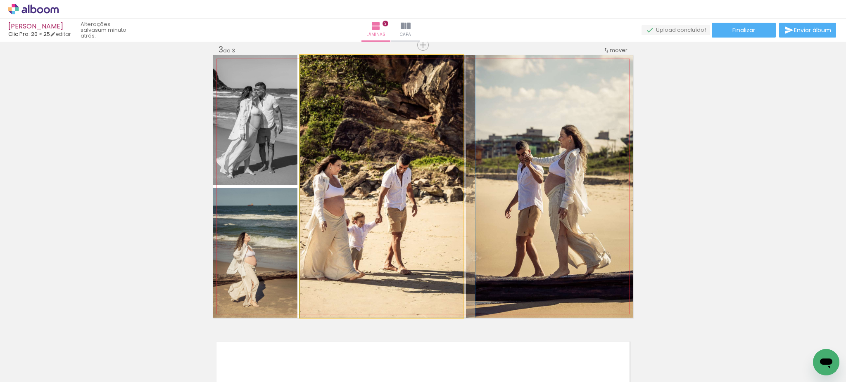
drag, startPoint x: 327, startPoint y: 202, endPoint x: 384, endPoint y: 194, distance: 58.4
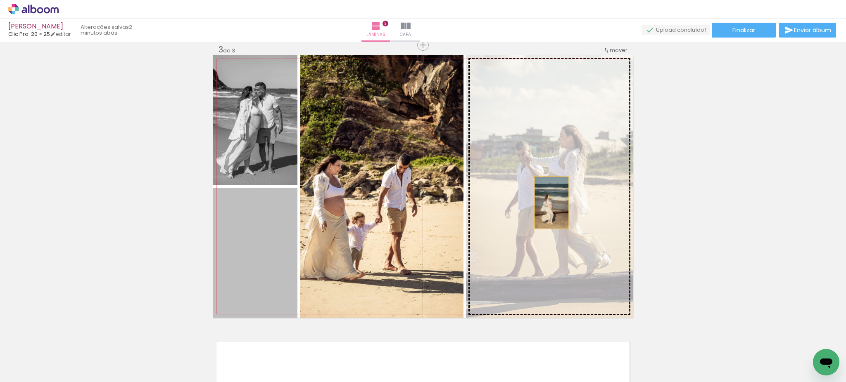
drag, startPoint x: 258, startPoint y: 263, endPoint x: 547, endPoint y: 203, distance: 294.8
click at [0, 0] on slot at bounding box center [0, 0] width 0 height 0
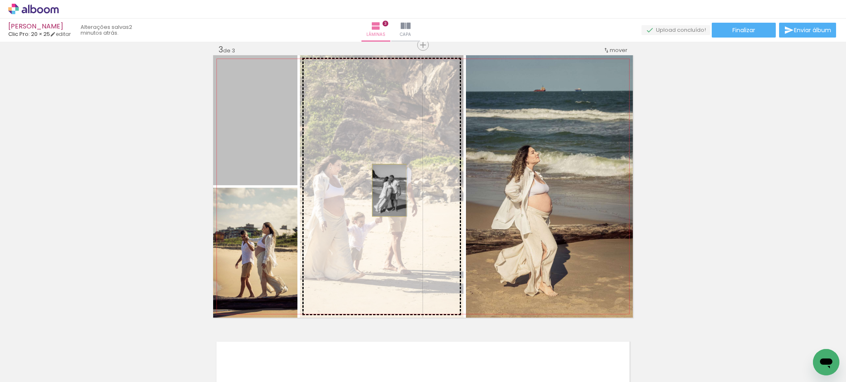
drag, startPoint x: 248, startPoint y: 120, endPoint x: 385, endPoint y: 190, distance: 153.8
click at [0, 0] on slot at bounding box center [0, 0] width 0 height 0
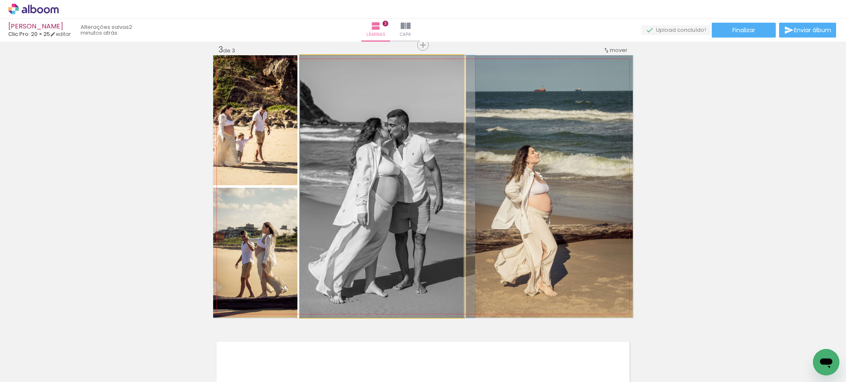
drag, startPoint x: 385, startPoint y: 191, endPoint x: 401, endPoint y: 193, distance: 16.7
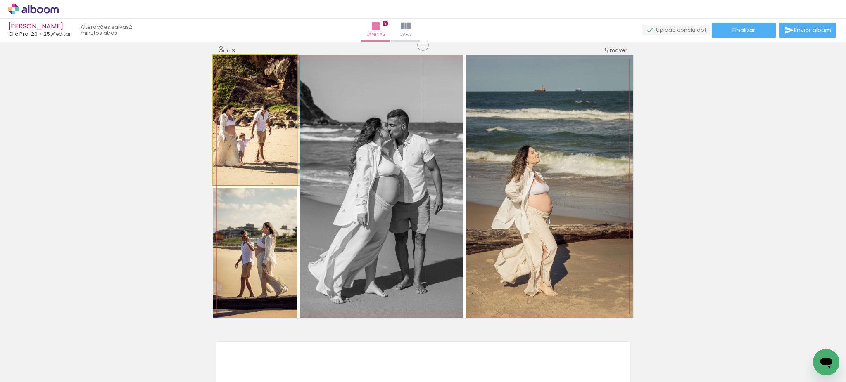
drag, startPoint x: 253, startPoint y: 126, endPoint x: 285, endPoint y: 129, distance: 32.7
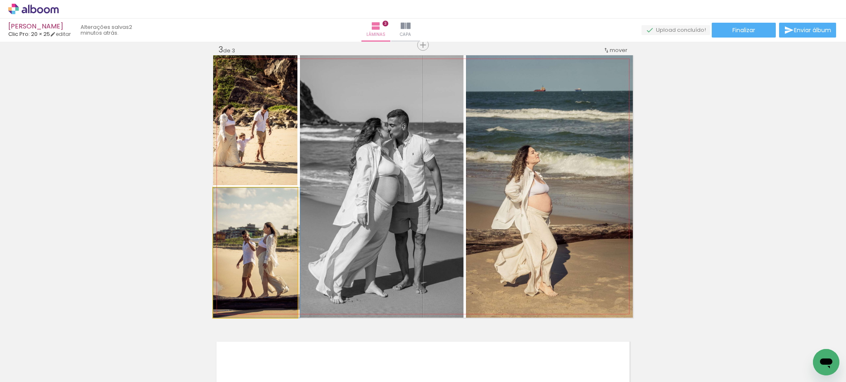
drag, startPoint x: 249, startPoint y: 248, endPoint x: 267, endPoint y: 248, distance: 18.6
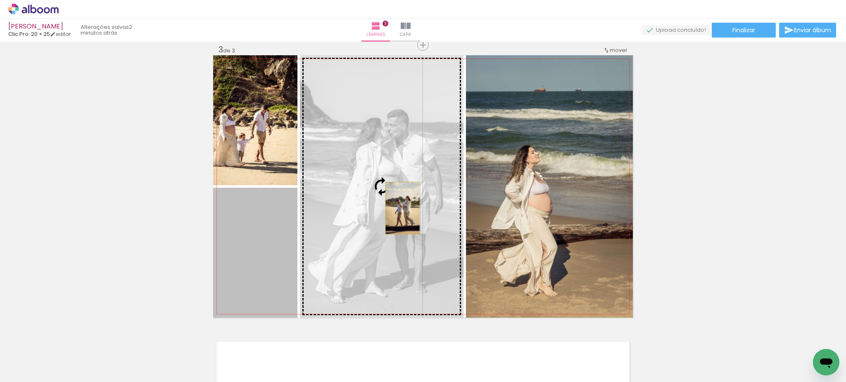
drag, startPoint x: 267, startPoint y: 248, endPoint x: 398, endPoint y: 208, distance: 137.3
click at [0, 0] on slot at bounding box center [0, 0] width 0 height 0
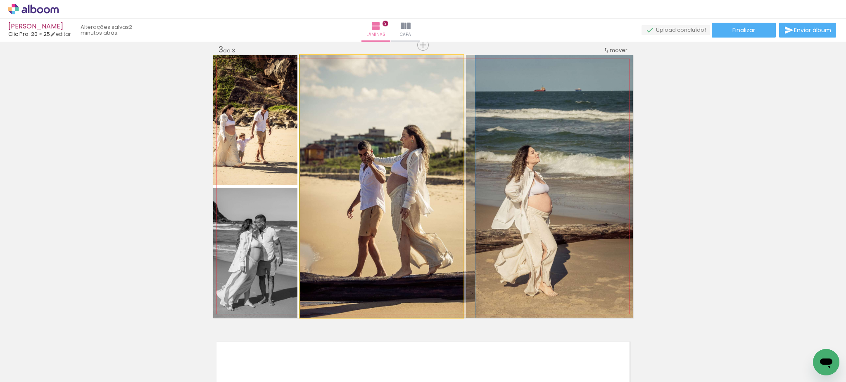
drag, startPoint x: 398, startPoint y: 208, endPoint x: 419, endPoint y: 206, distance: 20.3
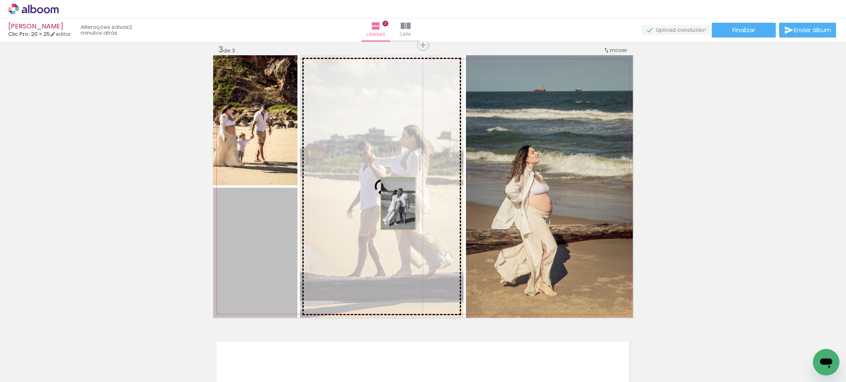
drag, startPoint x: 256, startPoint y: 242, endPoint x: 393, endPoint y: 204, distance: 142.4
click at [0, 0] on slot at bounding box center [0, 0] width 0 height 0
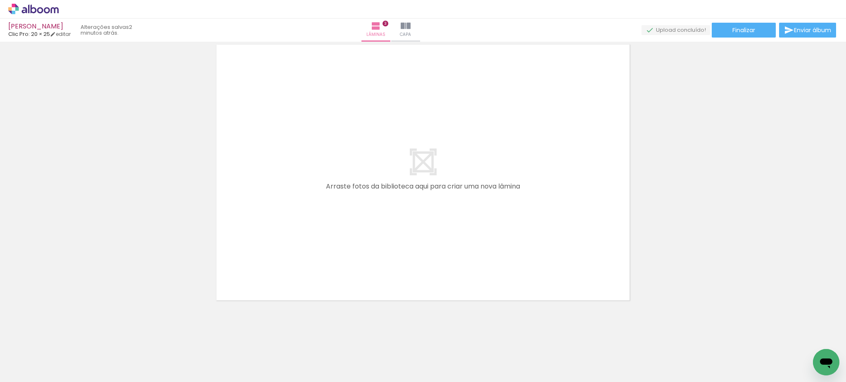
scroll to position [0, 678]
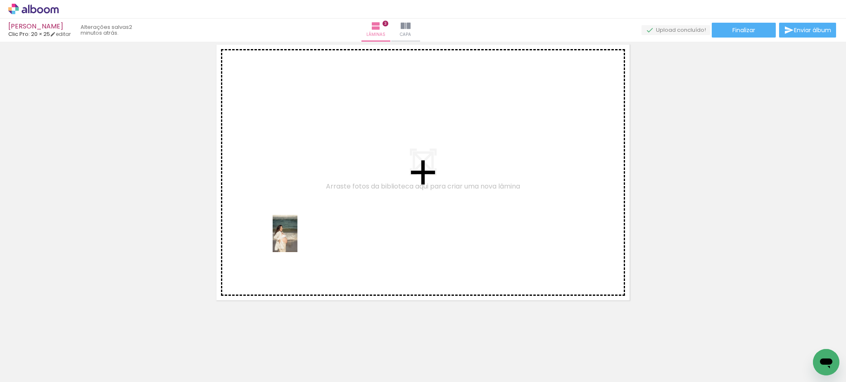
drag, startPoint x: 250, startPoint y: 334, endPoint x: 298, endPoint y: 238, distance: 107.1
click at [298, 238] on quentale-workspace at bounding box center [423, 191] width 846 height 382
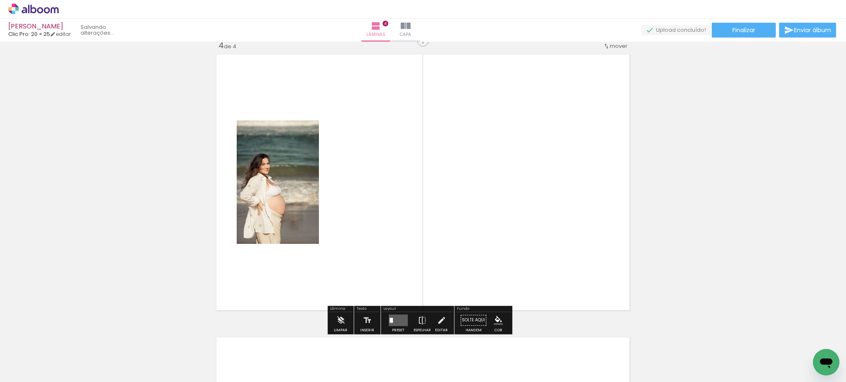
scroll to position [860, 0]
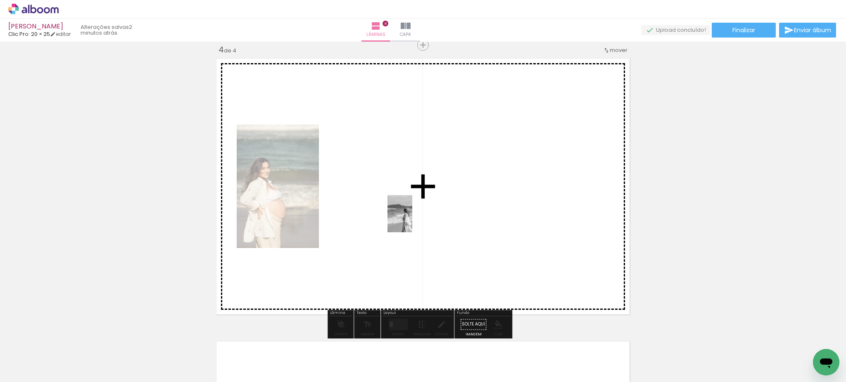
drag, startPoint x: 386, startPoint y: 362, endPoint x: 412, endPoint y: 211, distance: 152.9
click at [412, 211] on quentale-workspace at bounding box center [423, 191] width 846 height 382
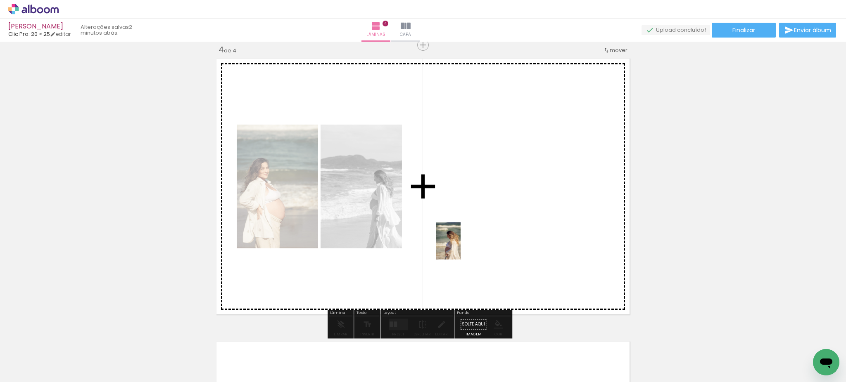
drag, startPoint x: 426, startPoint y: 367, endPoint x: 458, endPoint y: 244, distance: 128.1
click at [458, 244] on quentale-workspace at bounding box center [423, 191] width 846 height 382
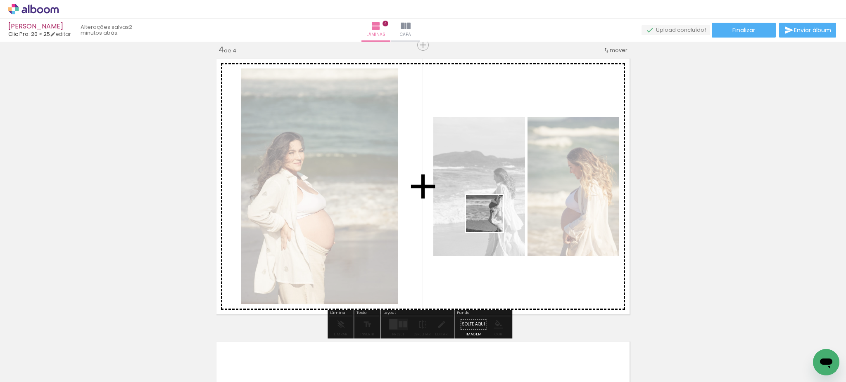
drag, startPoint x: 571, startPoint y: 363, endPoint x: 474, endPoint y: 210, distance: 180.8
click at [474, 210] on quentale-workspace at bounding box center [423, 191] width 846 height 382
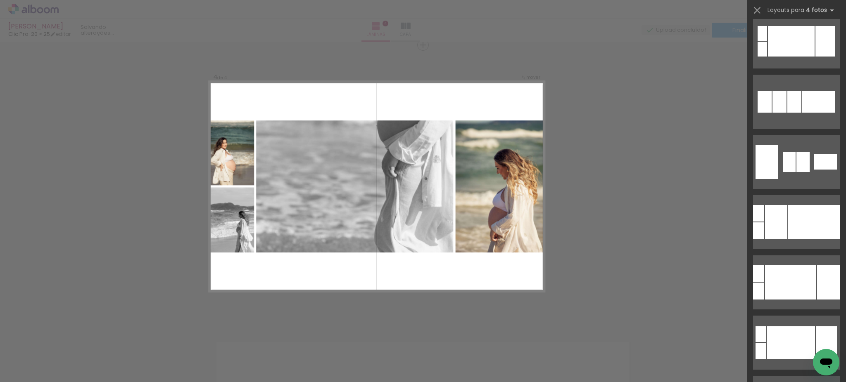
scroll to position [3328, 0]
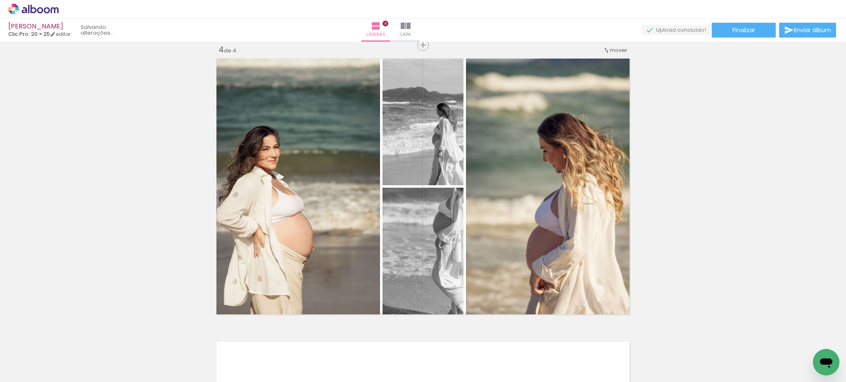
scroll to position [0, 1170]
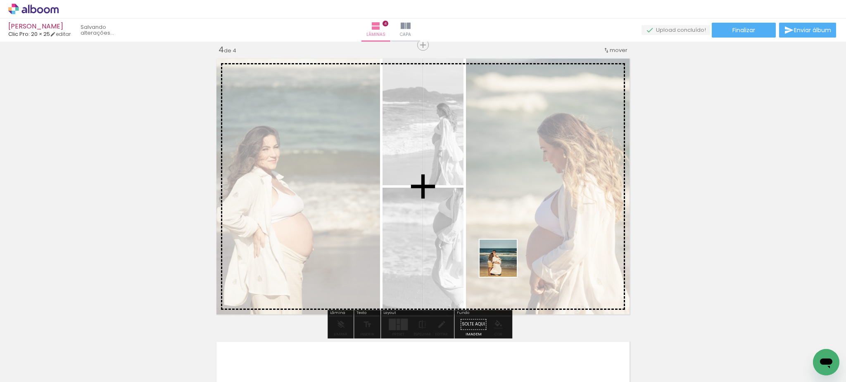
drag, startPoint x: 495, startPoint y: 364, endPoint x: 504, endPoint y: 262, distance: 101.9
click at [504, 262] on quentale-workspace at bounding box center [423, 191] width 846 height 382
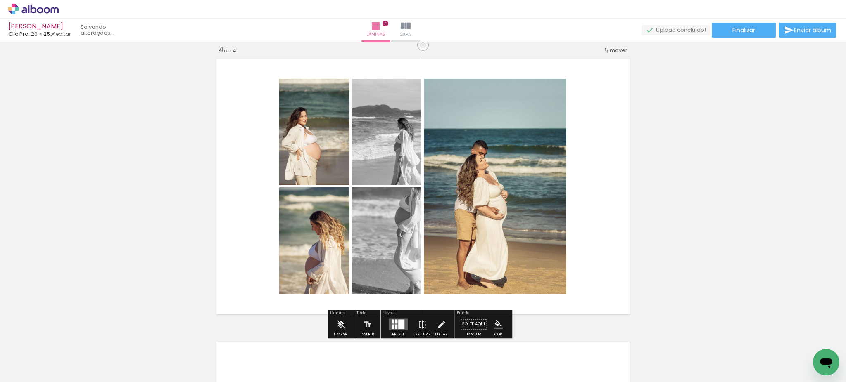
click at [395, 322] on div at bounding box center [396, 322] width 2 height 4
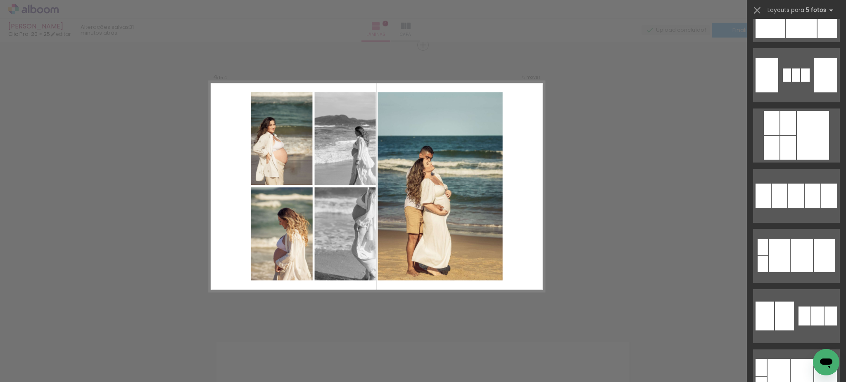
scroll to position [1367, 0]
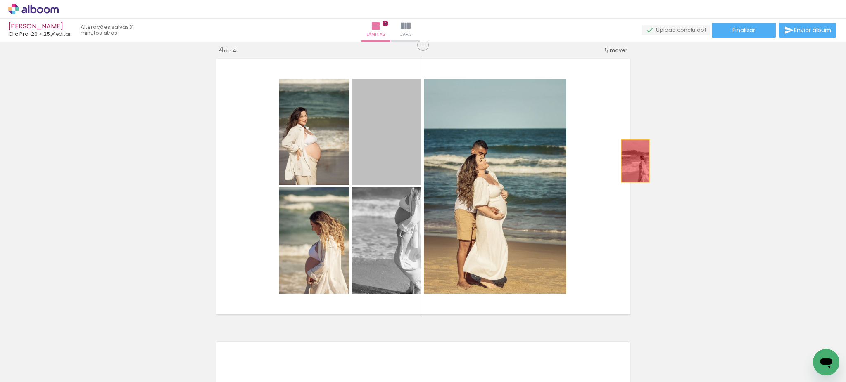
drag, startPoint x: 391, startPoint y: 154, endPoint x: 631, endPoint y: 161, distance: 240.0
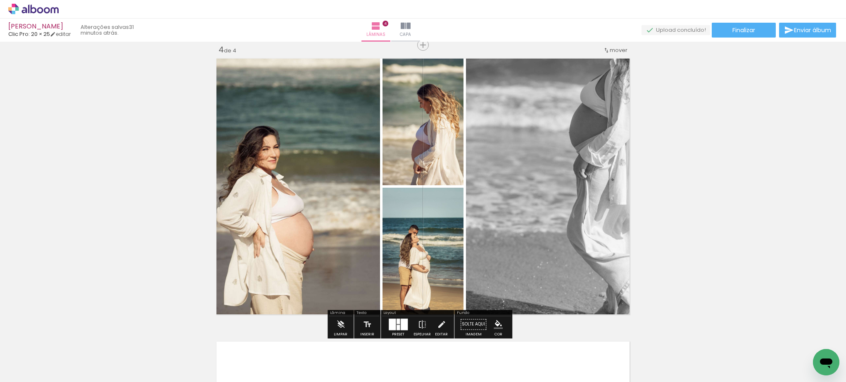
click at [396, 322] on div at bounding box center [397, 321] width 3 height 5
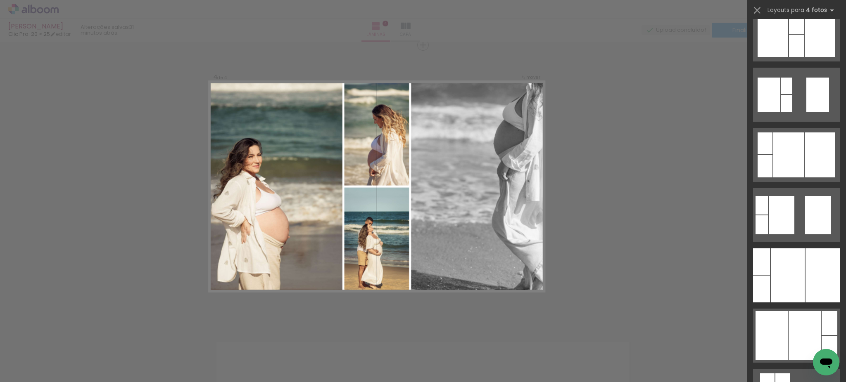
scroll to position [382, 0]
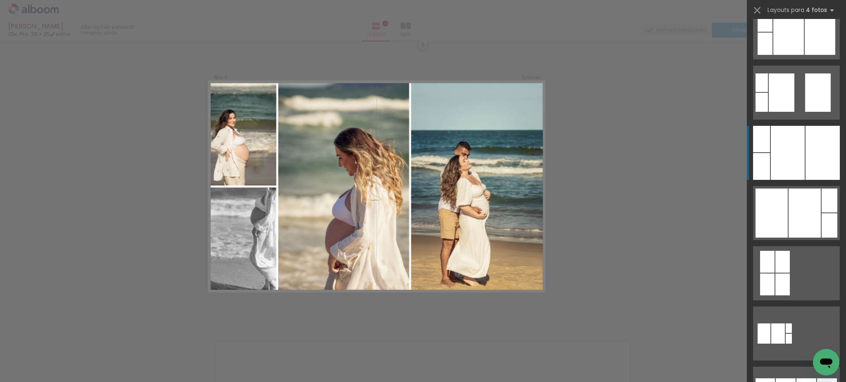
click at [784, 146] on div at bounding box center [787, 153] width 34 height 54
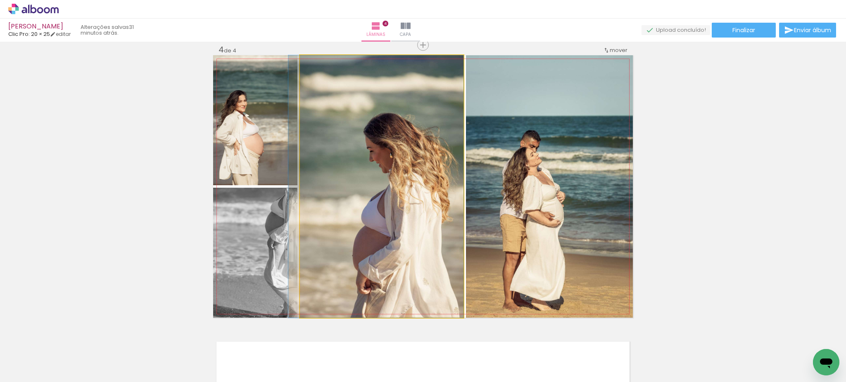
drag, startPoint x: 405, startPoint y: 244, endPoint x: 397, endPoint y: 195, distance: 49.4
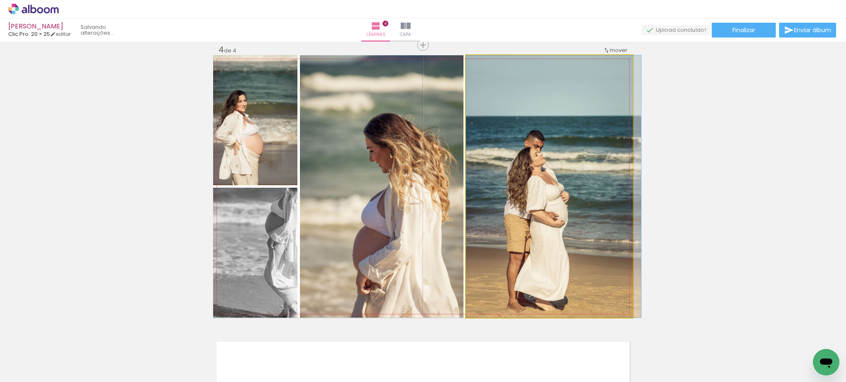
drag, startPoint x: 557, startPoint y: 212, endPoint x: 533, endPoint y: 211, distance: 24.0
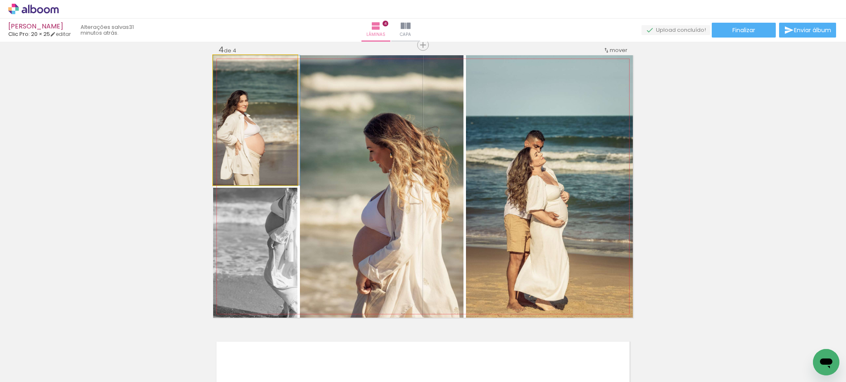
drag, startPoint x: 247, startPoint y: 167, endPoint x: 294, endPoint y: 169, distance: 46.3
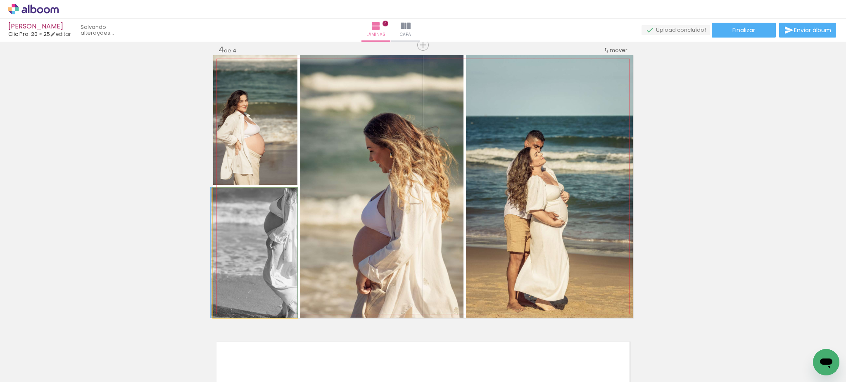
drag, startPoint x: 246, startPoint y: 276, endPoint x: 209, endPoint y: 261, distance: 40.9
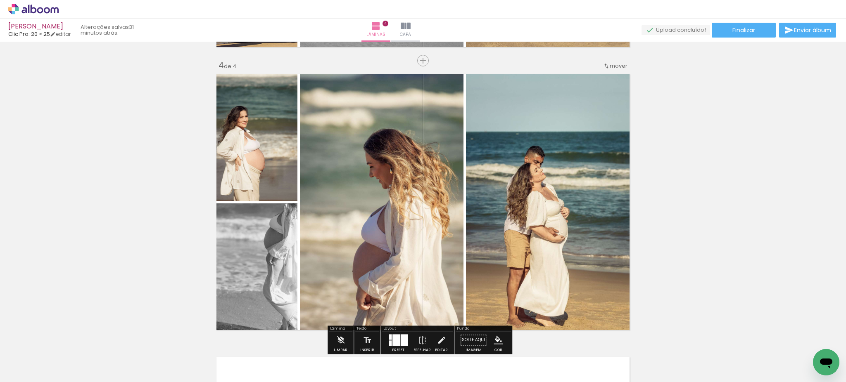
scroll to position [883, 0]
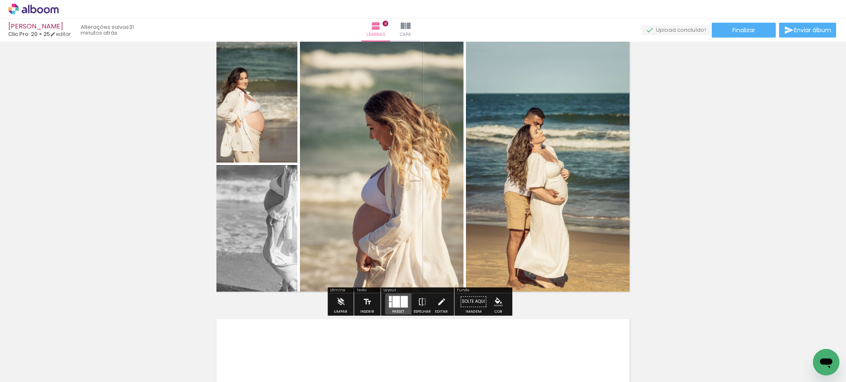
click at [399, 308] on div at bounding box center [398, 302] width 22 height 17
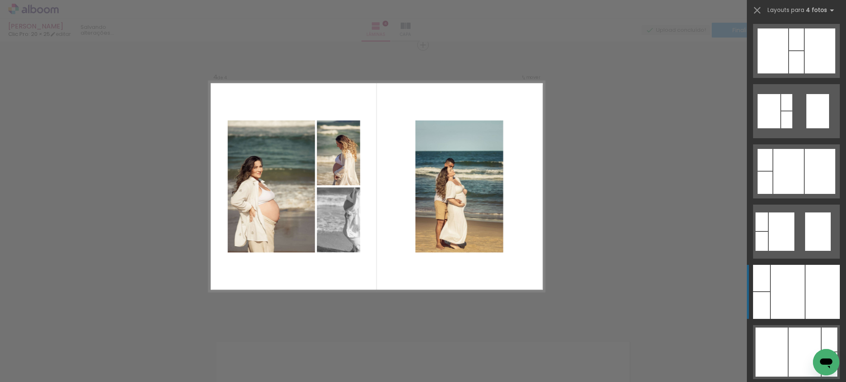
scroll to position [0, 0]
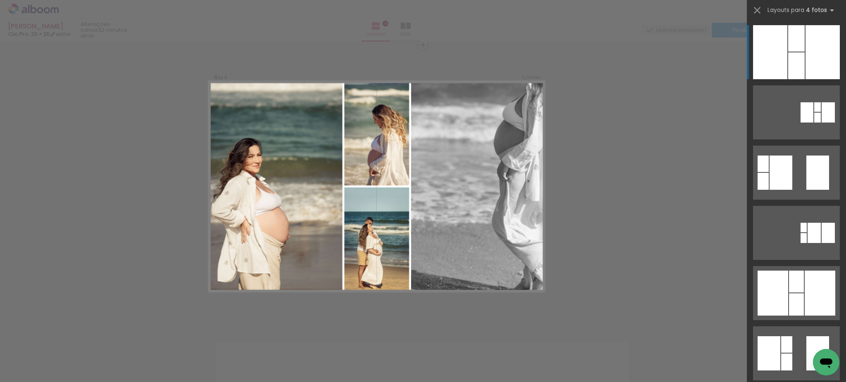
click at [790, 60] on div at bounding box center [796, 65] width 17 height 27
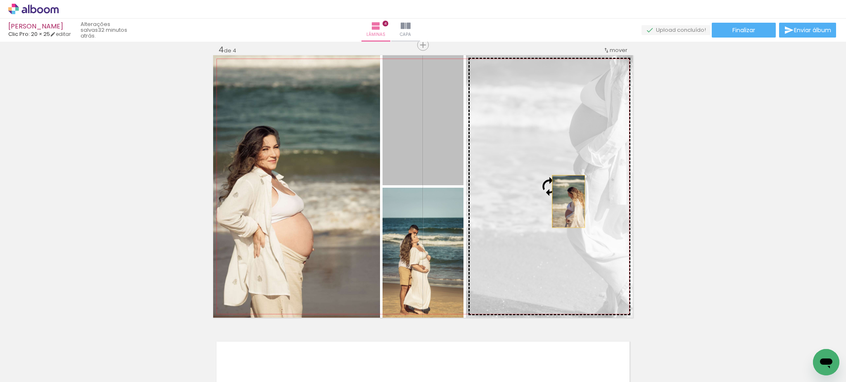
drag, startPoint x: 418, startPoint y: 152, endPoint x: 564, endPoint y: 201, distance: 154.5
click at [0, 0] on slot at bounding box center [0, 0] width 0 height 0
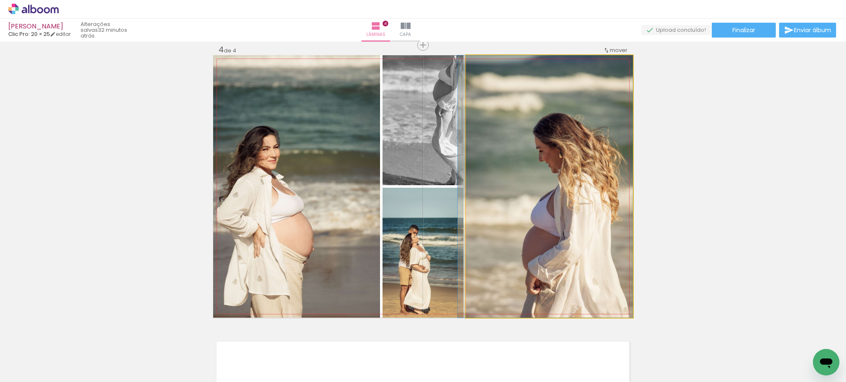
drag, startPoint x: 538, startPoint y: 245, endPoint x: 490, endPoint y: 242, distance: 48.0
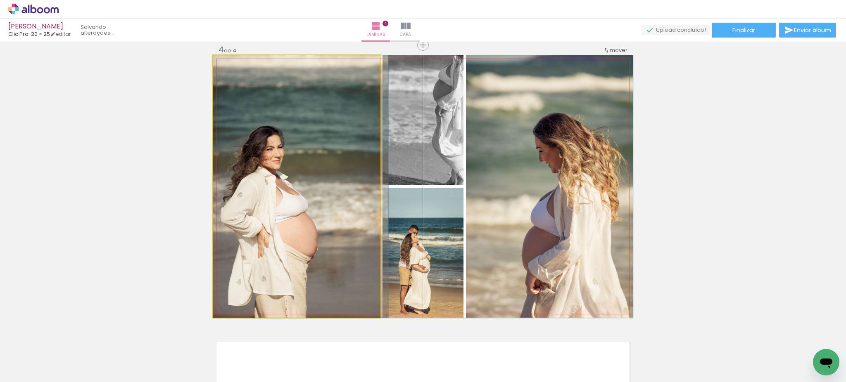
drag, startPoint x: 302, startPoint y: 204, endPoint x: 450, endPoint y: 202, distance: 148.2
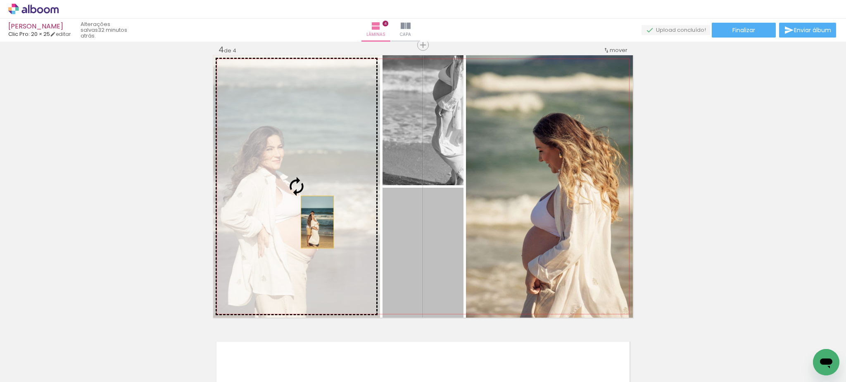
drag, startPoint x: 422, startPoint y: 267, endPoint x: 271, endPoint y: 204, distance: 163.3
click at [0, 0] on slot at bounding box center [0, 0] width 0 height 0
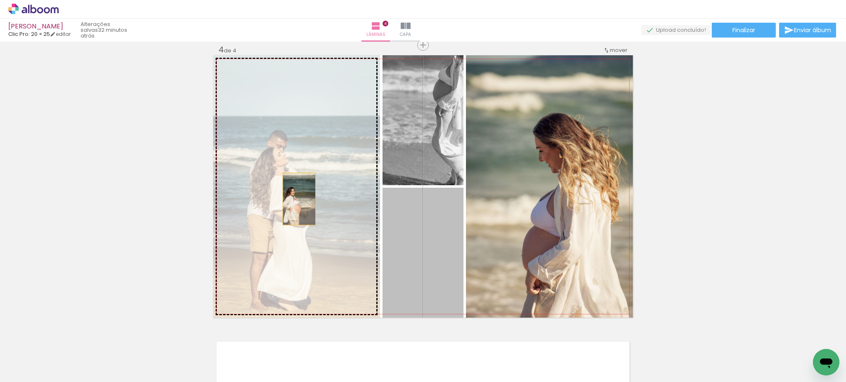
drag, startPoint x: 434, startPoint y: 270, endPoint x: 295, endPoint y: 199, distance: 156.4
click at [0, 0] on slot at bounding box center [0, 0] width 0 height 0
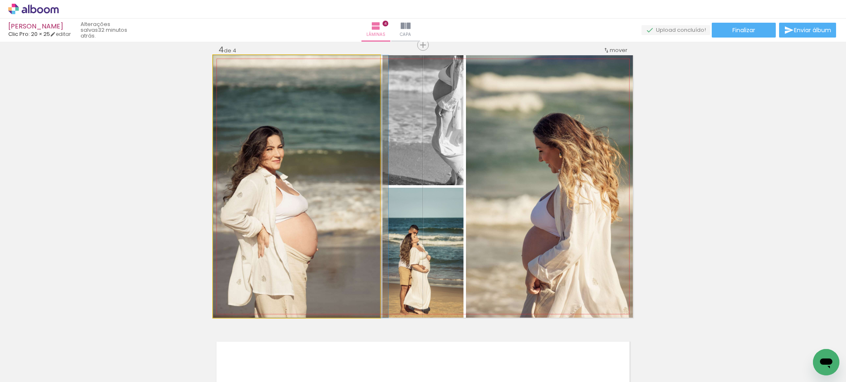
drag, startPoint x: 285, startPoint y: 203, endPoint x: 412, endPoint y: 207, distance: 126.8
click at [0, 0] on slot at bounding box center [0, 0] width 0 height 0
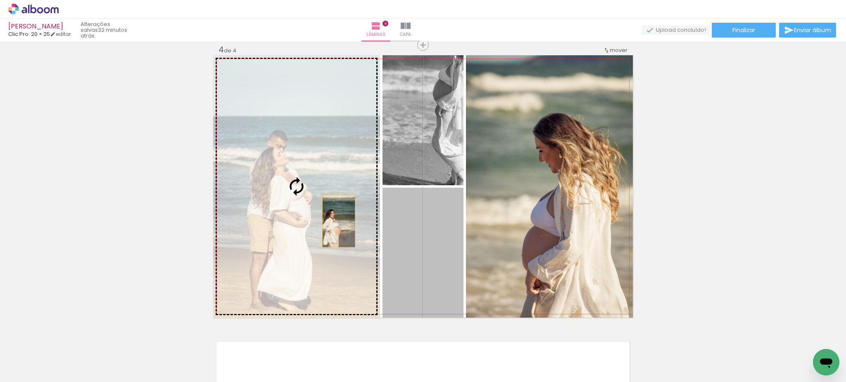
drag, startPoint x: 407, startPoint y: 249, endPoint x: 307, endPoint y: 209, distance: 108.0
click at [0, 0] on slot at bounding box center [0, 0] width 0 height 0
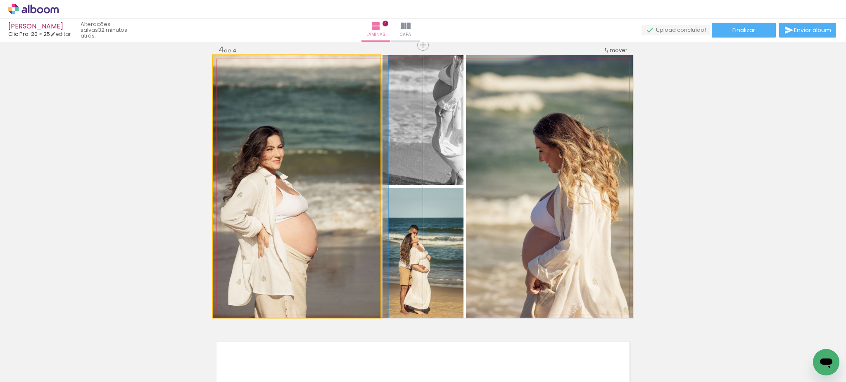
drag, startPoint x: 276, startPoint y: 203, endPoint x: 304, endPoint y: 204, distance: 27.7
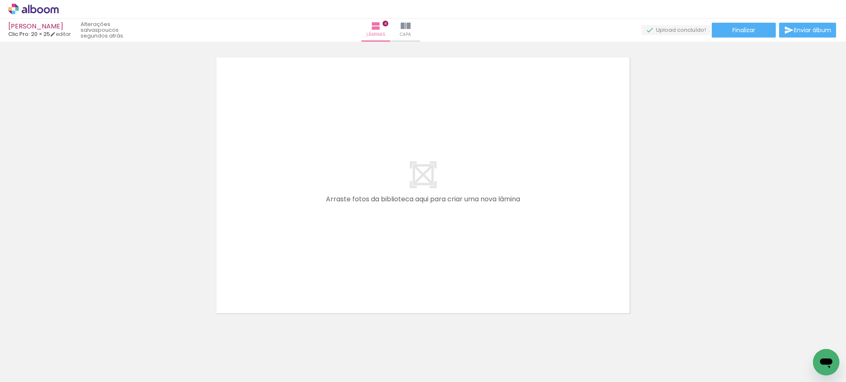
scroll to position [0, 735]
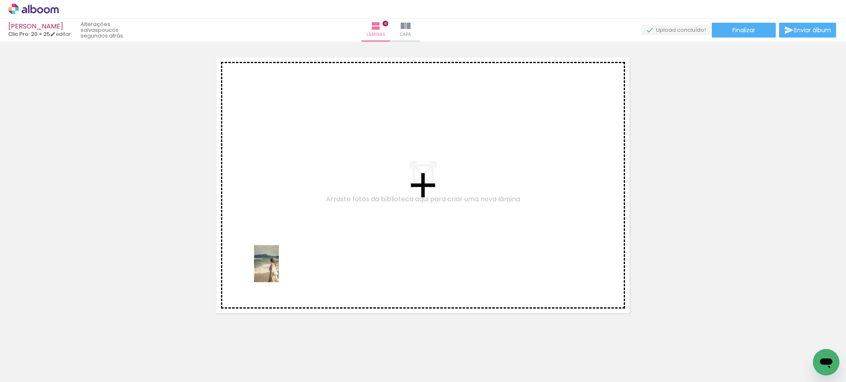
drag, startPoint x: 275, startPoint y: 361, endPoint x: 279, endPoint y: 270, distance: 90.9
click at [279, 270] on quentale-workspace at bounding box center [423, 191] width 846 height 382
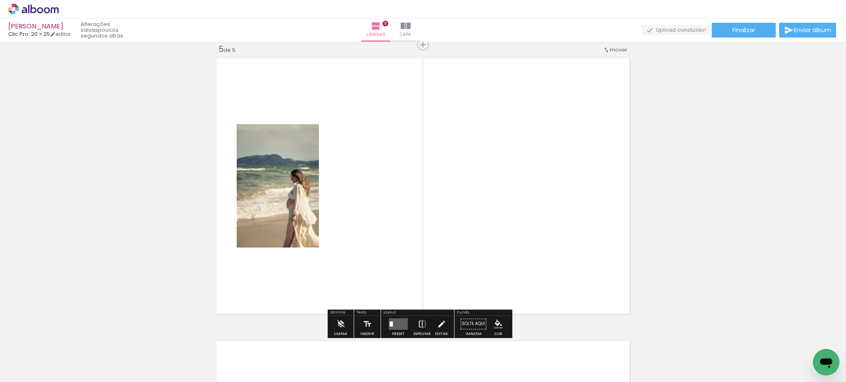
scroll to position [1143, 0]
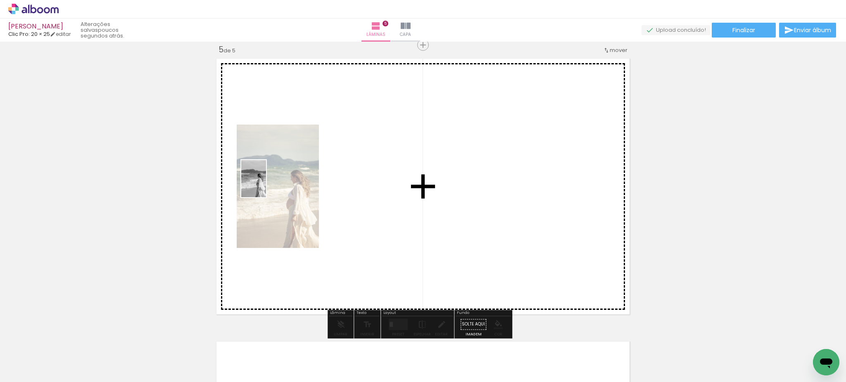
drag, startPoint x: 315, startPoint y: 367, endPoint x: 266, endPoint y: 185, distance: 188.1
click at [266, 185] on quentale-workspace at bounding box center [423, 191] width 846 height 382
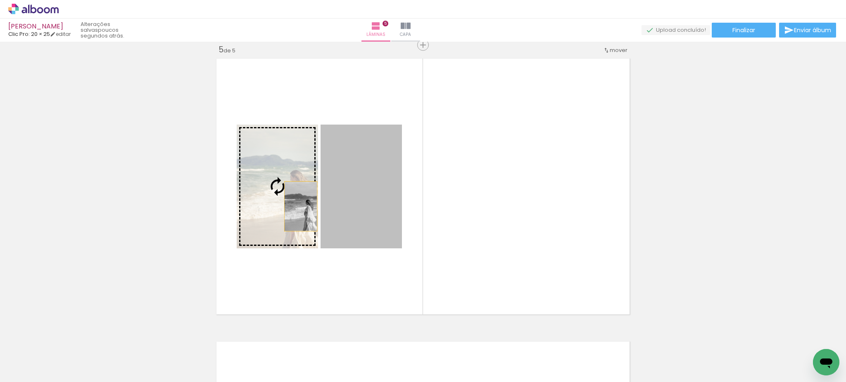
drag, startPoint x: 357, startPoint y: 220, endPoint x: 296, endPoint y: 206, distance: 62.4
click at [0, 0] on slot at bounding box center [0, 0] width 0 height 0
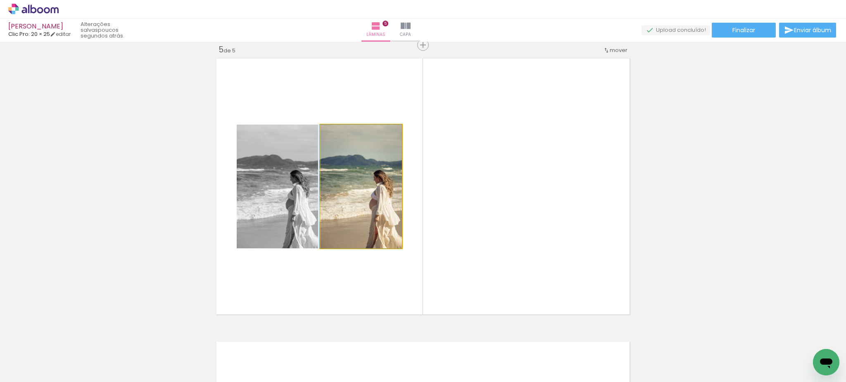
drag, startPoint x: 358, startPoint y: 195, endPoint x: 182, endPoint y: 244, distance: 182.6
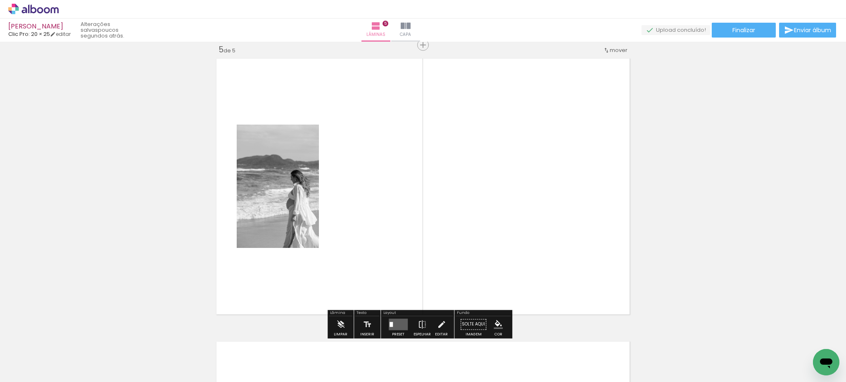
scroll to position [0, 843]
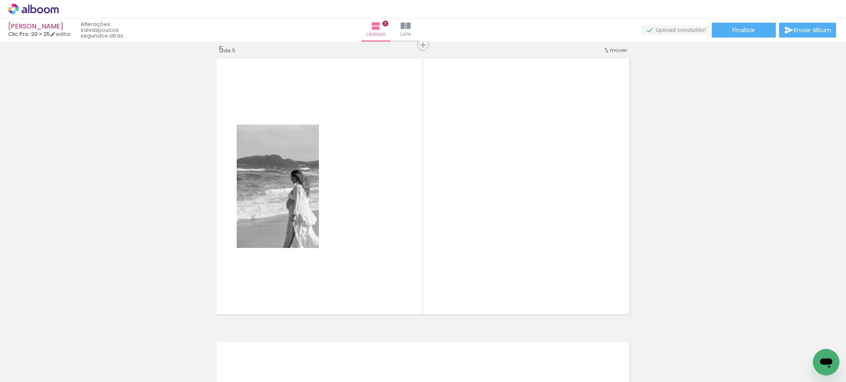
scroll to position [0, 1469]
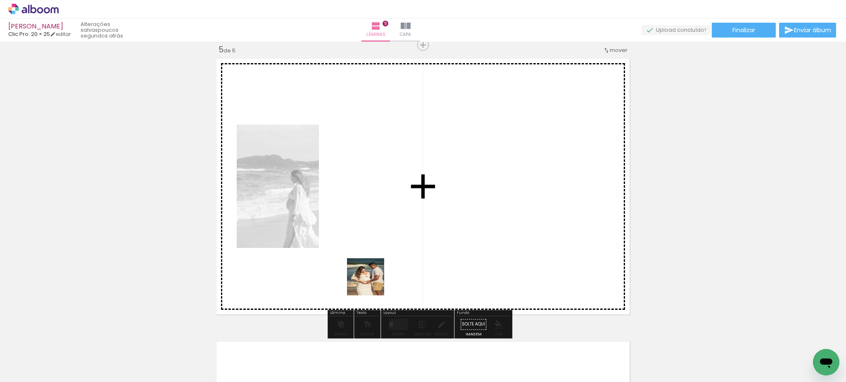
drag, startPoint x: 289, startPoint y: 368, endPoint x: 398, endPoint y: 238, distance: 169.7
click at [397, 238] on quentale-workspace at bounding box center [423, 191] width 846 height 382
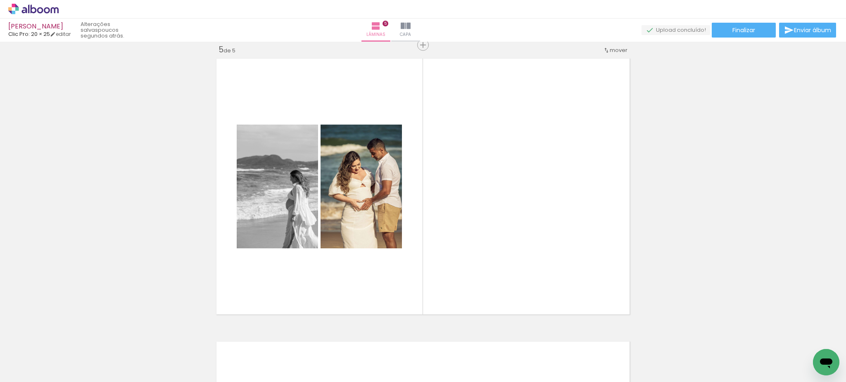
scroll to position [0, 1551]
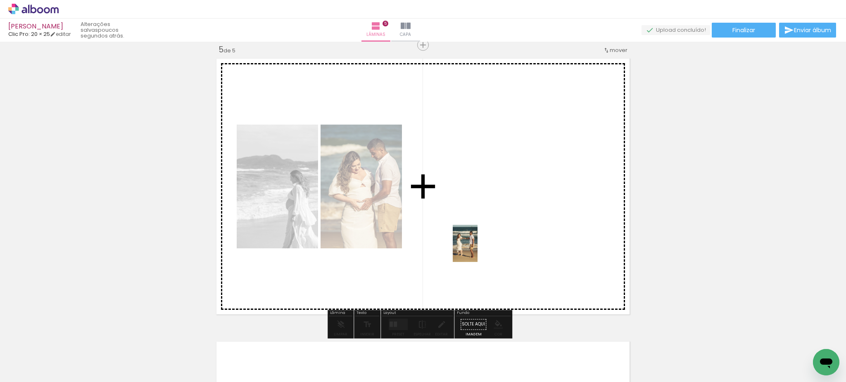
drag, startPoint x: 291, startPoint y: 360, endPoint x: 485, endPoint y: 246, distance: 224.6
click at [485, 246] on quentale-workspace at bounding box center [423, 191] width 846 height 382
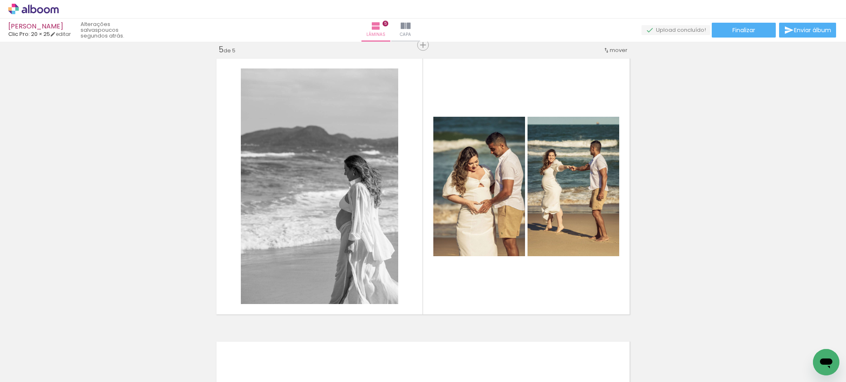
scroll to position [0, 861]
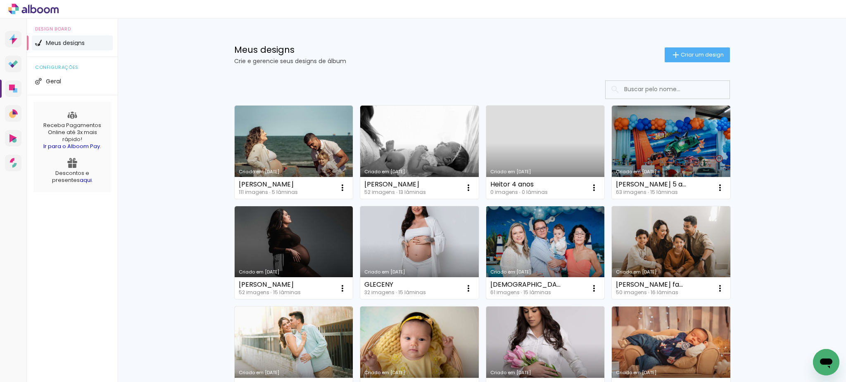
click at [540, 281] on div "[DEMOGRAPHIC_DATA] 1 ano 61 imagens ∙ 15 lâminas Abrir Fazer uma cópia Excluir" at bounding box center [545, 288] width 119 height 22
click at [527, 261] on link "Criado em [DATE]" at bounding box center [545, 252] width 119 height 93
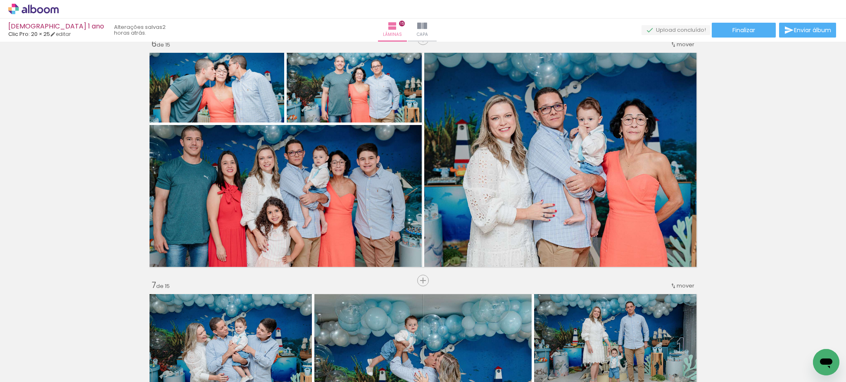
scroll to position [1220, 0]
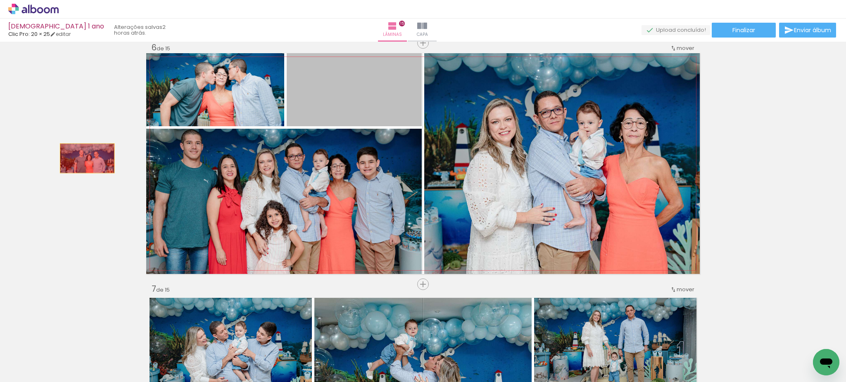
drag, startPoint x: 366, startPoint y: 112, endPoint x: 83, endPoint y: 159, distance: 287.1
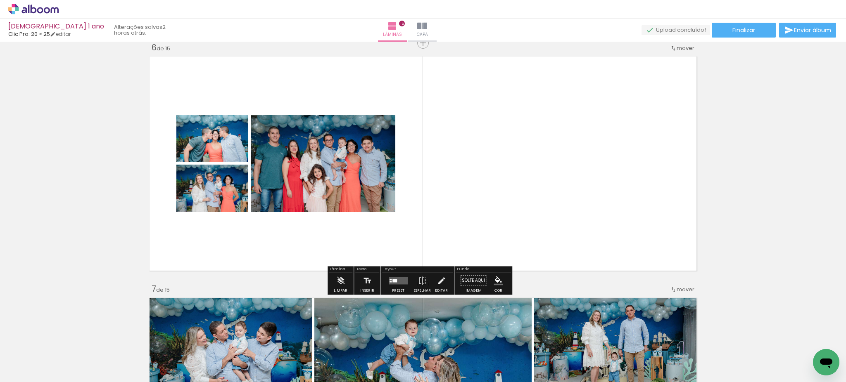
click at [396, 281] on quentale-layouter at bounding box center [398, 280] width 19 height 7
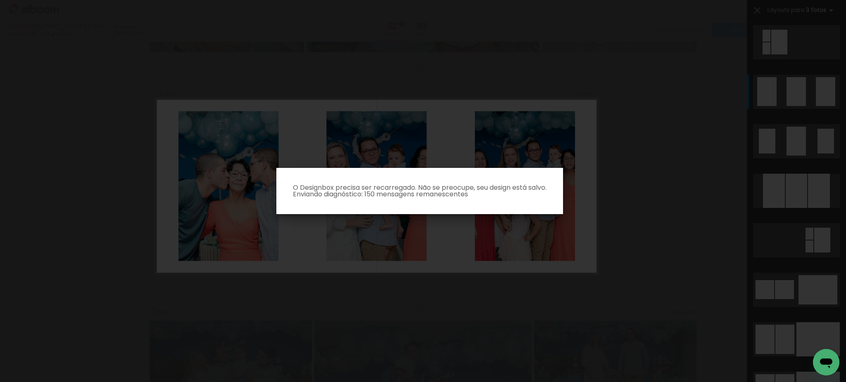
scroll to position [9067, 0]
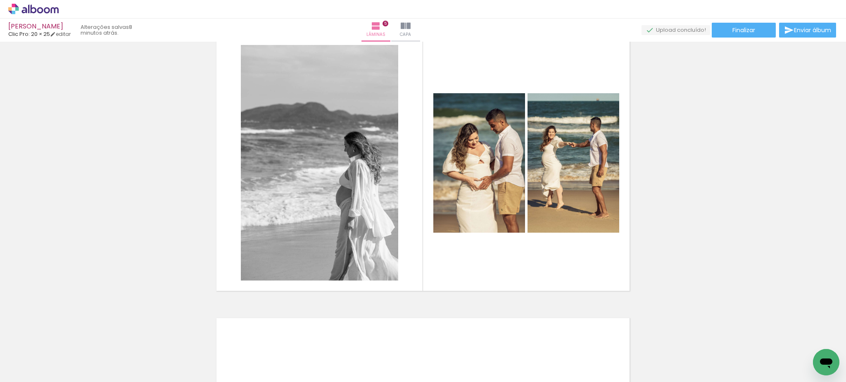
scroll to position [0, 1616]
drag, startPoint x: 388, startPoint y: 308, endPoint x: 469, endPoint y: 208, distance: 128.6
click at [469, 208] on quentale-workspace at bounding box center [423, 191] width 846 height 382
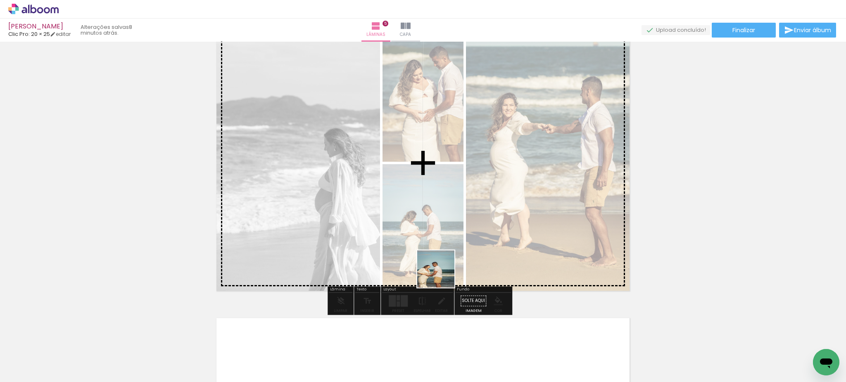
drag, startPoint x: 415, startPoint y: 353, endPoint x: 451, endPoint y: 204, distance: 153.9
click at [451, 204] on quentale-workspace at bounding box center [423, 191] width 846 height 382
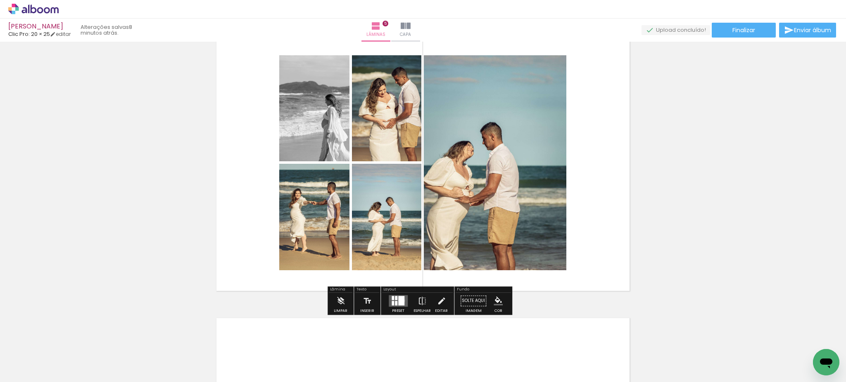
click at [401, 300] on div at bounding box center [401, 300] width 6 height 9
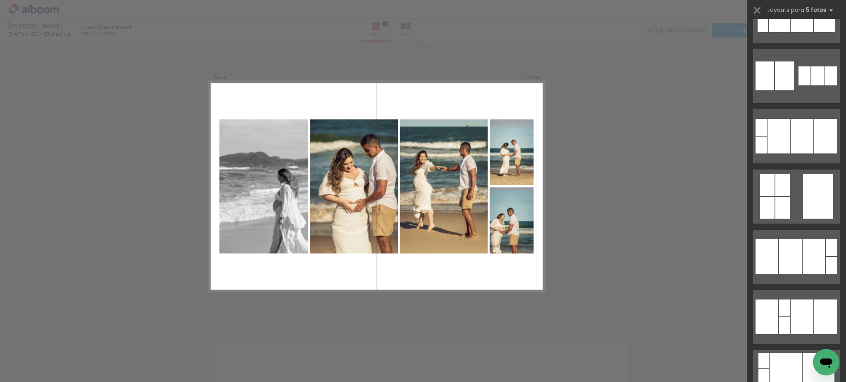
scroll to position [1606, 0]
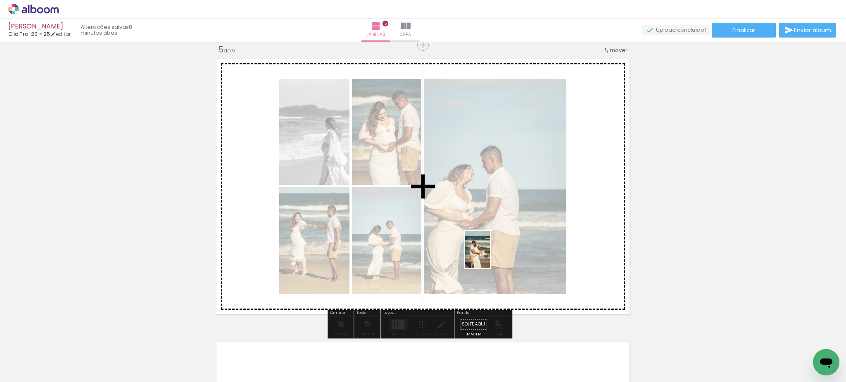
drag, startPoint x: 503, startPoint y: 363, endPoint x: 490, endPoint y: 256, distance: 107.4
click at [490, 256] on quentale-workspace at bounding box center [423, 191] width 846 height 382
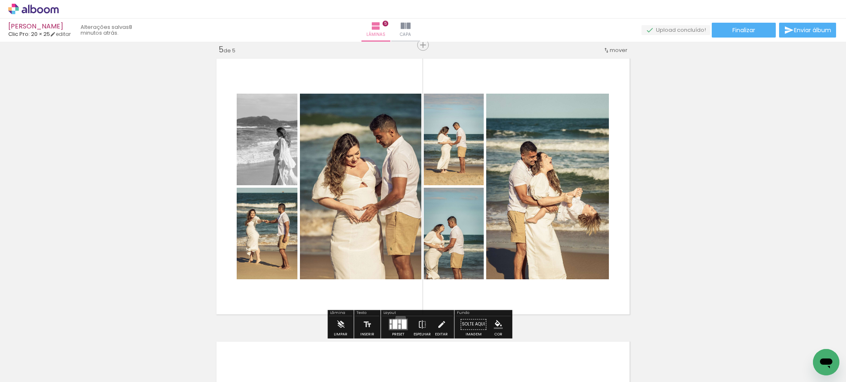
click at [398, 319] on quentale-layouter at bounding box center [398, 325] width 19 height 12
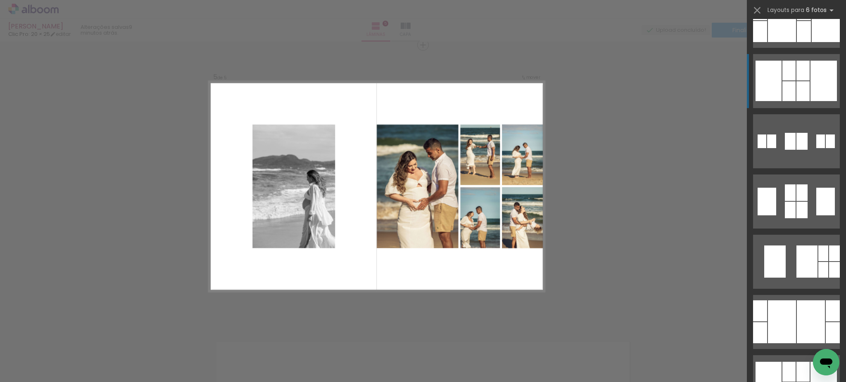
scroll to position [3053, 0]
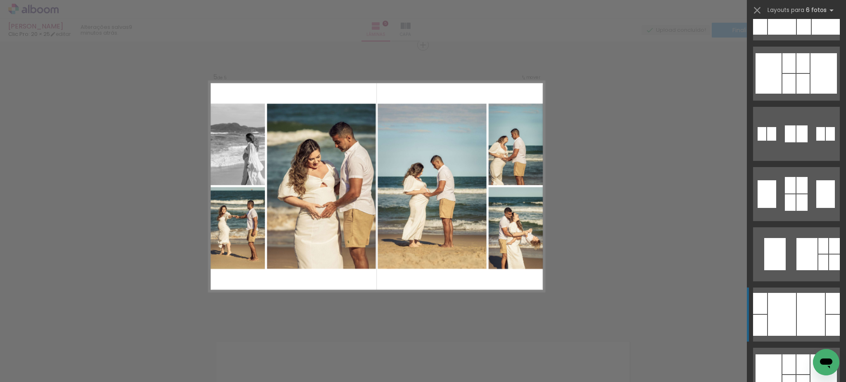
click at [775, 306] on div at bounding box center [782, 314] width 28 height 43
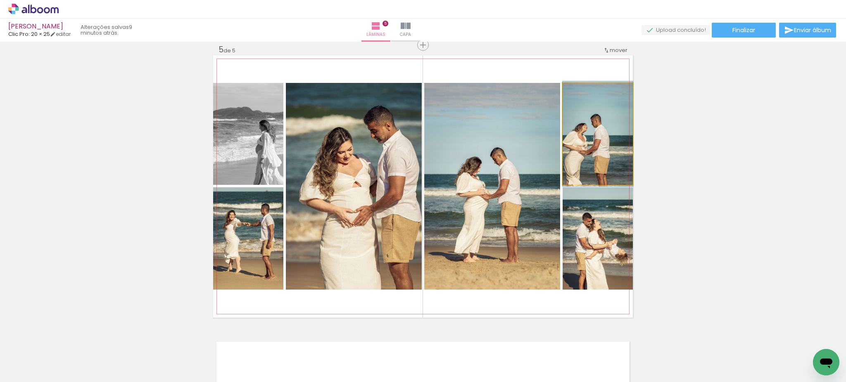
drag, startPoint x: 600, startPoint y: 150, endPoint x: 612, endPoint y: 150, distance: 11.6
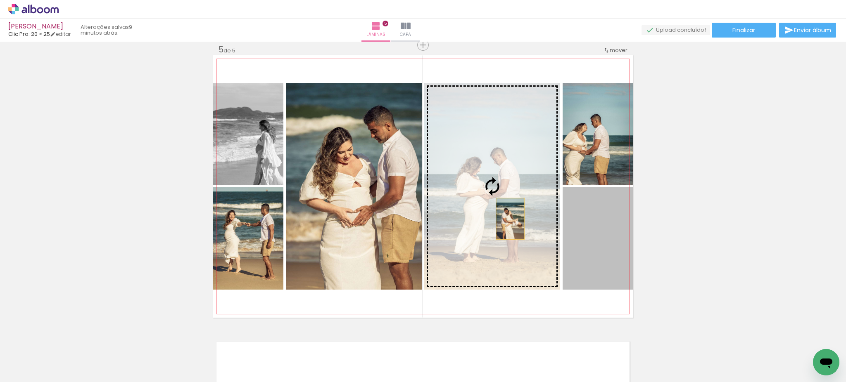
drag, startPoint x: 604, startPoint y: 268, endPoint x: 506, endPoint y: 219, distance: 110.1
click at [0, 0] on slot at bounding box center [0, 0] width 0 height 0
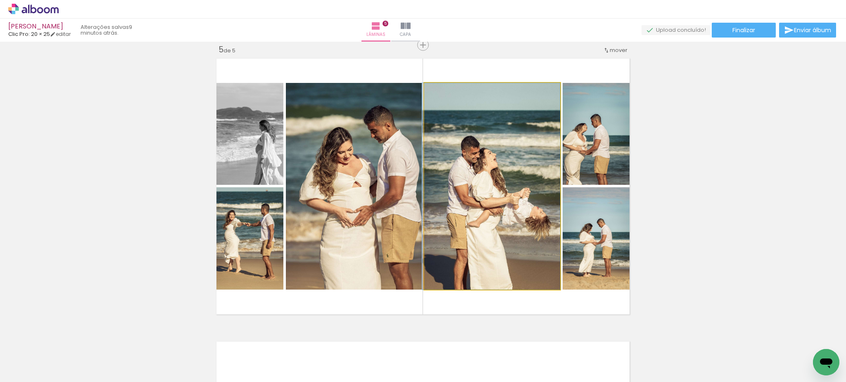
drag, startPoint x: 506, startPoint y: 219, endPoint x: 496, endPoint y: 217, distance: 9.6
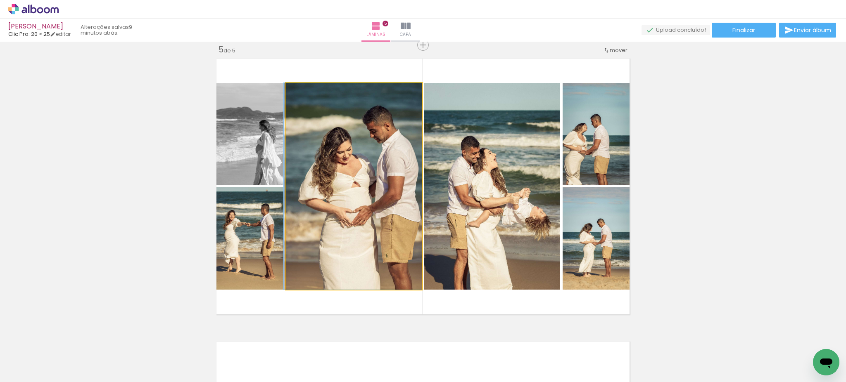
drag, startPoint x: 385, startPoint y: 190, endPoint x: 347, endPoint y: 185, distance: 38.3
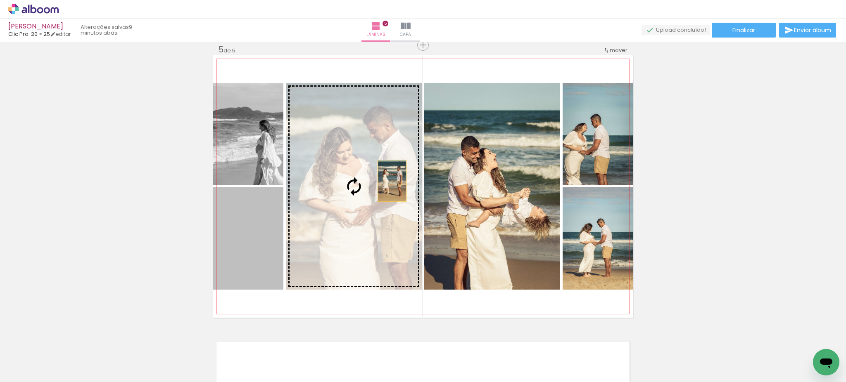
drag, startPoint x: 238, startPoint y: 238, endPoint x: 392, endPoint y: 180, distance: 164.6
click at [0, 0] on slot at bounding box center [0, 0] width 0 height 0
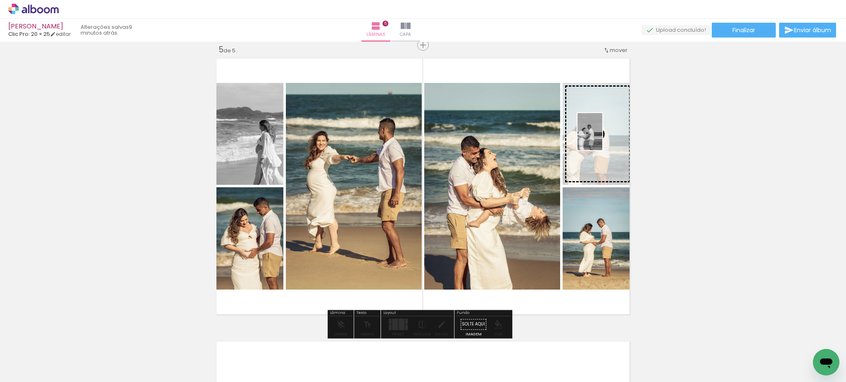
drag, startPoint x: 444, startPoint y: 365, endPoint x: 602, endPoint y: 138, distance: 276.7
click at [602, 138] on quentale-workspace at bounding box center [423, 191] width 846 height 382
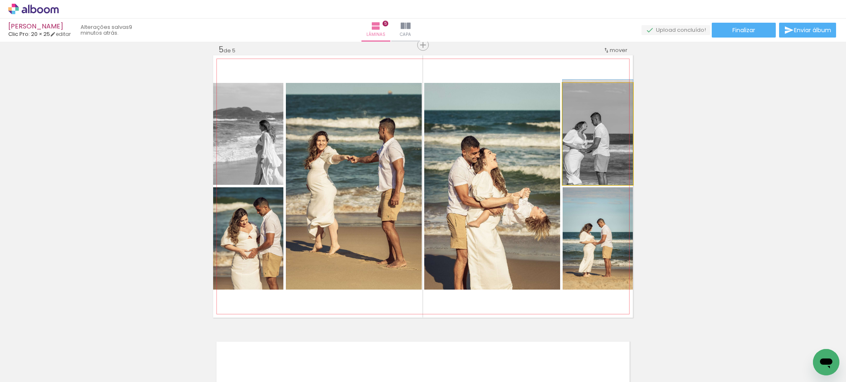
drag, startPoint x: 602, startPoint y: 138, endPoint x: 628, endPoint y: 95, distance: 50.4
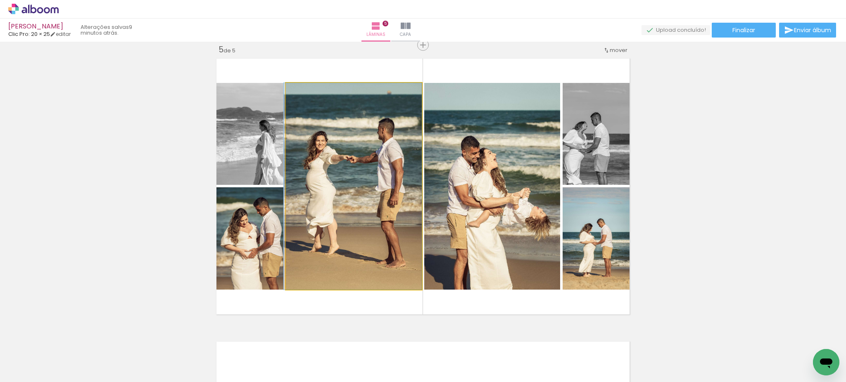
drag, startPoint x: 363, startPoint y: 200, endPoint x: 353, endPoint y: 158, distance: 42.7
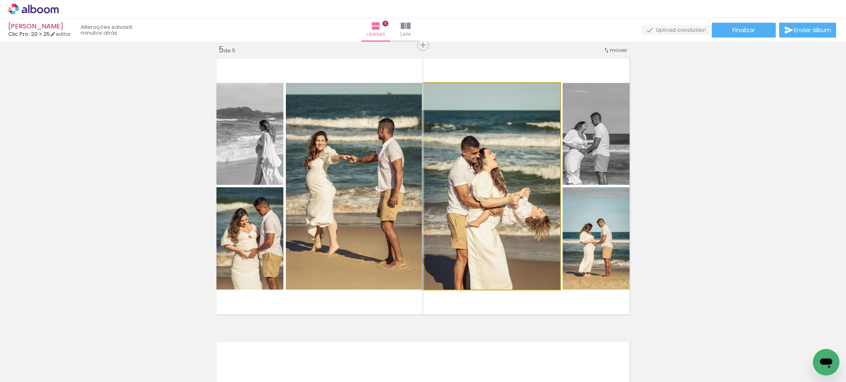
drag, startPoint x: 504, startPoint y: 206, endPoint x: 483, endPoint y: 193, distance: 24.2
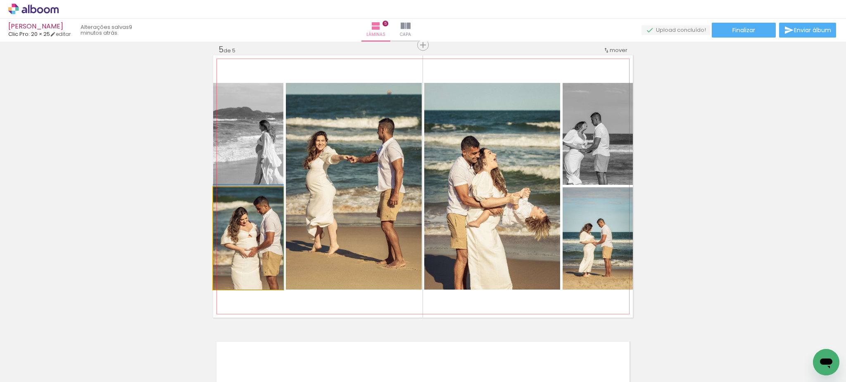
drag, startPoint x: 271, startPoint y: 254, endPoint x: 251, endPoint y: 228, distance: 32.4
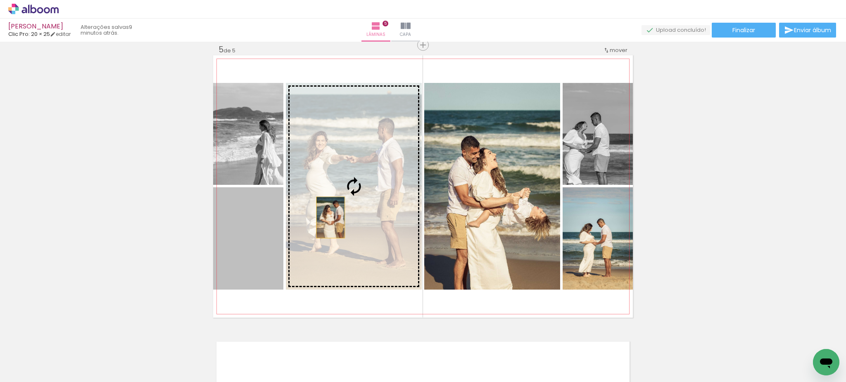
drag, startPoint x: 254, startPoint y: 256, endPoint x: 331, endPoint y: 215, distance: 87.9
click at [0, 0] on slot at bounding box center [0, 0] width 0 height 0
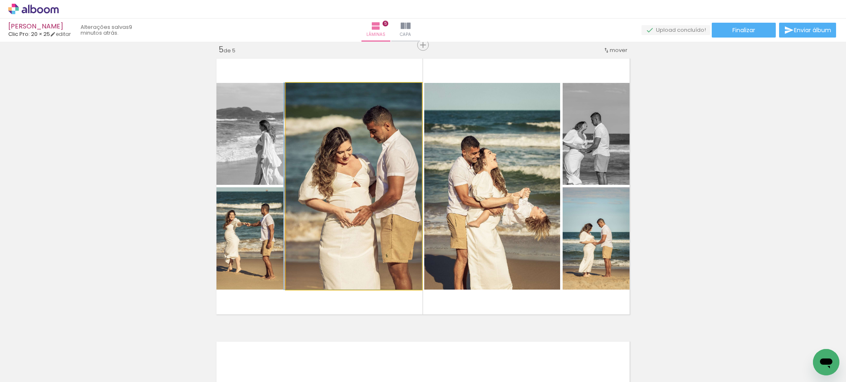
drag, startPoint x: 331, startPoint y: 215, endPoint x: 317, endPoint y: 168, distance: 48.7
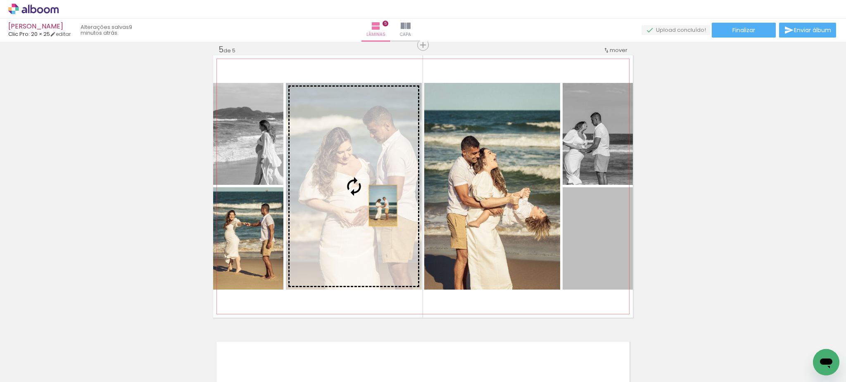
drag, startPoint x: 603, startPoint y: 260, endPoint x: 374, endPoint y: 206, distance: 234.7
click at [0, 0] on slot at bounding box center [0, 0] width 0 height 0
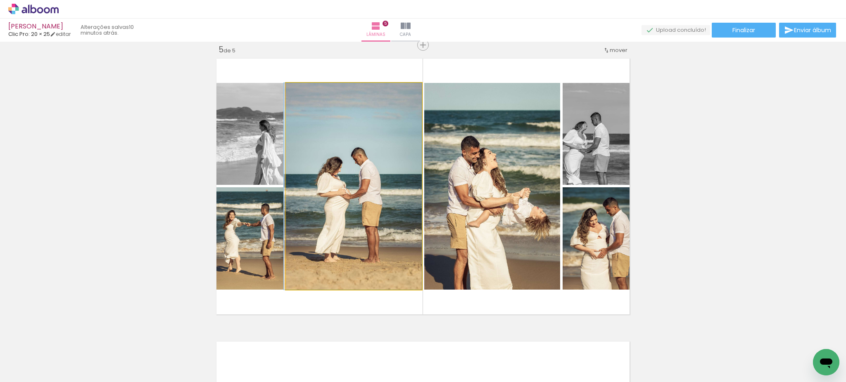
drag, startPoint x: 374, startPoint y: 206, endPoint x: 346, endPoint y: 197, distance: 29.9
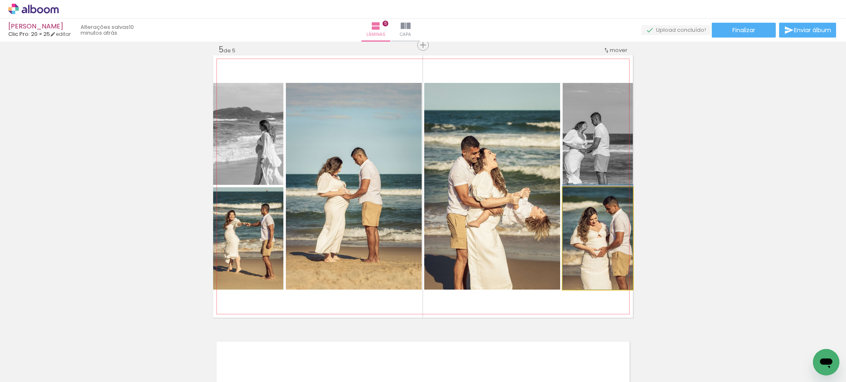
drag, startPoint x: 600, startPoint y: 237, endPoint x: 578, endPoint y: 197, distance: 44.9
drag, startPoint x: 600, startPoint y: 251, endPoint x: 586, endPoint y: 239, distance: 17.6
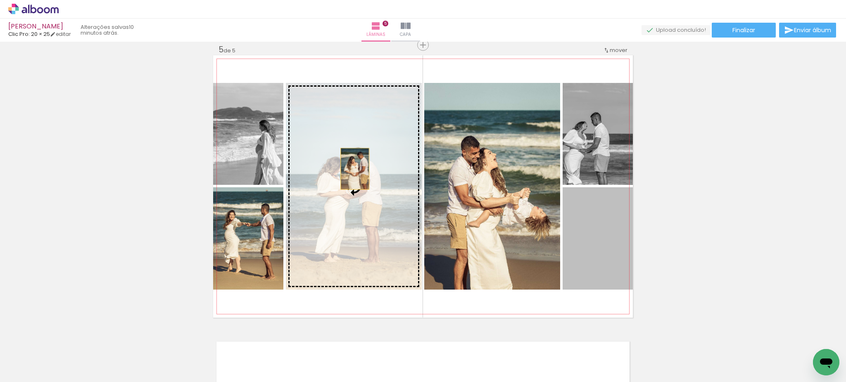
drag, startPoint x: 590, startPoint y: 237, endPoint x: 339, endPoint y: 177, distance: 257.6
click at [0, 0] on slot at bounding box center [0, 0] width 0 height 0
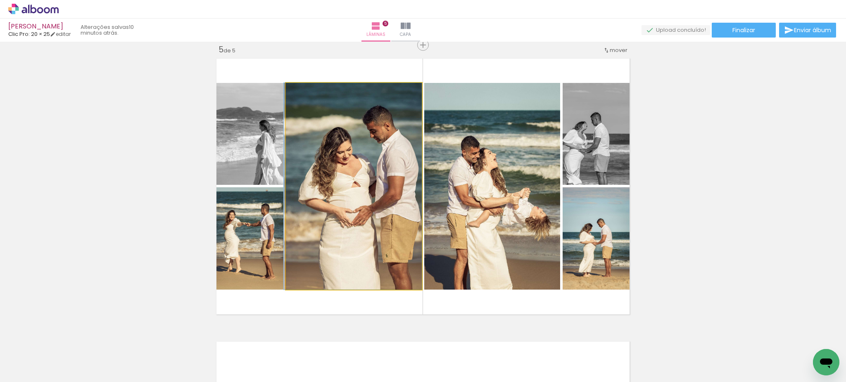
drag, startPoint x: 367, startPoint y: 212, endPoint x: 348, endPoint y: 204, distance: 20.2
drag, startPoint x: 386, startPoint y: 215, endPoint x: 485, endPoint y: 223, distance: 99.0
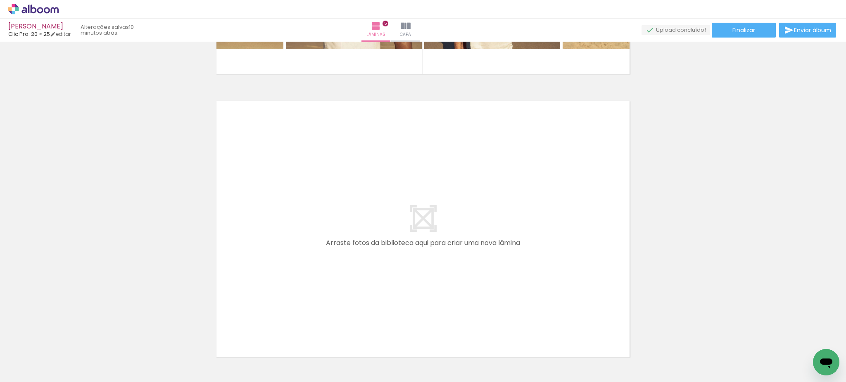
scroll to position [0, 1842]
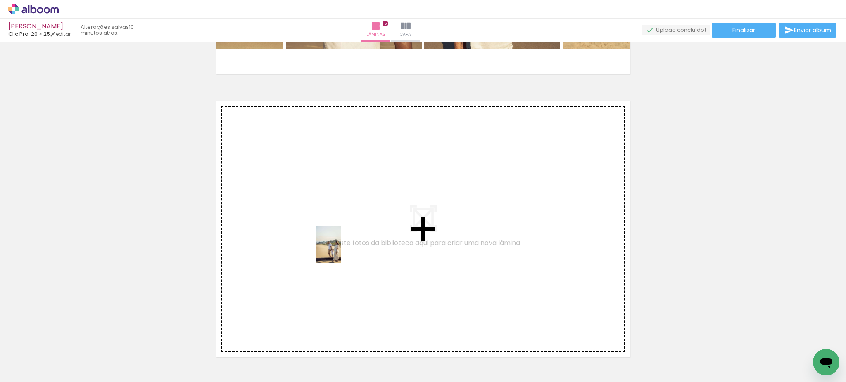
drag, startPoint x: 377, startPoint y: 354, endPoint x: 341, endPoint y: 251, distance: 109.4
click at [341, 251] on quentale-workspace at bounding box center [423, 191] width 846 height 382
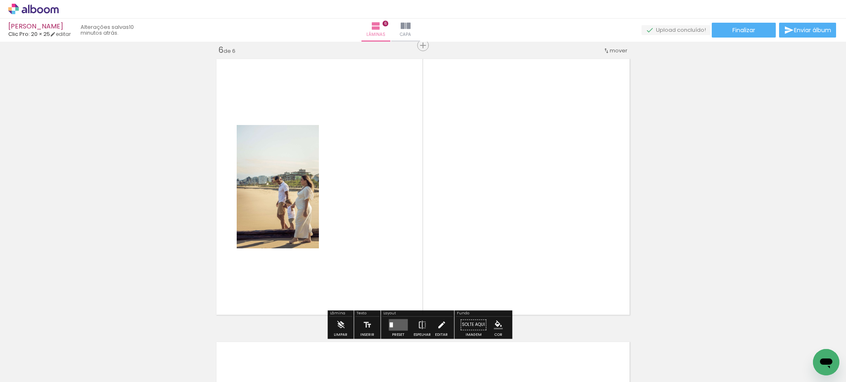
scroll to position [1427, 0]
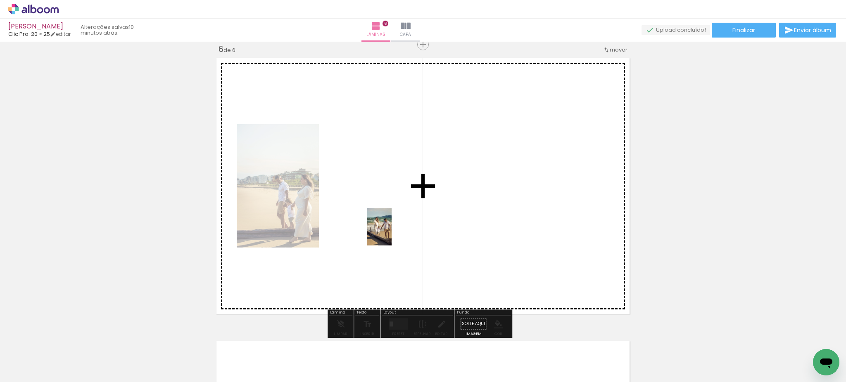
drag, startPoint x: 464, startPoint y: 366, endPoint x: 391, endPoint y: 233, distance: 151.2
click at [391, 233] on quentale-workspace at bounding box center [423, 191] width 846 height 382
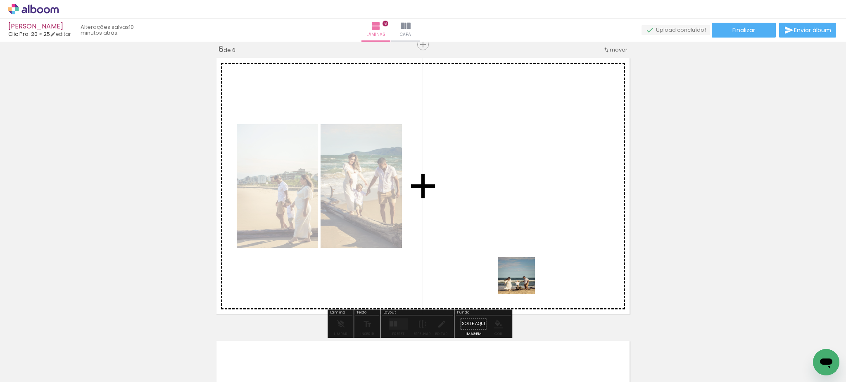
drag, startPoint x: 563, startPoint y: 357, endPoint x: 453, endPoint y: 267, distance: 142.0
click at [493, 202] on quentale-workspace at bounding box center [423, 191] width 846 height 382
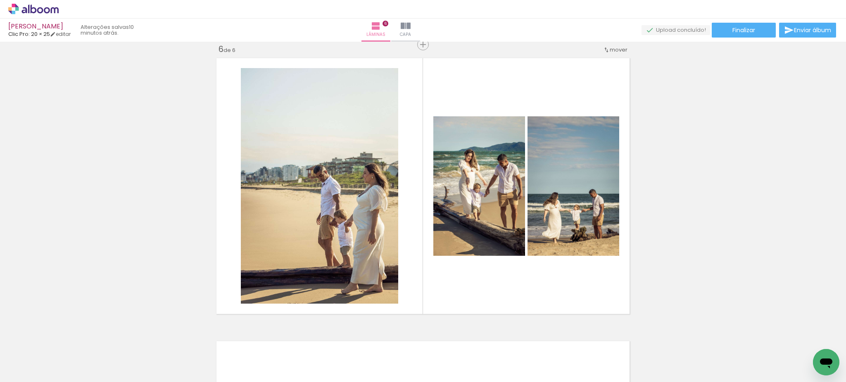
scroll to position [0, 1977]
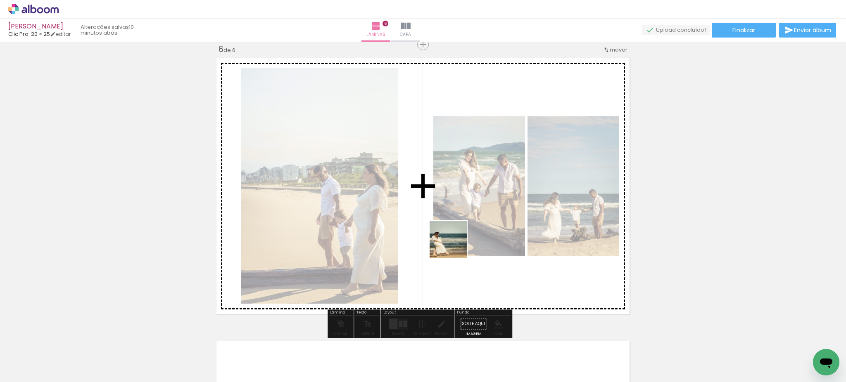
drag, startPoint x: 514, startPoint y: 366, endPoint x: 451, endPoint y: 242, distance: 139.2
click at [451, 242] on quentale-workspace at bounding box center [423, 191] width 846 height 382
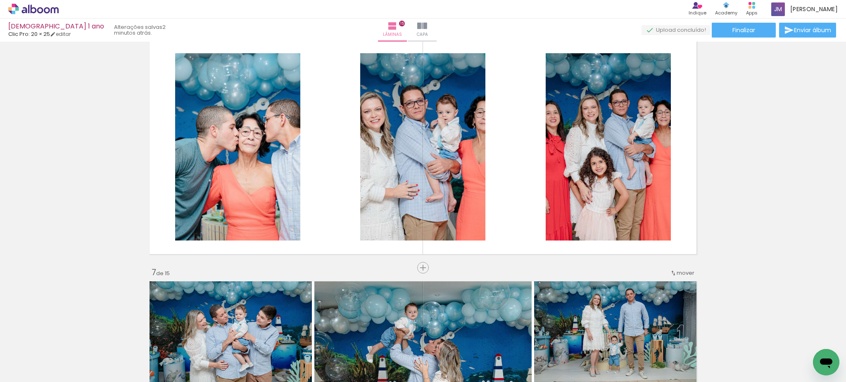
scroll to position [1240, 0]
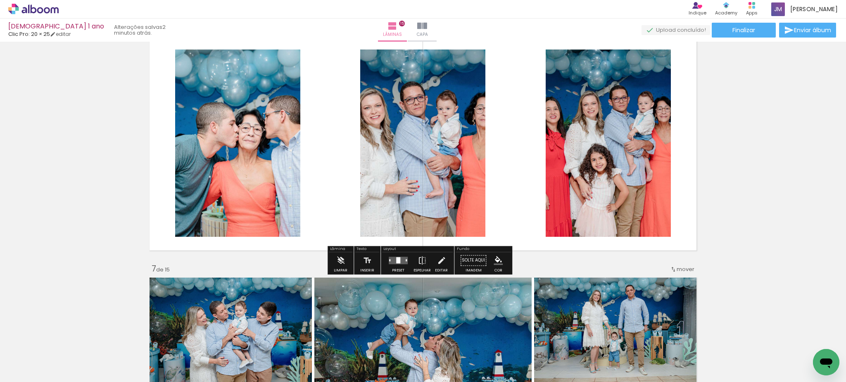
click at [401, 263] on quentale-layouter at bounding box center [398, 260] width 19 height 7
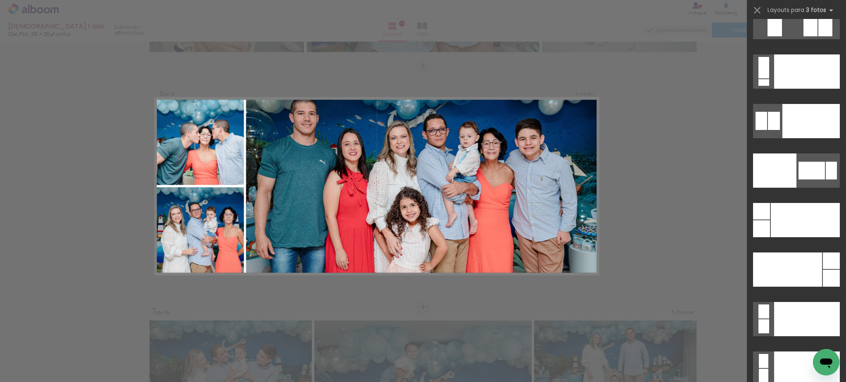
scroll to position [9563, 0]
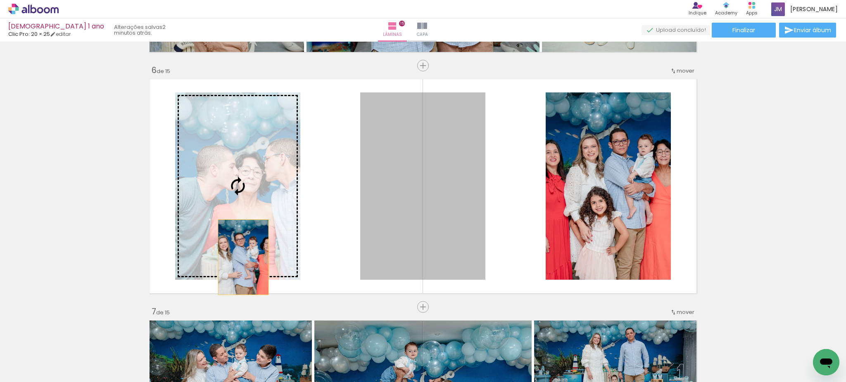
drag, startPoint x: 199, startPoint y: 269, endPoint x: 195, endPoint y: 268, distance: 4.2
click at [0, 0] on slot at bounding box center [0, 0] width 0 height 0
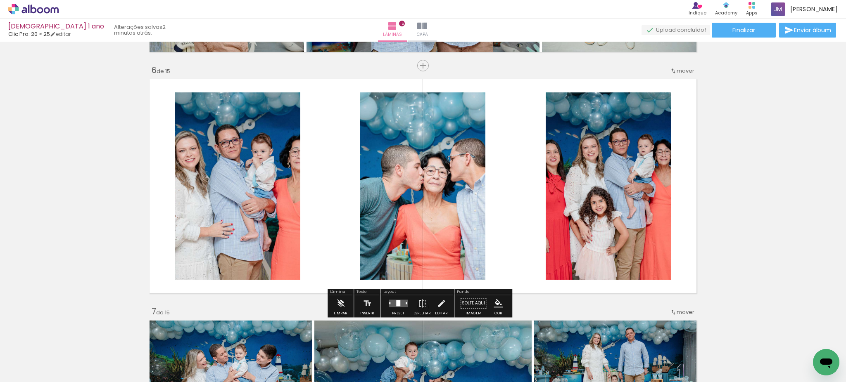
click at [395, 309] on div at bounding box center [398, 303] width 22 height 17
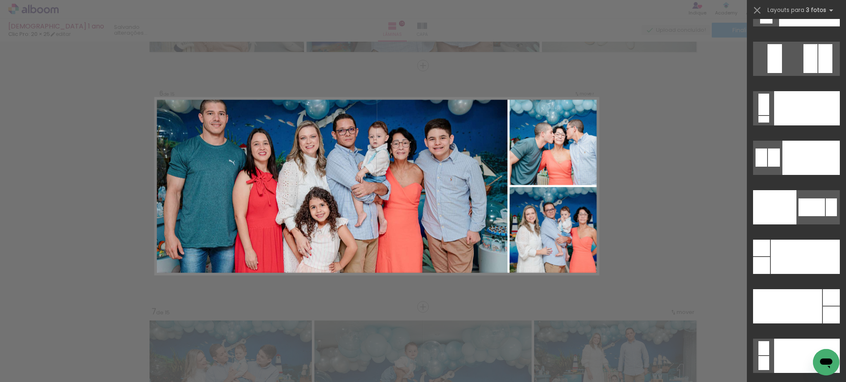
scroll to position [9554, 0]
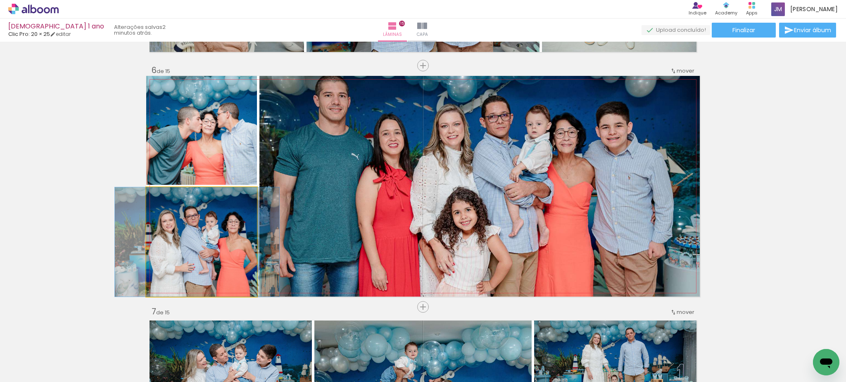
drag, startPoint x: 232, startPoint y: 246, endPoint x: 228, endPoint y: 230, distance: 16.7
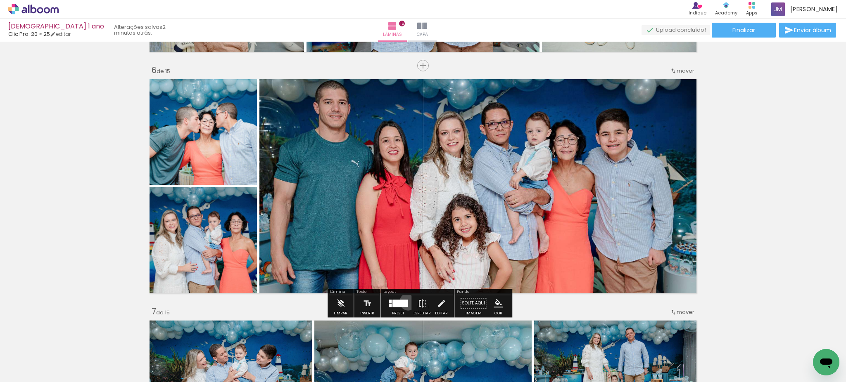
click at [406, 302] on div at bounding box center [398, 303] width 22 height 17
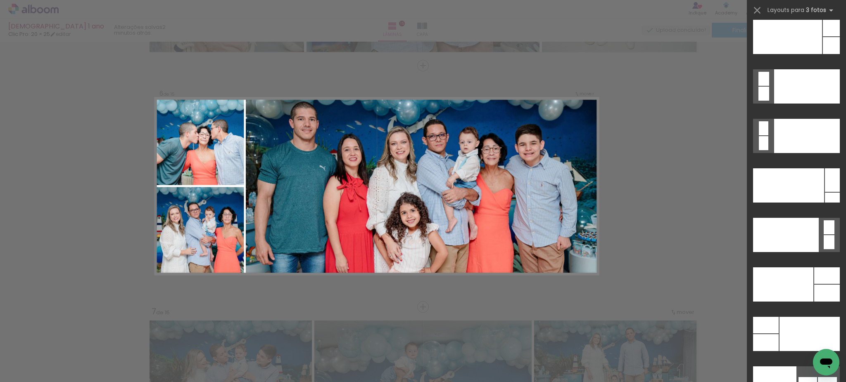
scroll to position [9823, 0]
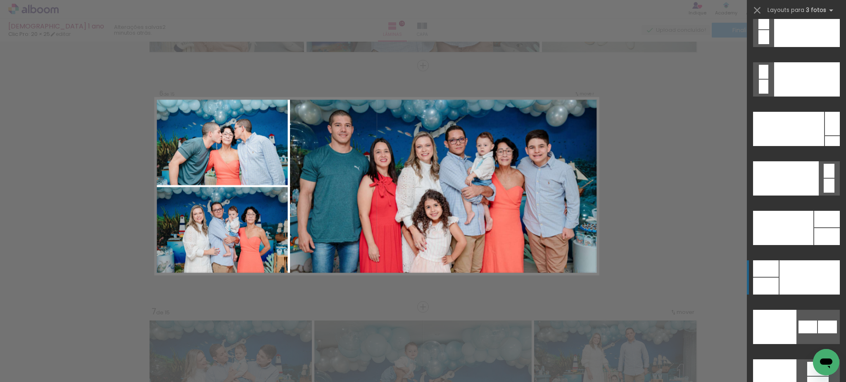
click at [788, 274] on div at bounding box center [809, 278] width 60 height 34
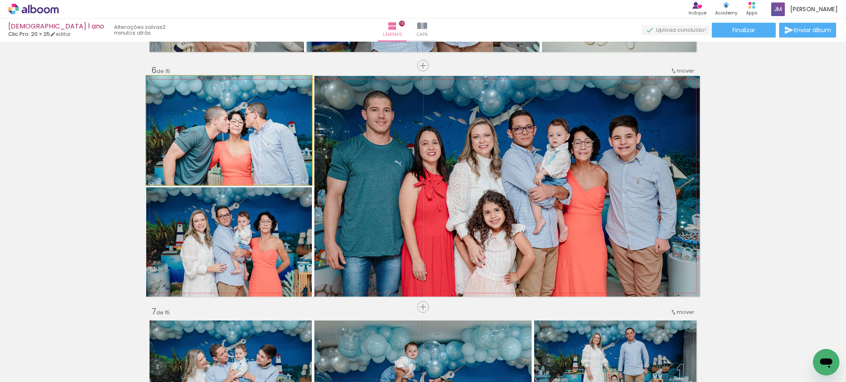
drag, startPoint x: 249, startPoint y: 151, endPoint x: 237, endPoint y: 152, distance: 12.0
drag, startPoint x: 237, startPoint y: 152, endPoint x: 237, endPoint y: 142, distance: 9.1
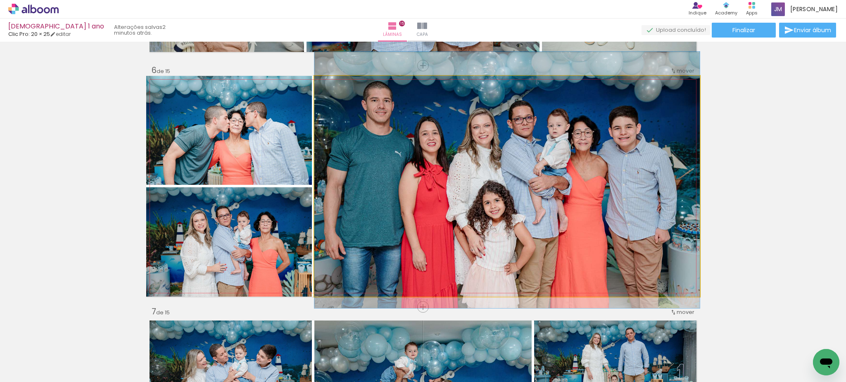
drag, startPoint x: 493, startPoint y: 201, endPoint x: 526, endPoint y: 192, distance: 34.0
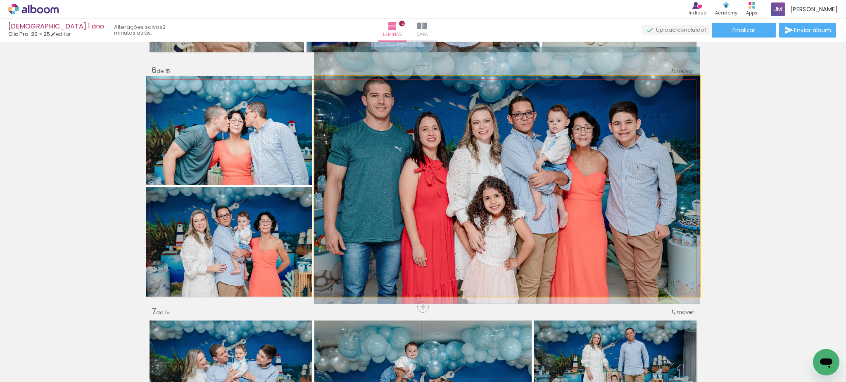
drag, startPoint x: 526, startPoint y: 193, endPoint x: 522, endPoint y: 190, distance: 5.3
click at [505, 197] on quentale-photo at bounding box center [506, 186] width 385 height 221
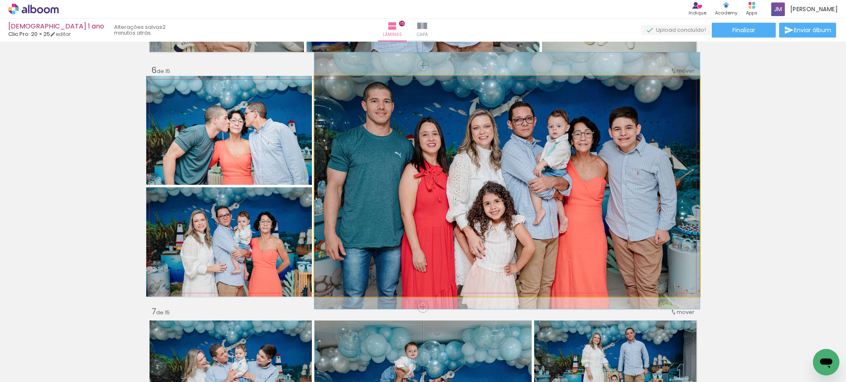
drag, startPoint x: 507, startPoint y: 193, endPoint x: 514, endPoint y: 203, distance: 11.6
drag, startPoint x: 604, startPoint y: 208, endPoint x: 590, endPoint y: 209, distance: 13.7
click at [590, 209] on quentale-photo at bounding box center [506, 186] width 385 height 221
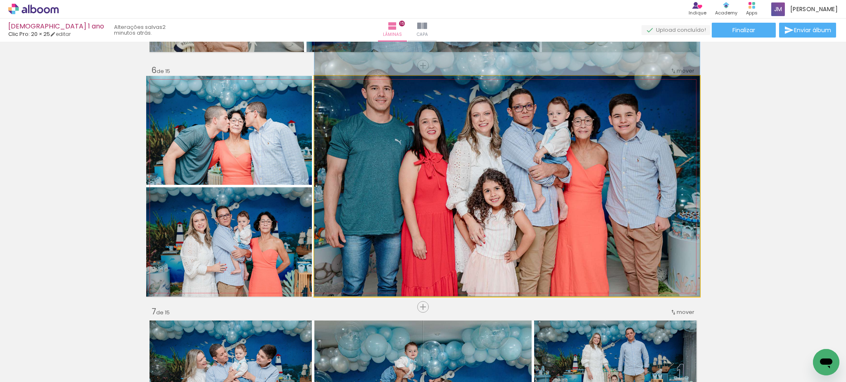
drag, startPoint x: 620, startPoint y: 217, endPoint x: 612, endPoint y: 175, distance: 42.5
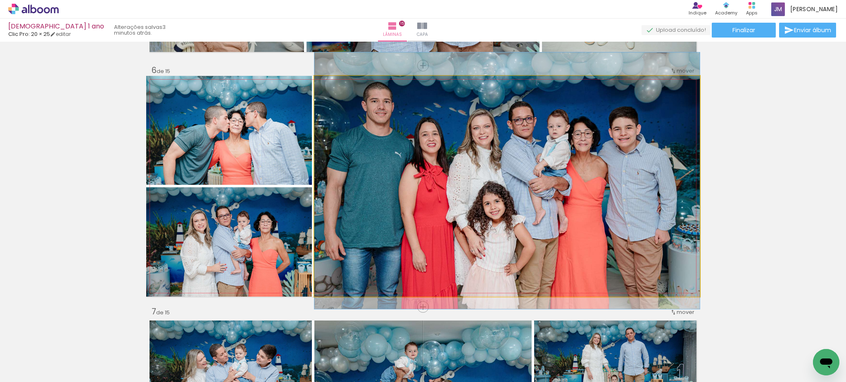
drag, startPoint x: 511, startPoint y: 182, endPoint x: 512, endPoint y: 195, distance: 12.9
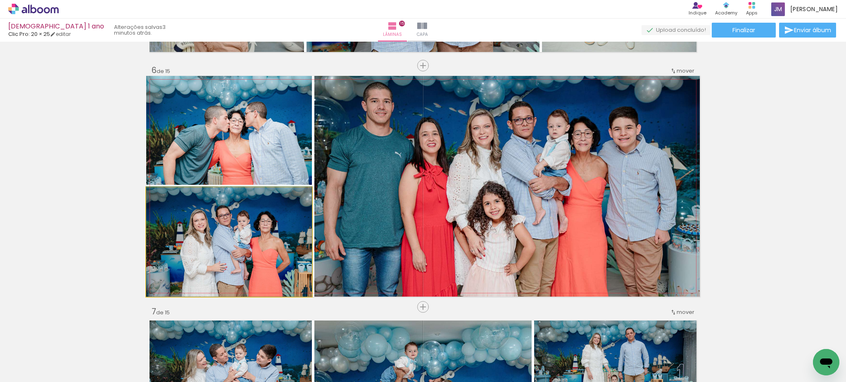
drag, startPoint x: 249, startPoint y: 227, endPoint x: 255, endPoint y: 207, distance: 20.8
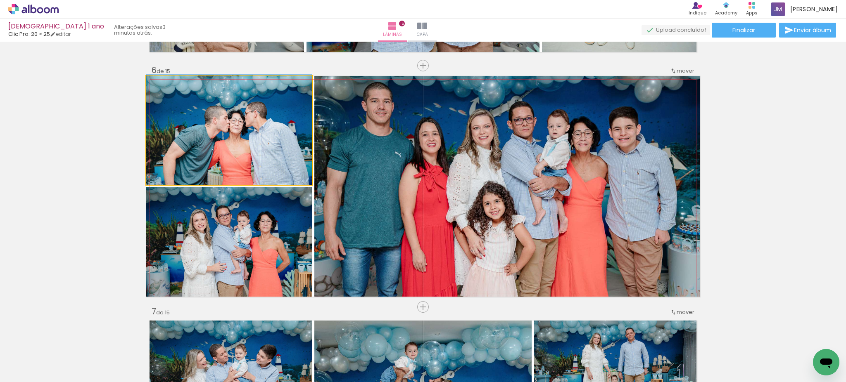
drag, startPoint x: 279, startPoint y: 169, endPoint x: 276, endPoint y: 242, distance: 73.2
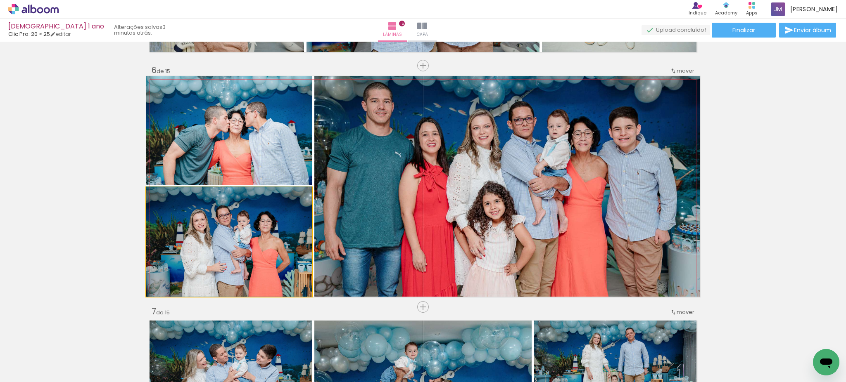
drag, startPoint x: 278, startPoint y: 245, endPoint x: 297, endPoint y: 215, distance: 35.8
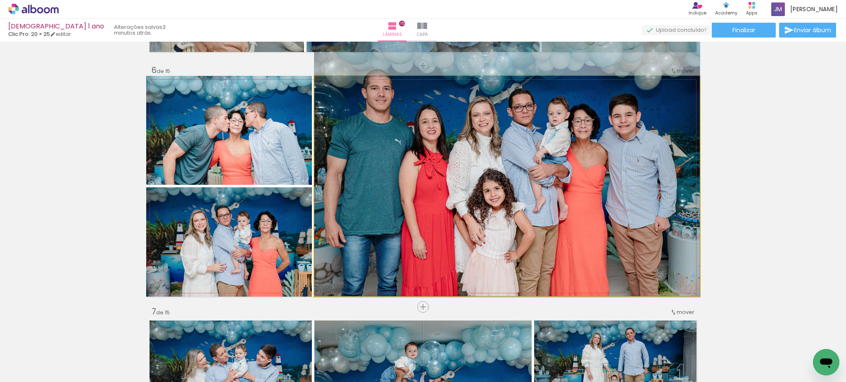
drag, startPoint x: 456, startPoint y: 236, endPoint x: 465, endPoint y: 218, distance: 20.3
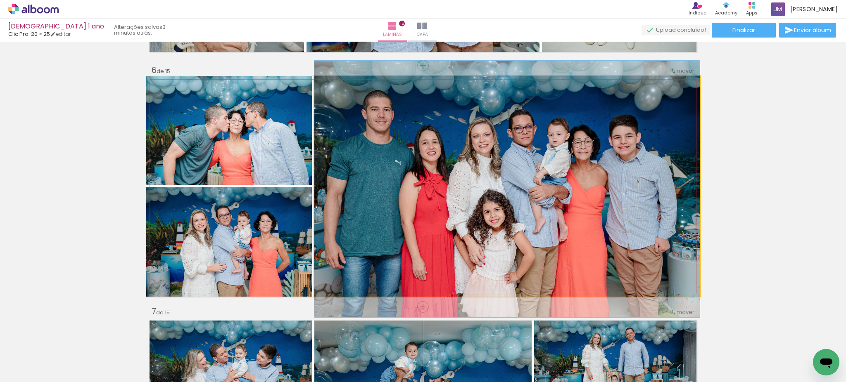
drag, startPoint x: 465, startPoint y: 218, endPoint x: 470, endPoint y: 239, distance: 22.4
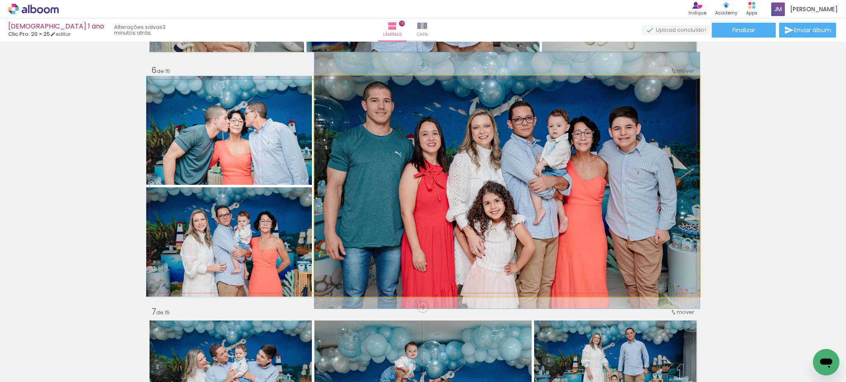
drag, startPoint x: 474, startPoint y: 227, endPoint x: 476, endPoint y: 218, distance: 9.1
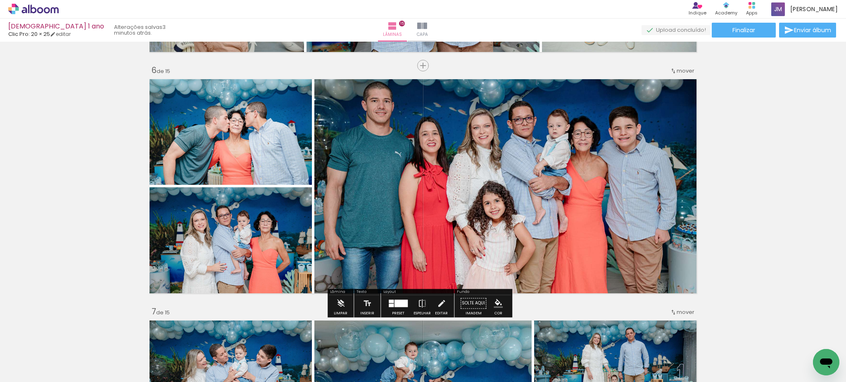
click at [388, 299] on div at bounding box center [398, 303] width 22 height 17
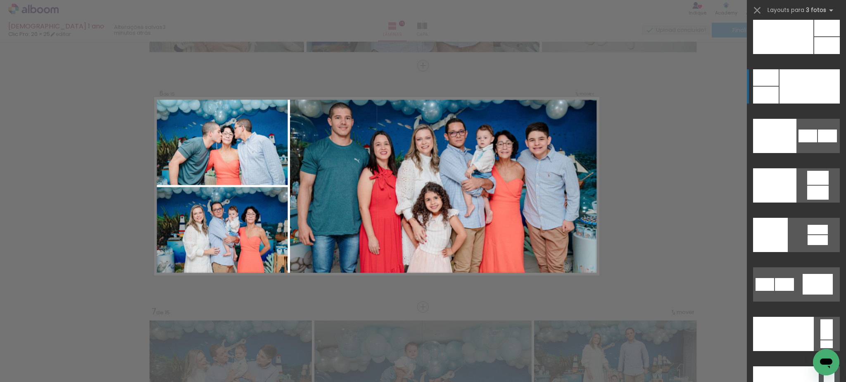
scroll to position [10012, 0]
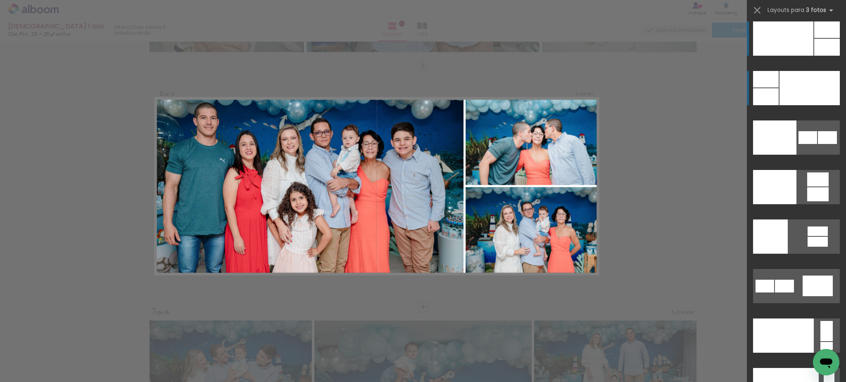
click at [769, 319] on div at bounding box center [783, 336] width 61 height 34
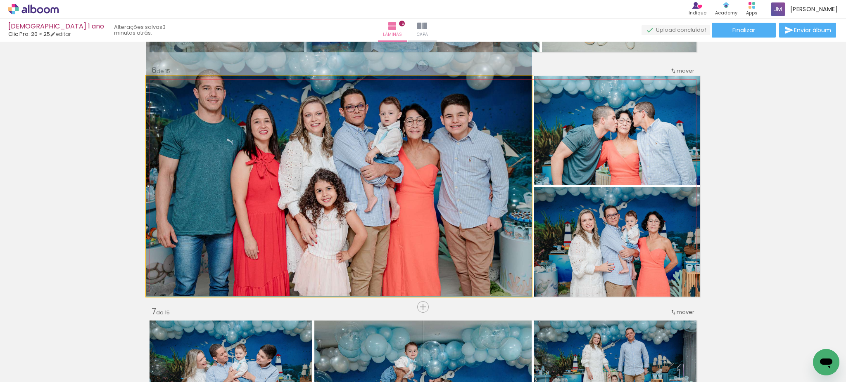
drag, startPoint x: 493, startPoint y: 197, endPoint x: 493, endPoint y: 192, distance: 5.4
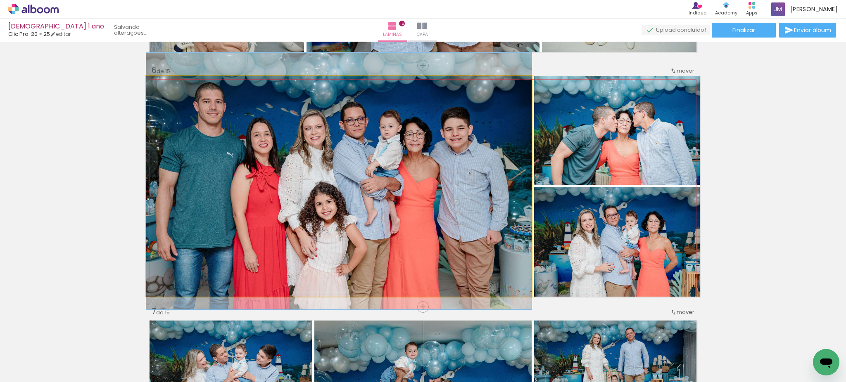
drag, startPoint x: 488, startPoint y: 157, endPoint x: 487, endPoint y: 171, distance: 13.2
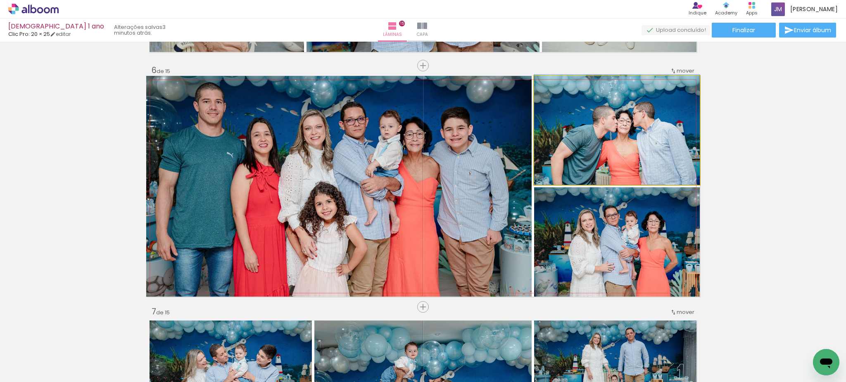
drag, startPoint x: 649, startPoint y: 161, endPoint x: 628, endPoint y: 146, distance: 25.8
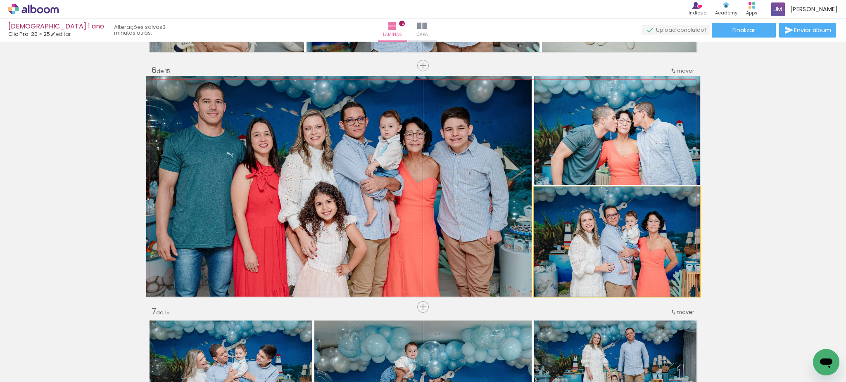
drag, startPoint x: 632, startPoint y: 235, endPoint x: 747, endPoint y: 208, distance: 118.1
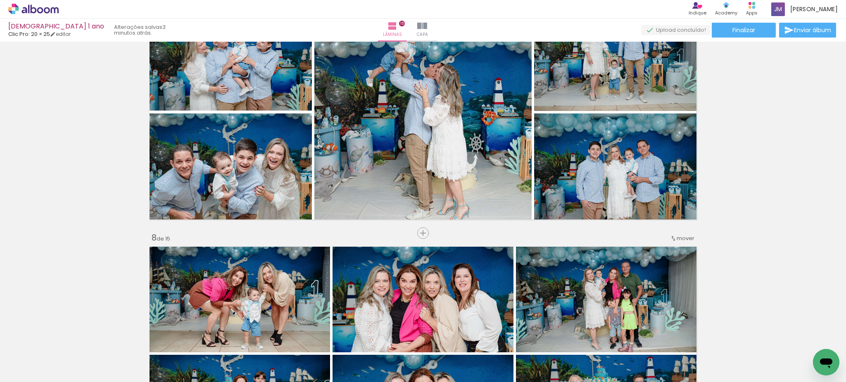
scroll to position [1632, 0]
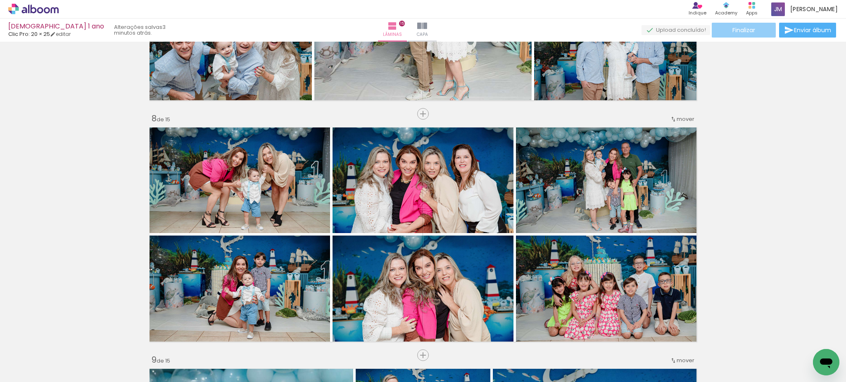
click at [740, 30] on span "Finalizar" at bounding box center [743, 30] width 23 height 6
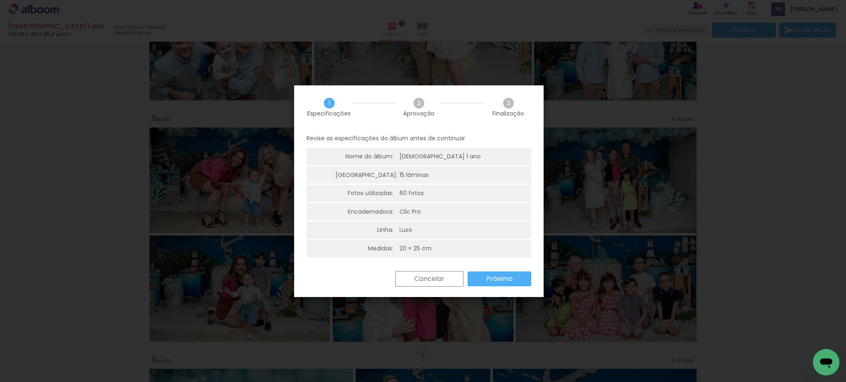
click at [0, 0] on slot "Próximo" at bounding box center [0, 0] width 0 height 0
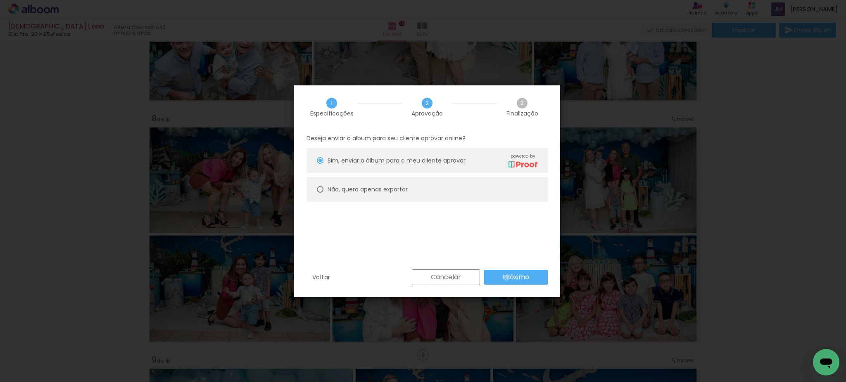
click at [0, 0] on slot "Próximo" at bounding box center [0, 0] width 0 height 0
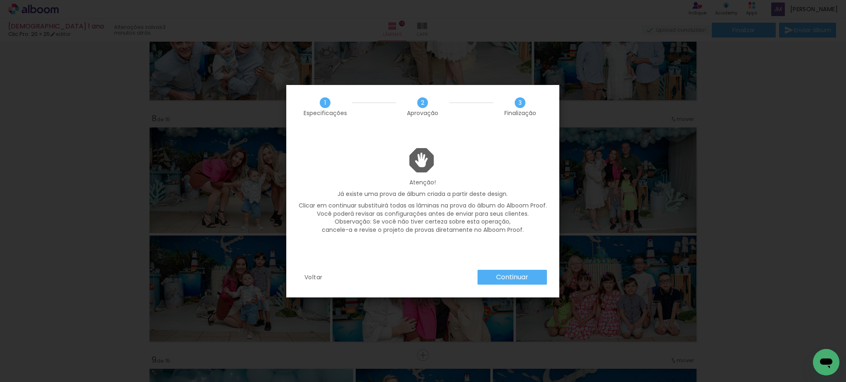
click at [0, 0] on slot "Continuar" at bounding box center [0, 0] width 0 height 0
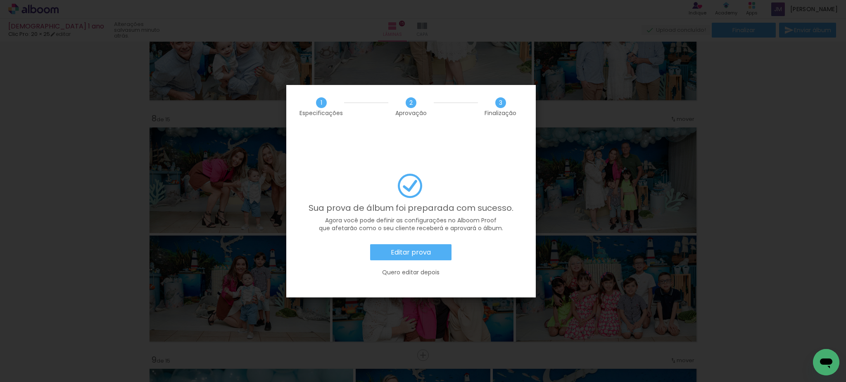
click at [0, 0] on slot "Editar prova" at bounding box center [0, 0] width 0 height 0
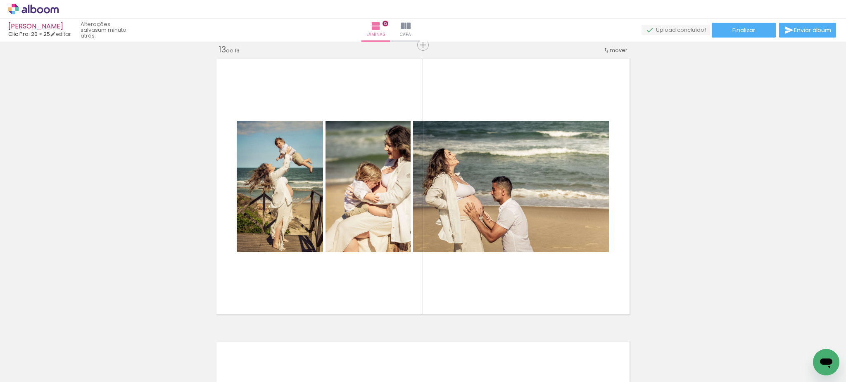
scroll to position [0, 3702]
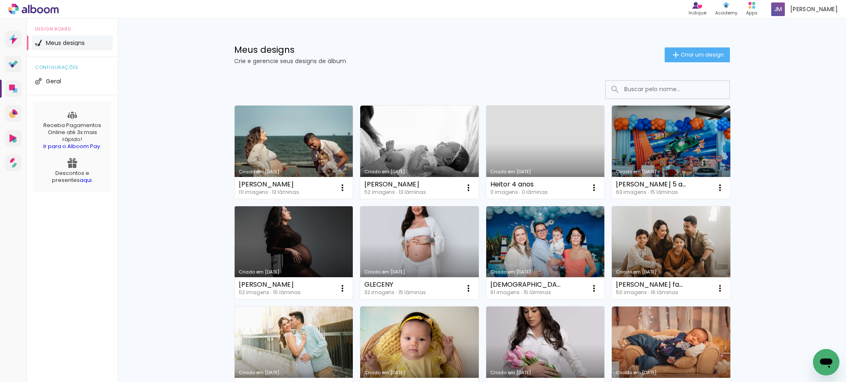
click at [289, 260] on link "Criado em [DATE]" at bounding box center [294, 252] width 119 height 93
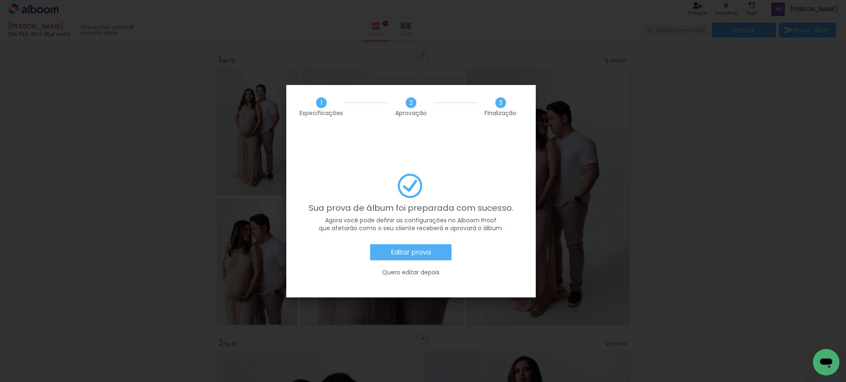
click at [440, 244] on paper-button "Editar prova" at bounding box center [410, 252] width 81 height 17
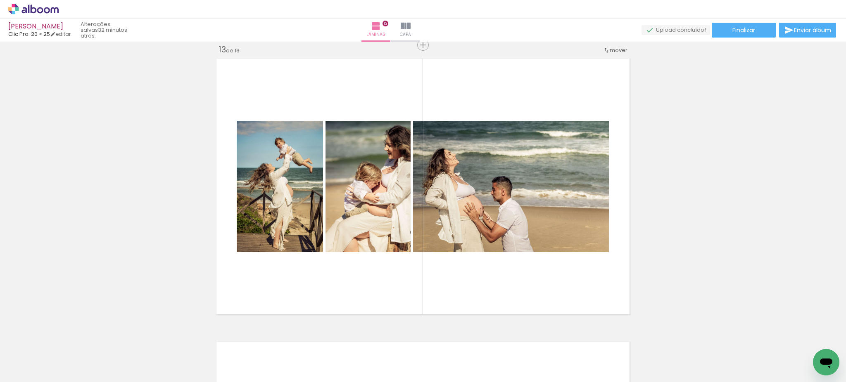
scroll to position [0, 3702]
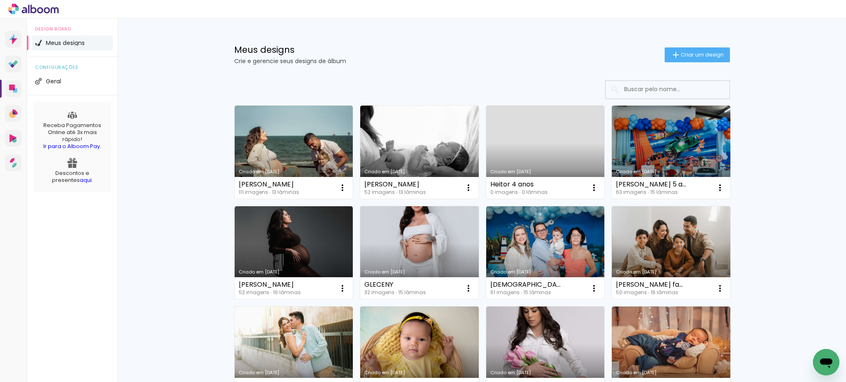
click at [421, 263] on link "Criado em [DATE]" at bounding box center [419, 252] width 119 height 93
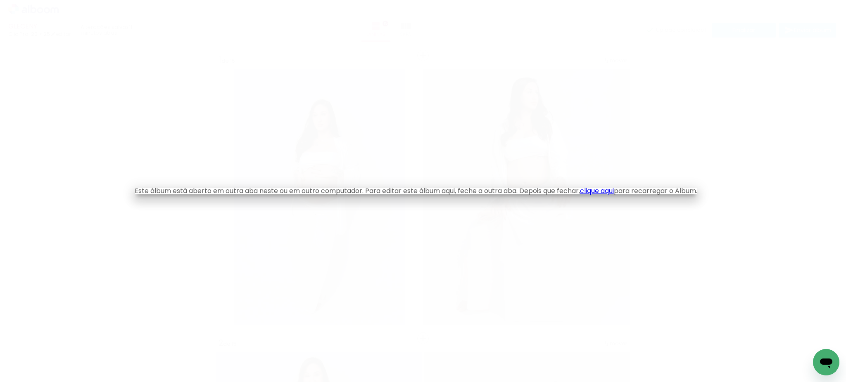
click at [614, 191] on link "clique aqui" at bounding box center [597, 190] width 34 height 9
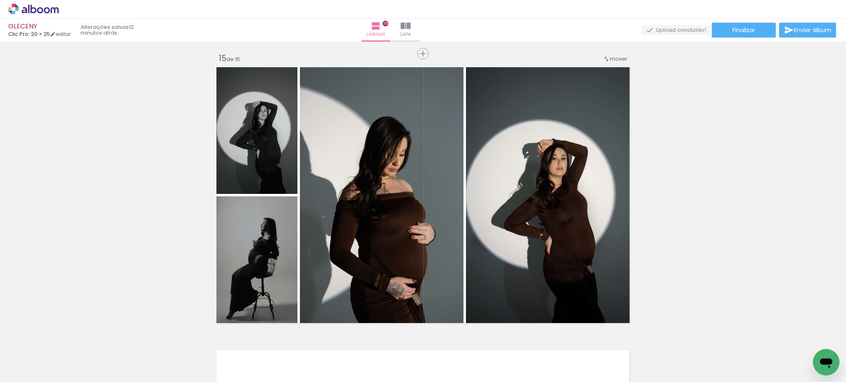
scroll to position [3951, 0]
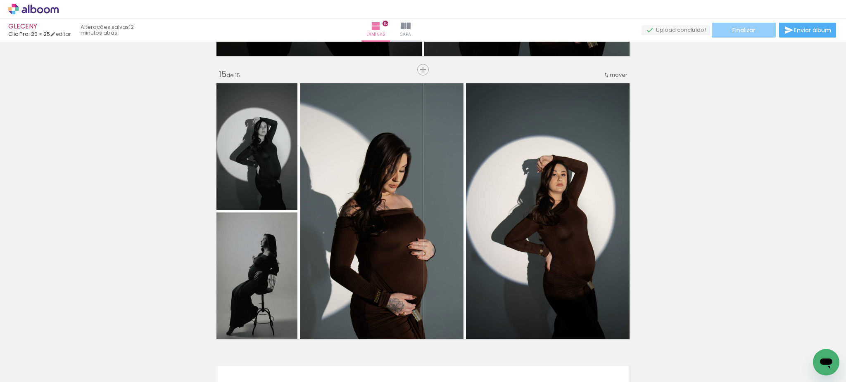
click at [749, 25] on paper-button "Finalizar" at bounding box center [743, 30] width 64 height 15
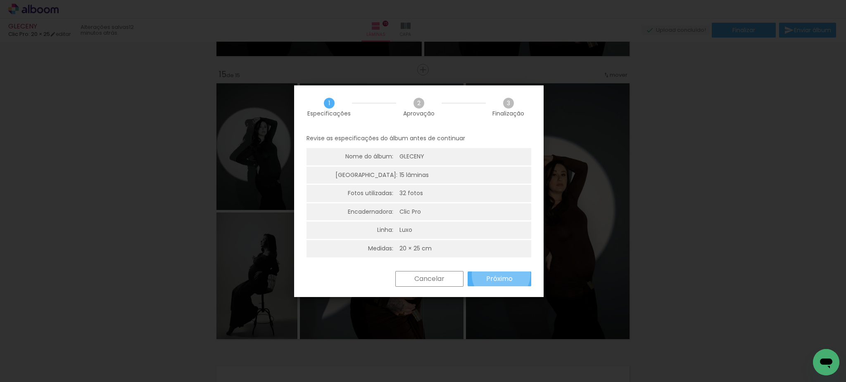
click at [501, 274] on paper-button "Próximo" at bounding box center [499, 279] width 64 height 15
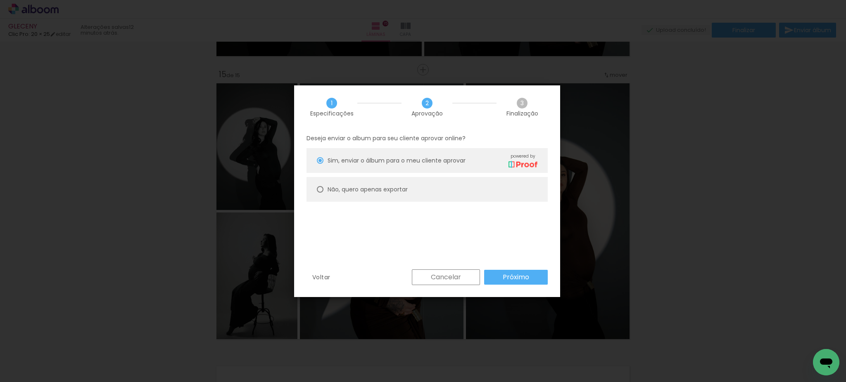
click at [501, 273] on paper-button "Próximo" at bounding box center [516, 277] width 64 height 15
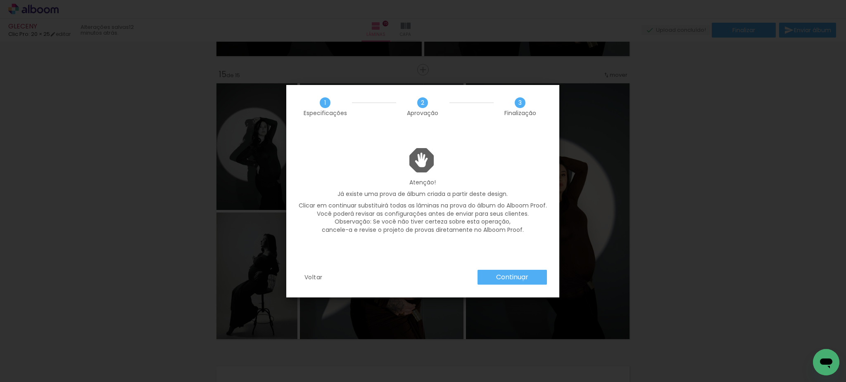
click at [0, 0] on slot "Continuar" at bounding box center [0, 0] width 0 height 0
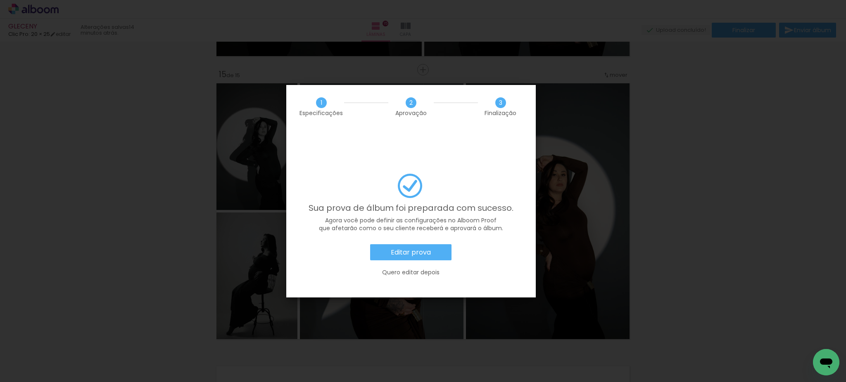
click at [0, 0] on slot "Editar prova" at bounding box center [0, 0] width 0 height 0
